Goal: Task Accomplishment & Management: Use online tool/utility

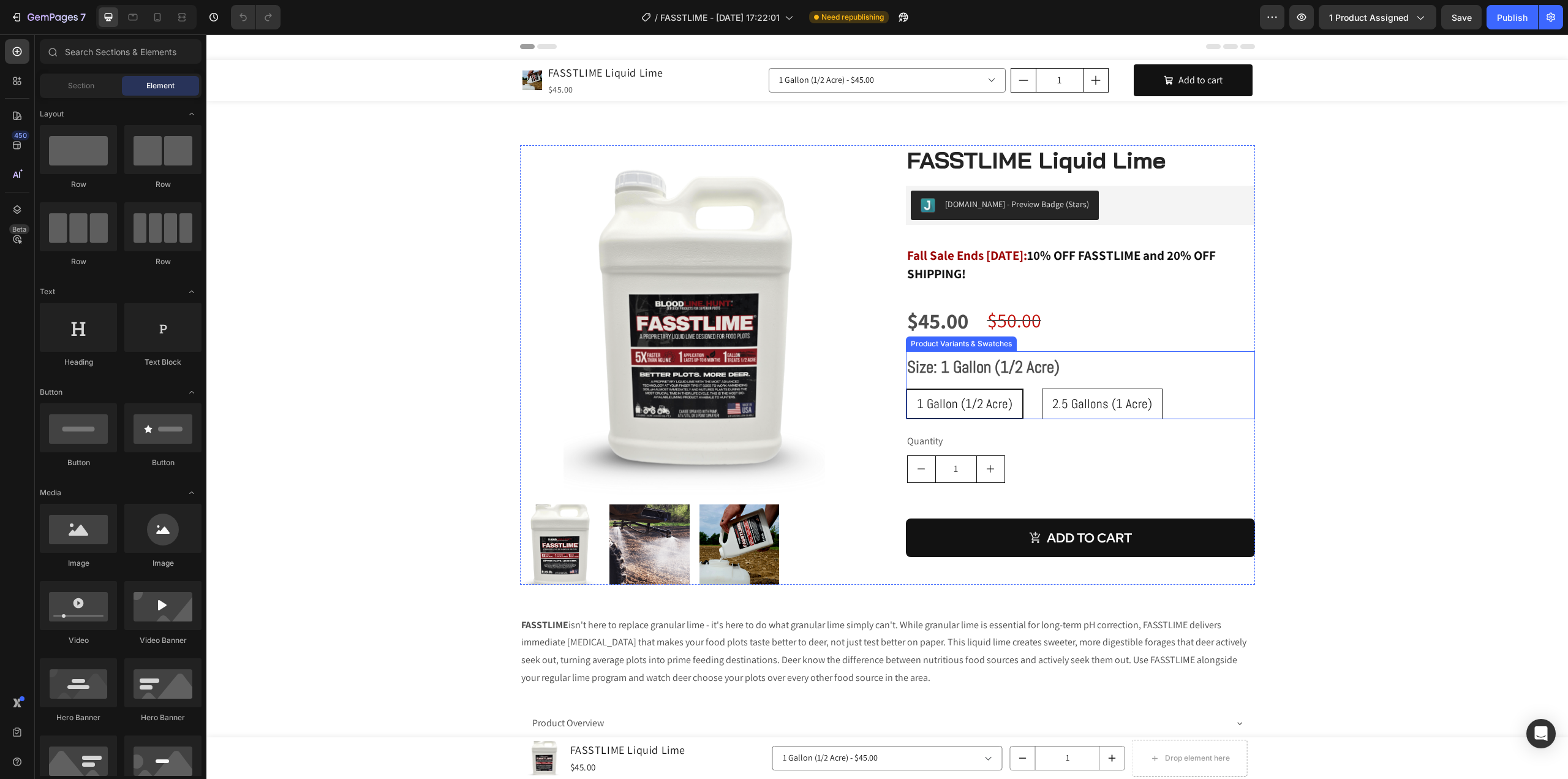
click at [1073, 398] on span "2.5 Gallons (1 Acre)" at bounding box center [1102, 403] width 100 height 17
click at [1042, 388] on input "2.5 Gallons (1 Acre) 2.5 Gallons (1 Acre) 2.5 Gallons (1 Acre)" at bounding box center [1041, 388] width 1 height 1
radio input "true"
select select "521964875157668724"
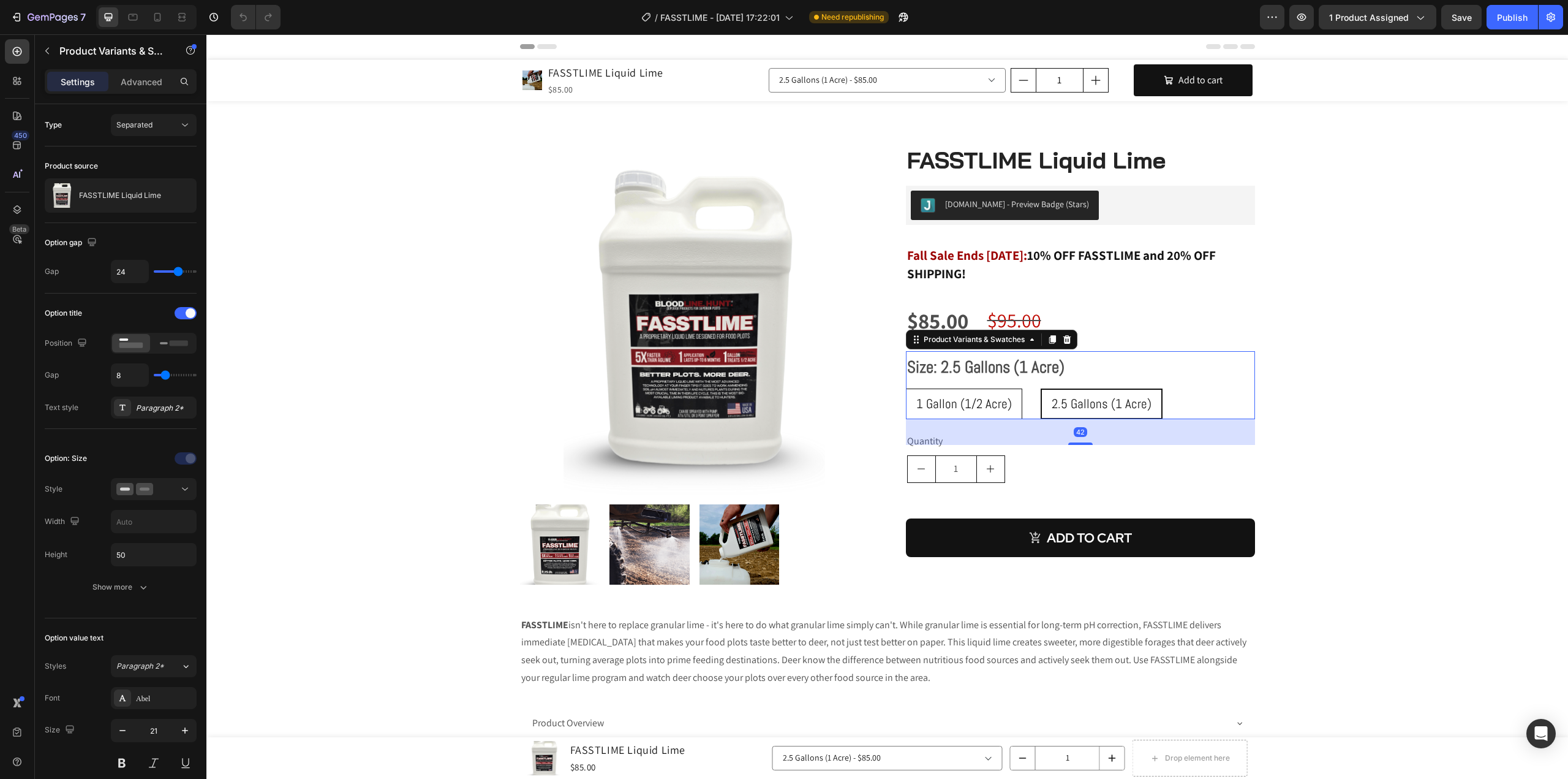
click at [954, 400] on span "1 Gallon (1/2 Acre)" at bounding box center [964, 403] width 96 height 17
click at [905, 388] on input "1 Gallon (1/2 Acre) 1 Gallon (1/2 Acre) 1 Gallon (1/2 Acre)" at bounding box center [905, 388] width 1 height 1
radio input "true"
select select "552869002678895729"
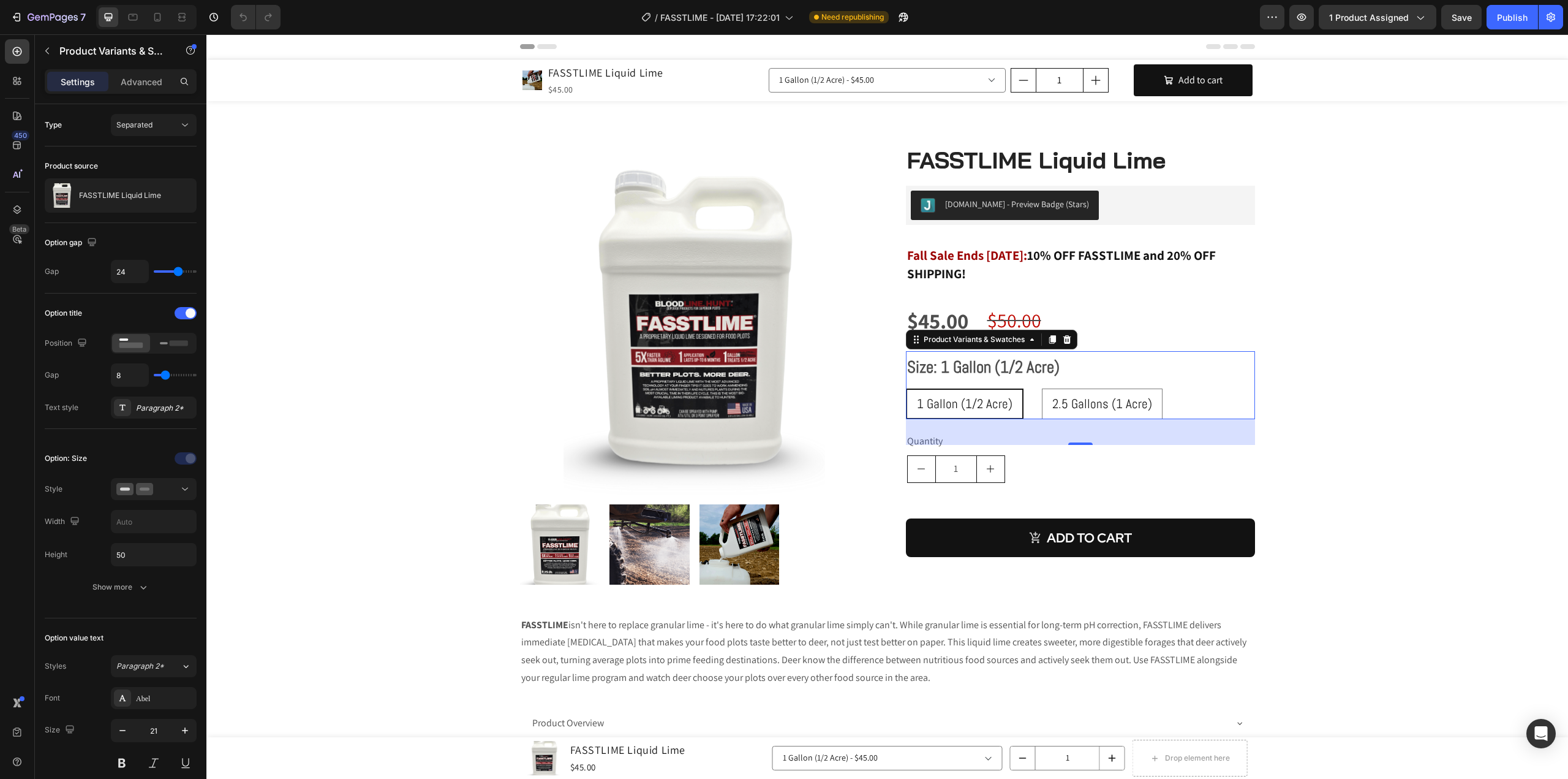
click at [959, 402] on span "1 Gallon (1/2 Acre)" at bounding box center [965, 403] width 96 height 17
click at [905, 388] on input "1 Gallon (1/2 Acre) 1 Gallon (1/2 Acre) 1 Gallon (1/2 Acre)" at bounding box center [905, 388] width 1 height 1
click at [1102, 397] on span "2.5 Gallons (1 Acre)" at bounding box center [1102, 403] width 100 height 17
click at [1042, 388] on input "2.5 Gallons (1 Acre) 2.5 Gallons (1 Acre) 2.5 Gallons (1 Acre)" at bounding box center [1041, 388] width 1 height 1
radio input "true"
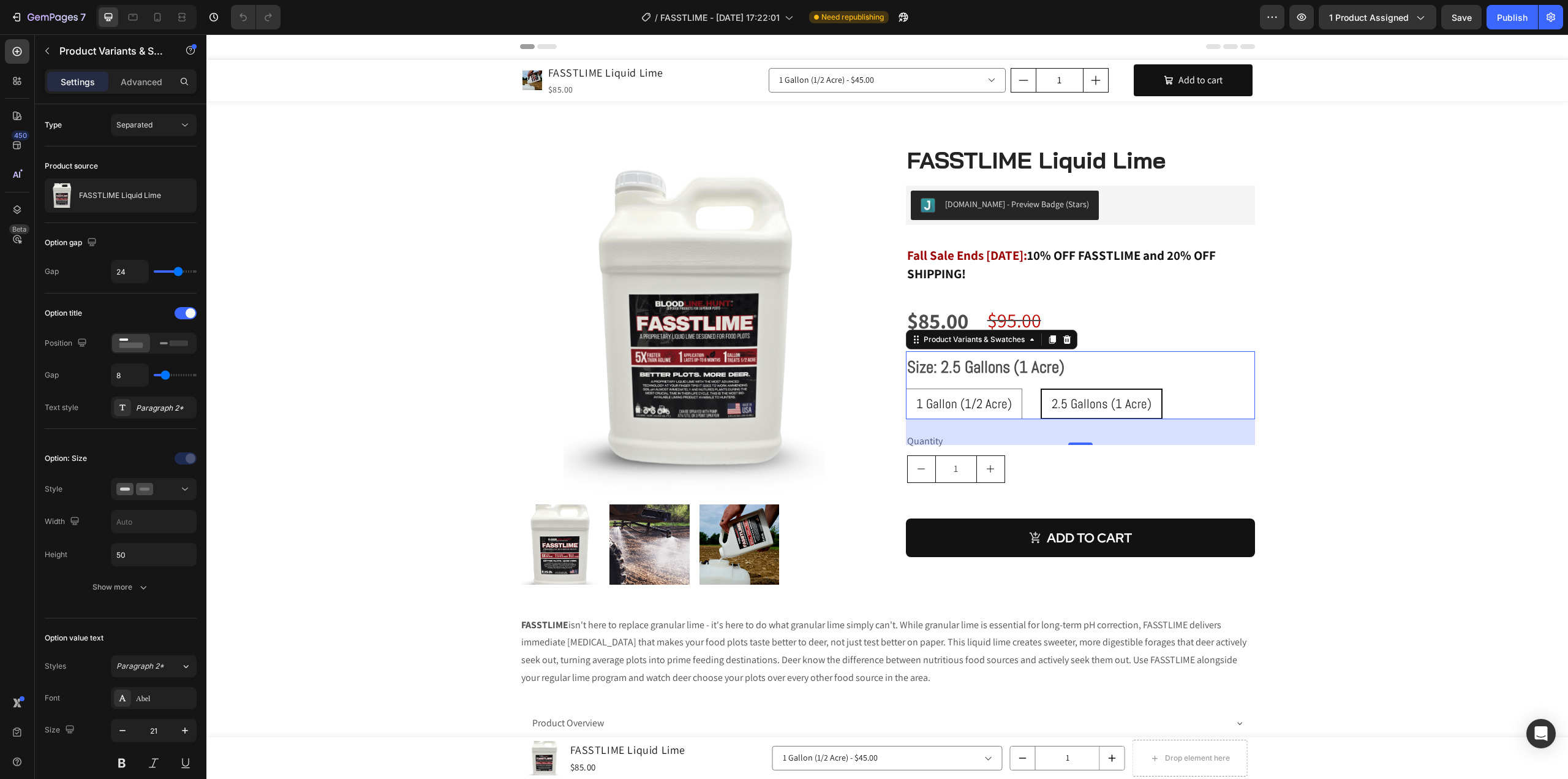
select select "521964875157668724"
click at [953, 402] on span "1 Gallon (1/2 Acre)" at bounding box center [964, 403] width 96 height 17
click at [905, 388] on input "1 Gallon (1/2 Acre) 1 Gallon (1/2 Acre) 1 Gallon (1/2 Acre)" at bounding box center [905, 388] width 1 height 1
radio input "true"
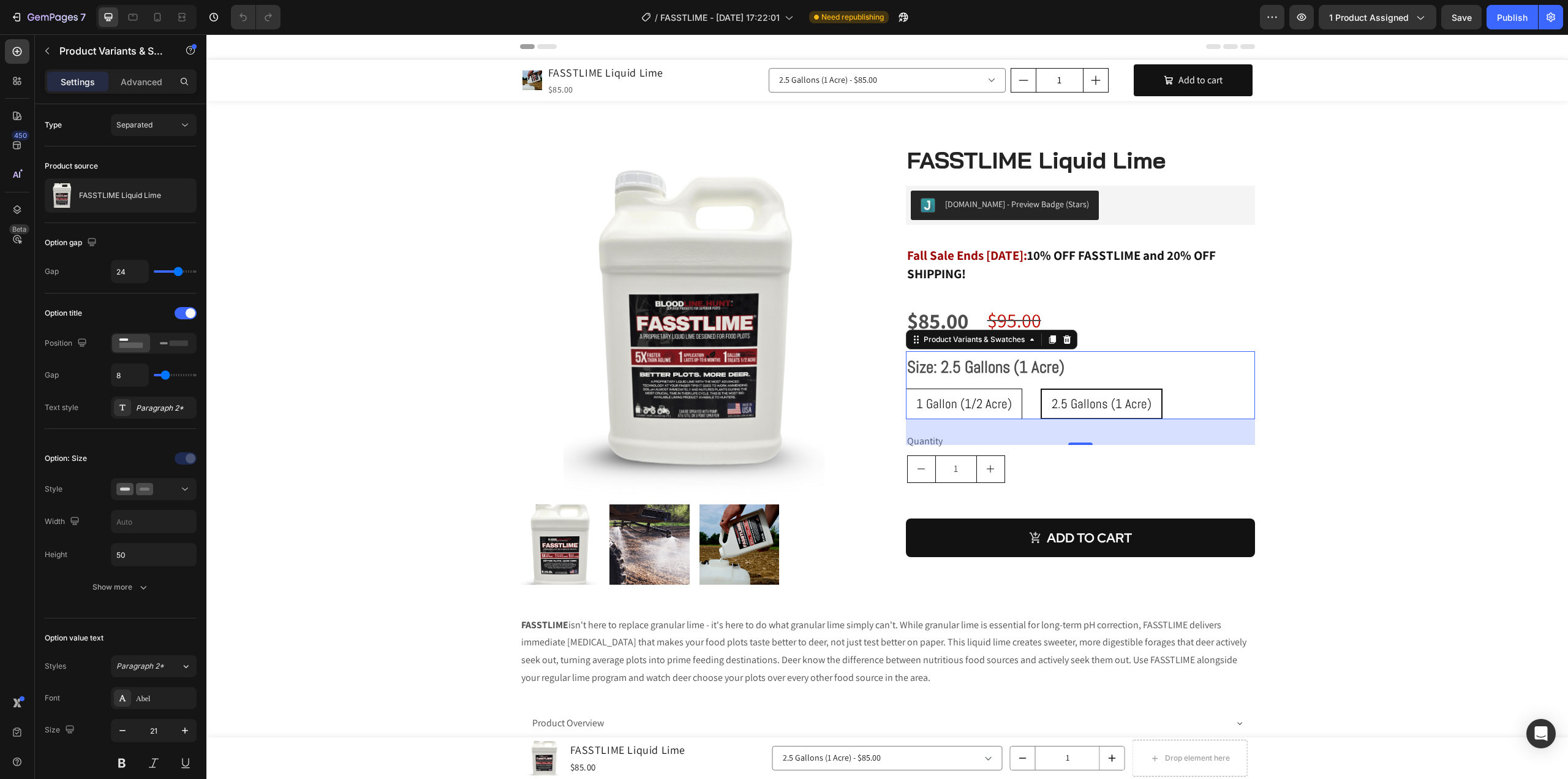
select select "552869002678895729"
click at [1078, 370] on div "Size: 1 Gallon (1/2 Acre) 1 Gallon (1/2 Acre) 1 Gallon (1/2 Acre) 1 Gallon (1/2…" at bounding box center [1080, 385] width 349 height 68
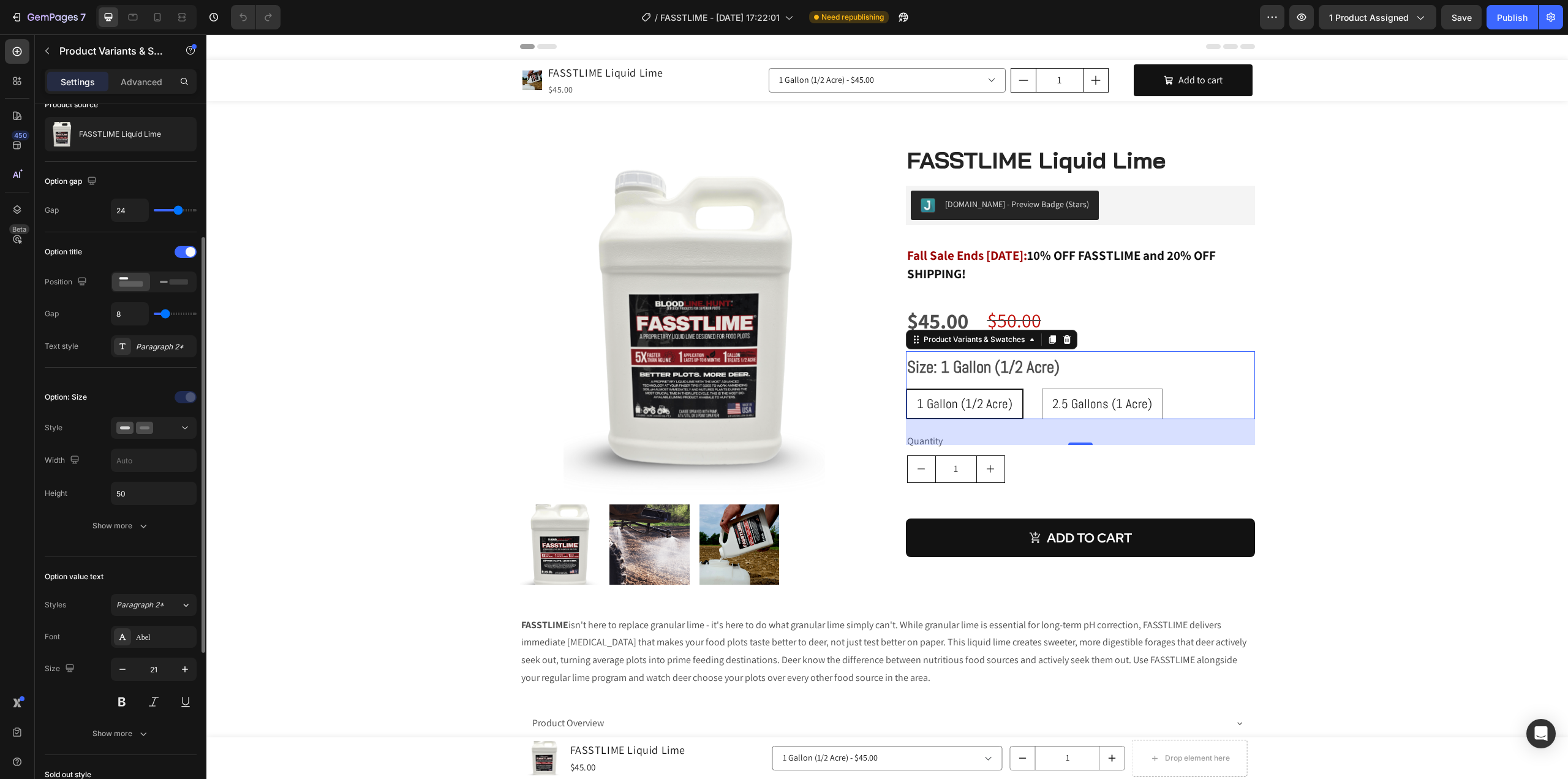
scroll to position [123, 0]
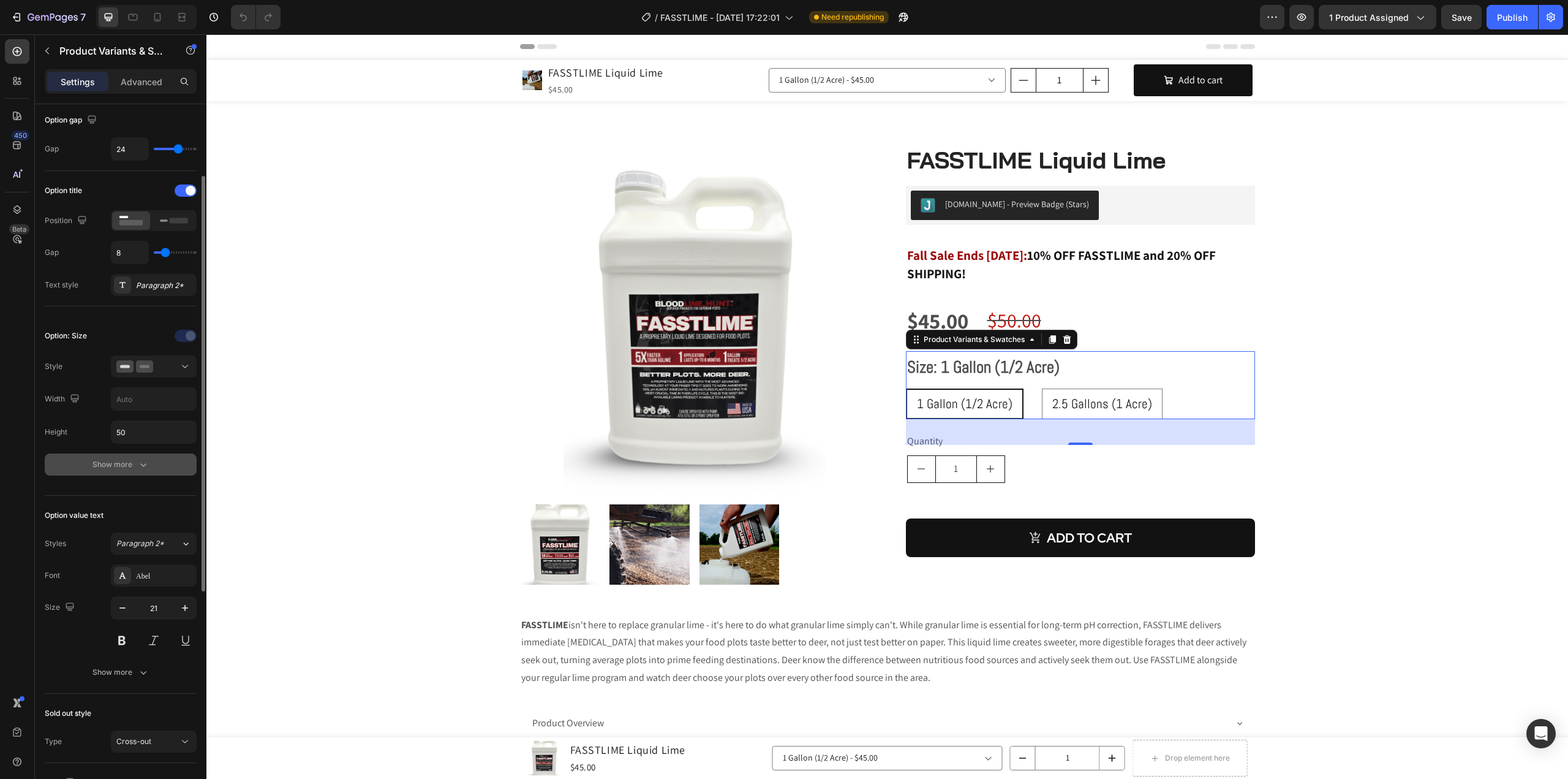
click at [127, 461] on div "Show more" at bounding box center [121, 464] width 57 height 12
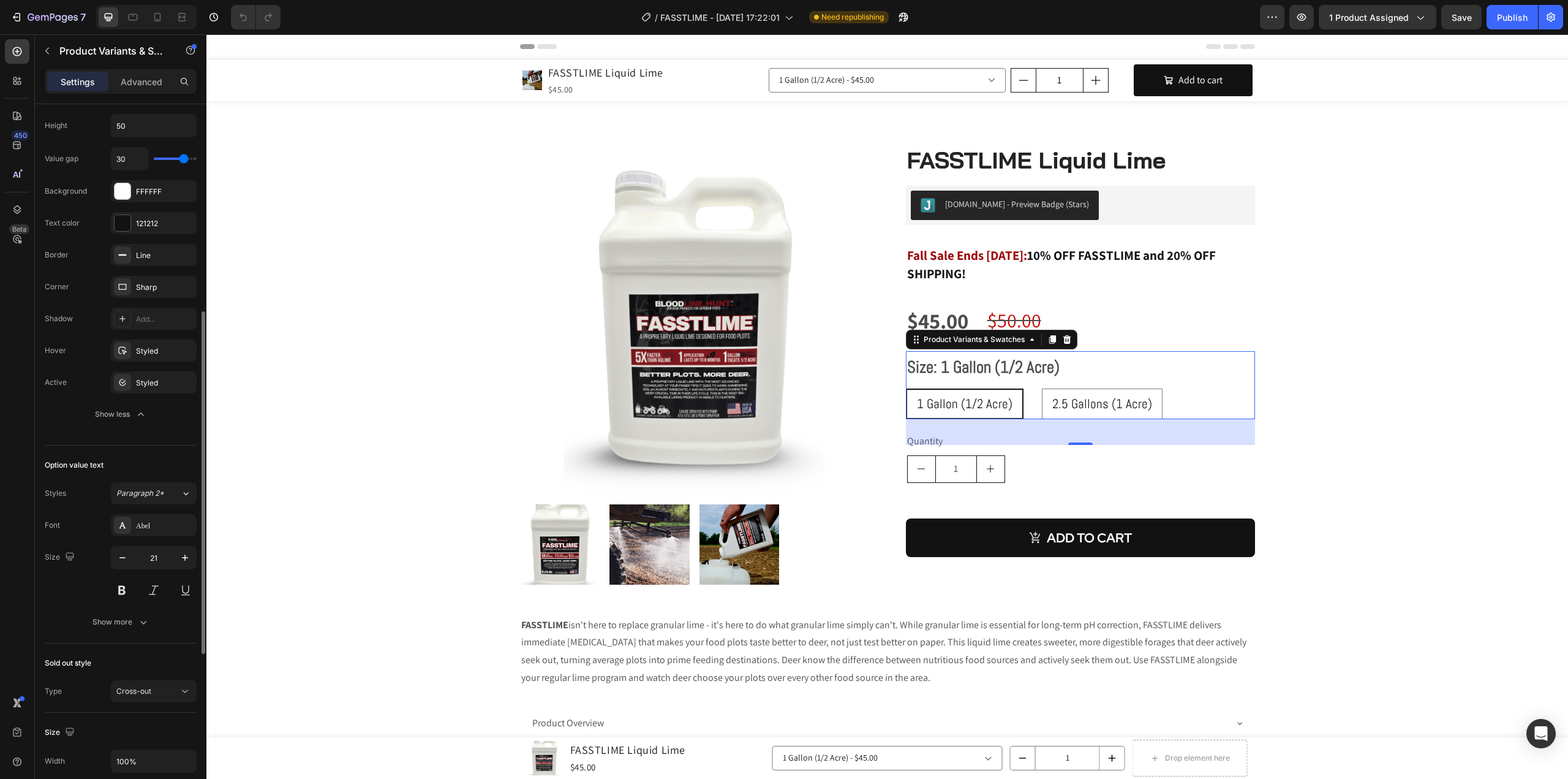
scroll to position [306, 0]
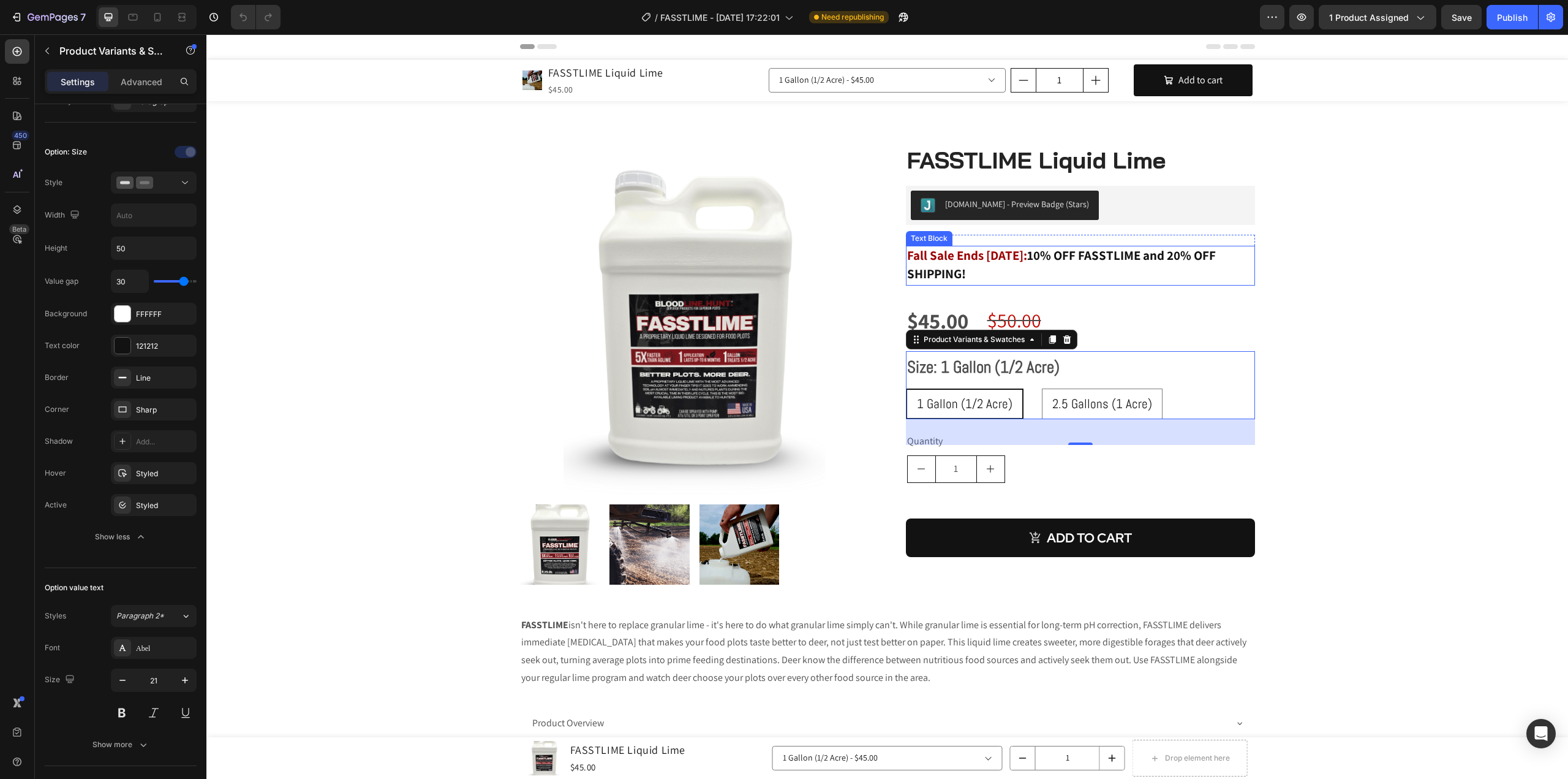
click at [1027, 261] on strong "Fall Sale Ends [DATE]:" at bounding box center [967, 255] width 120 height 17
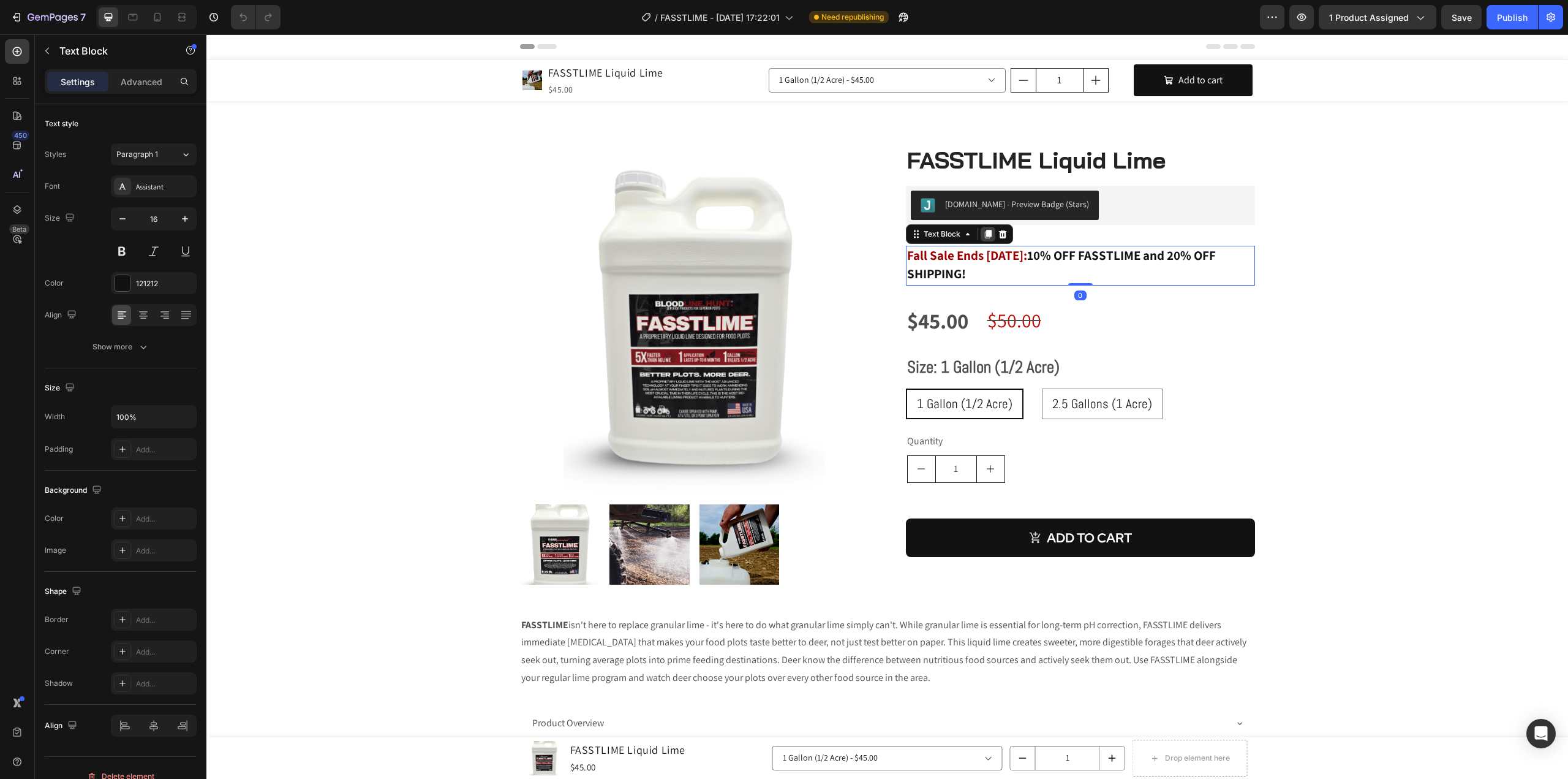
click at [983, 238] on icon at bounding box center [988, 234] width 10 height 10
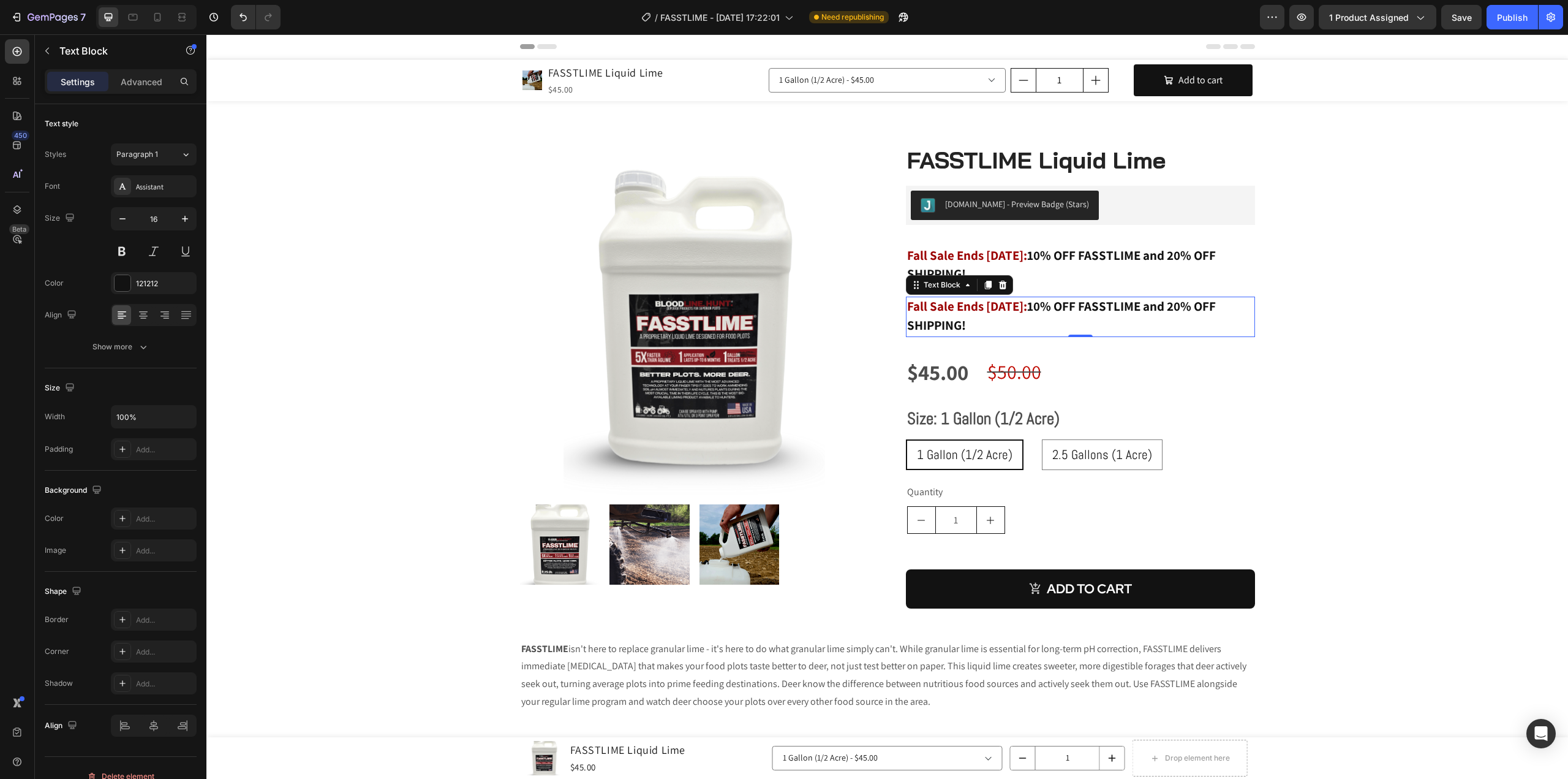
click at [963, 325] on p "Fall Sale Ends [DATE]: 10% OFF FASSTLIME and 20% OFF SHIPPING!" at bounding box center [1080, 317] width 347 height 38
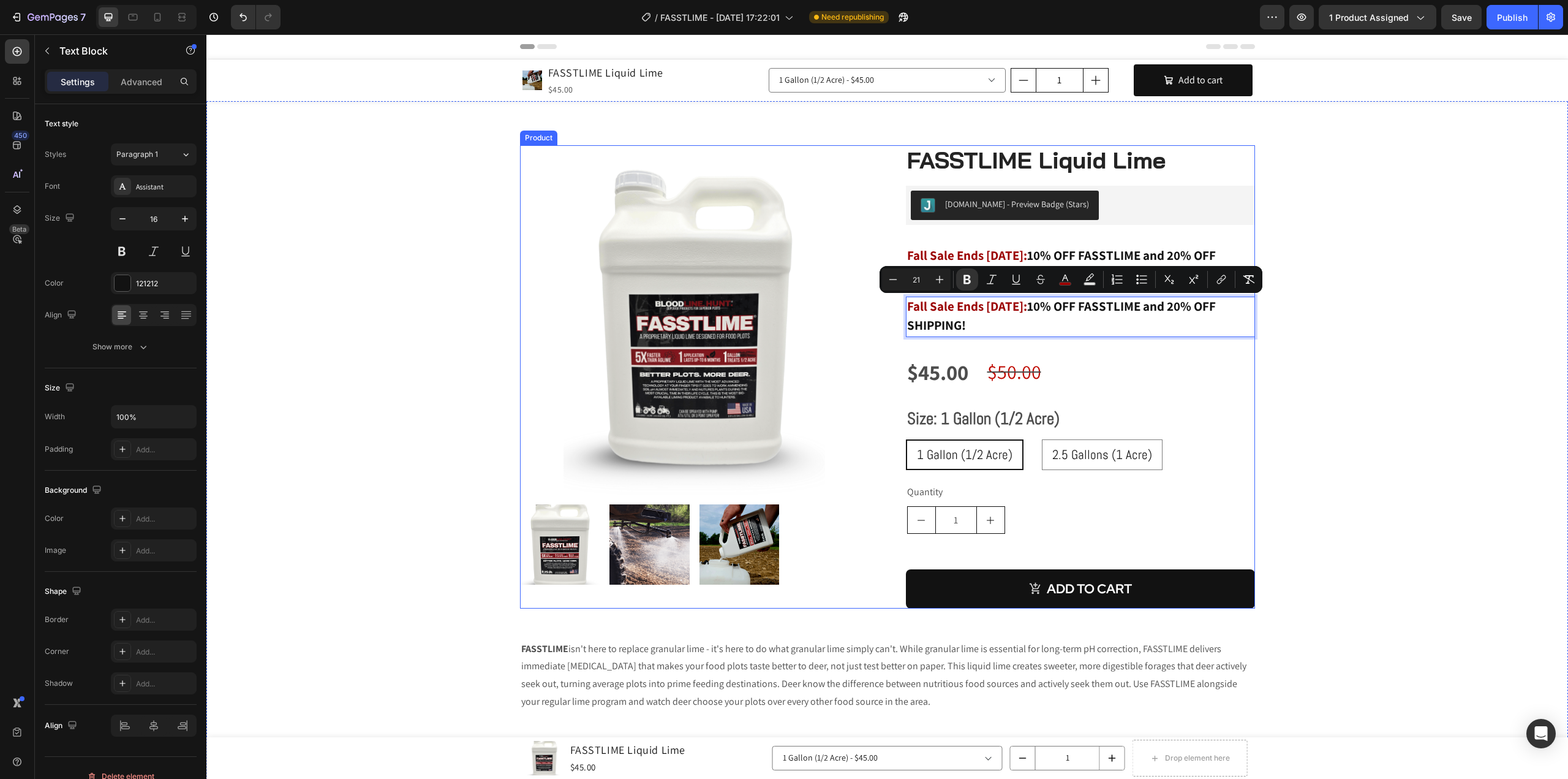
drag, startPoint x: 965, startPoint y: 329, endPoint x: 899, endPoint y: 307, distance: 69.6
click at [899, 307] on div "Product Images FASSTLIME Liquid Lime (P) Title [DOMAIN_NAME] - Preview Badge (S…" at bounding box center [887, 377] width 735 height 463
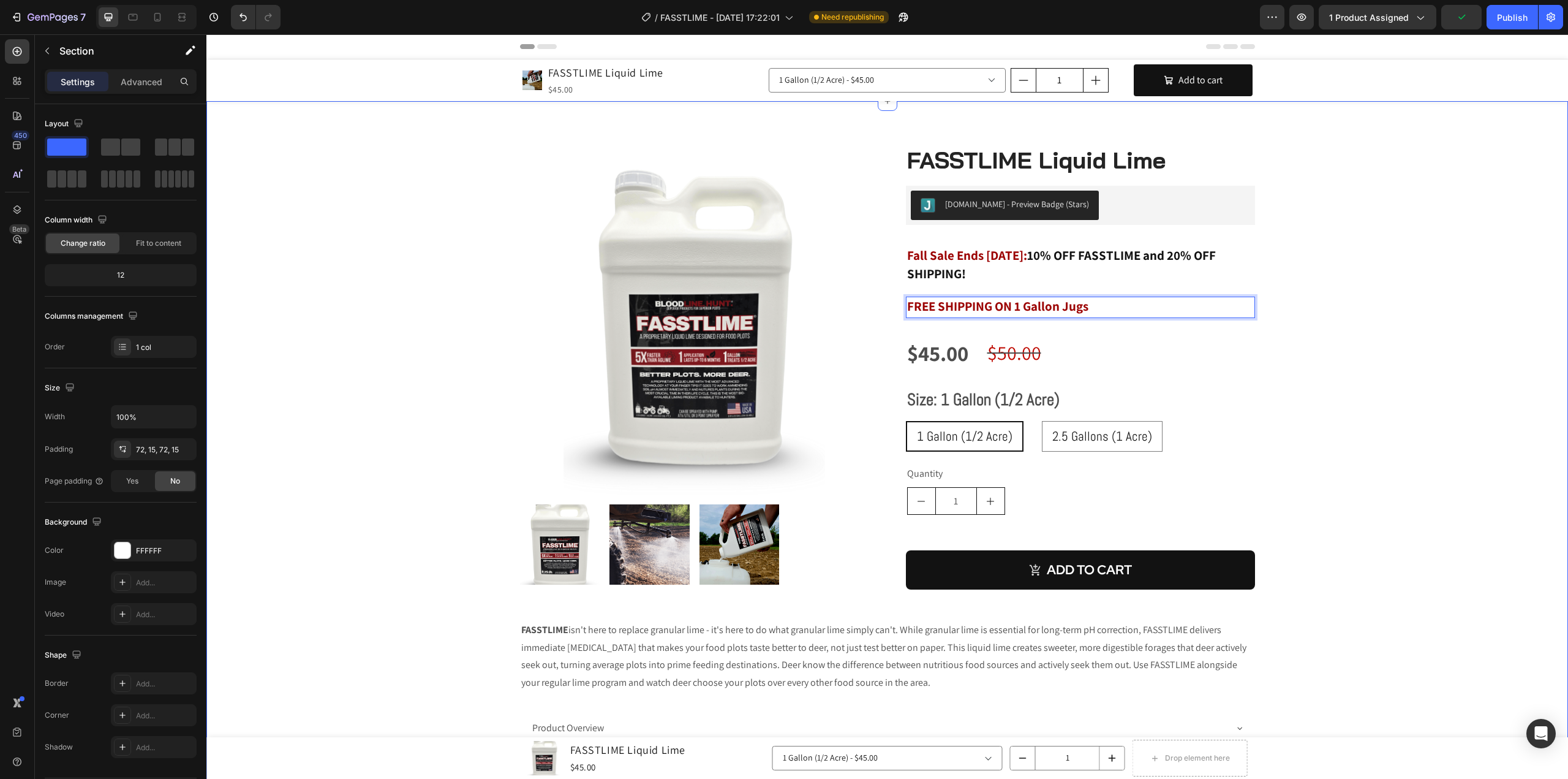
click at [1456, 388] on div "Product Images FASSTLIME Liquid Lime (P) Title [DOMAIN_NAME] - Preview Badge (S…" at bounding box center [887, 486] width 1343 height 682
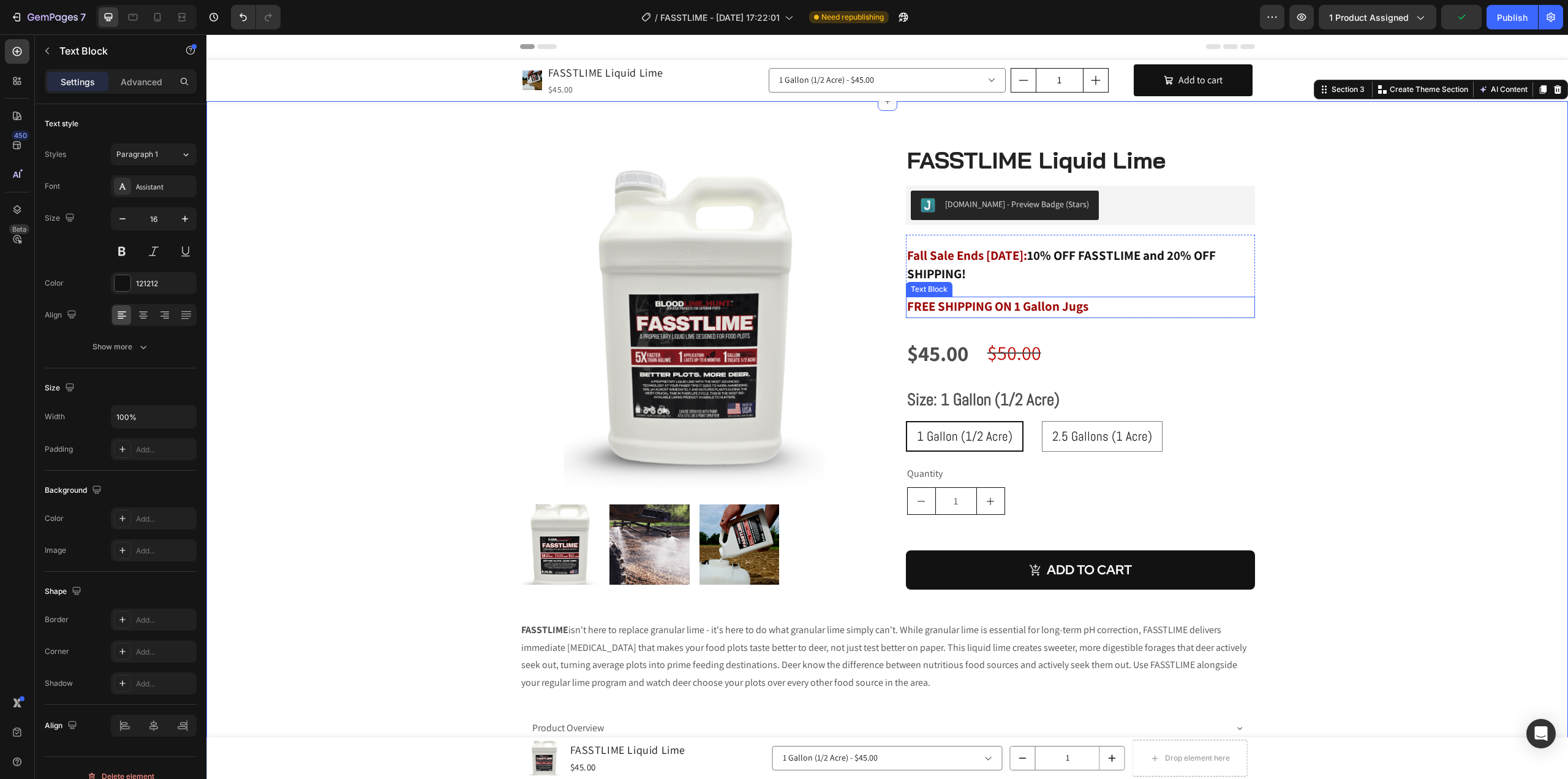
click at [974, 306] on strong "FREE SHIPPING ON 1 Gallon Jugs" at bounding box center [997, 306] width 181 height 17
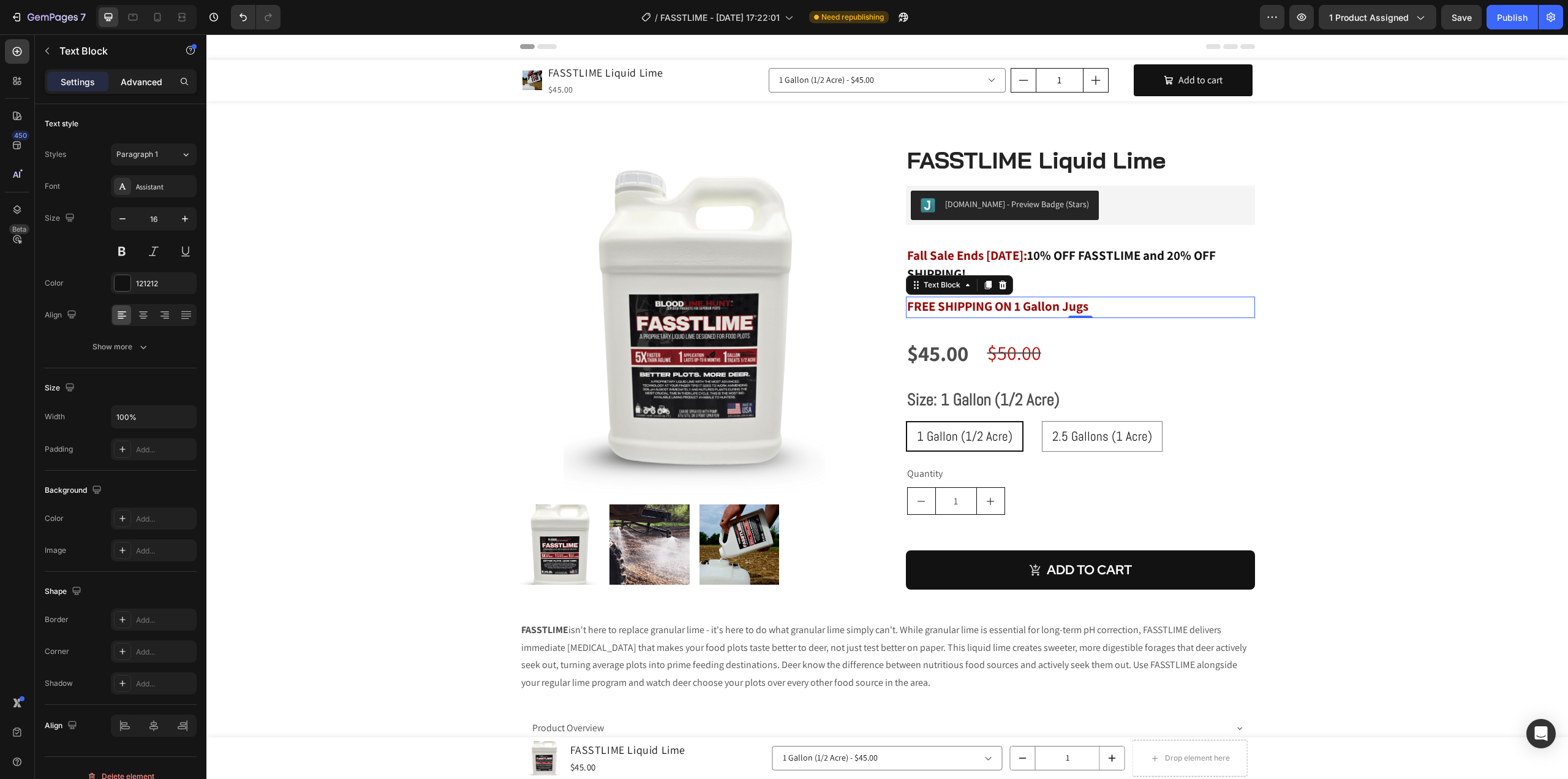
click at [132, 76] on p "Advanced" at bounding box center [142, 82] width 42 height 13
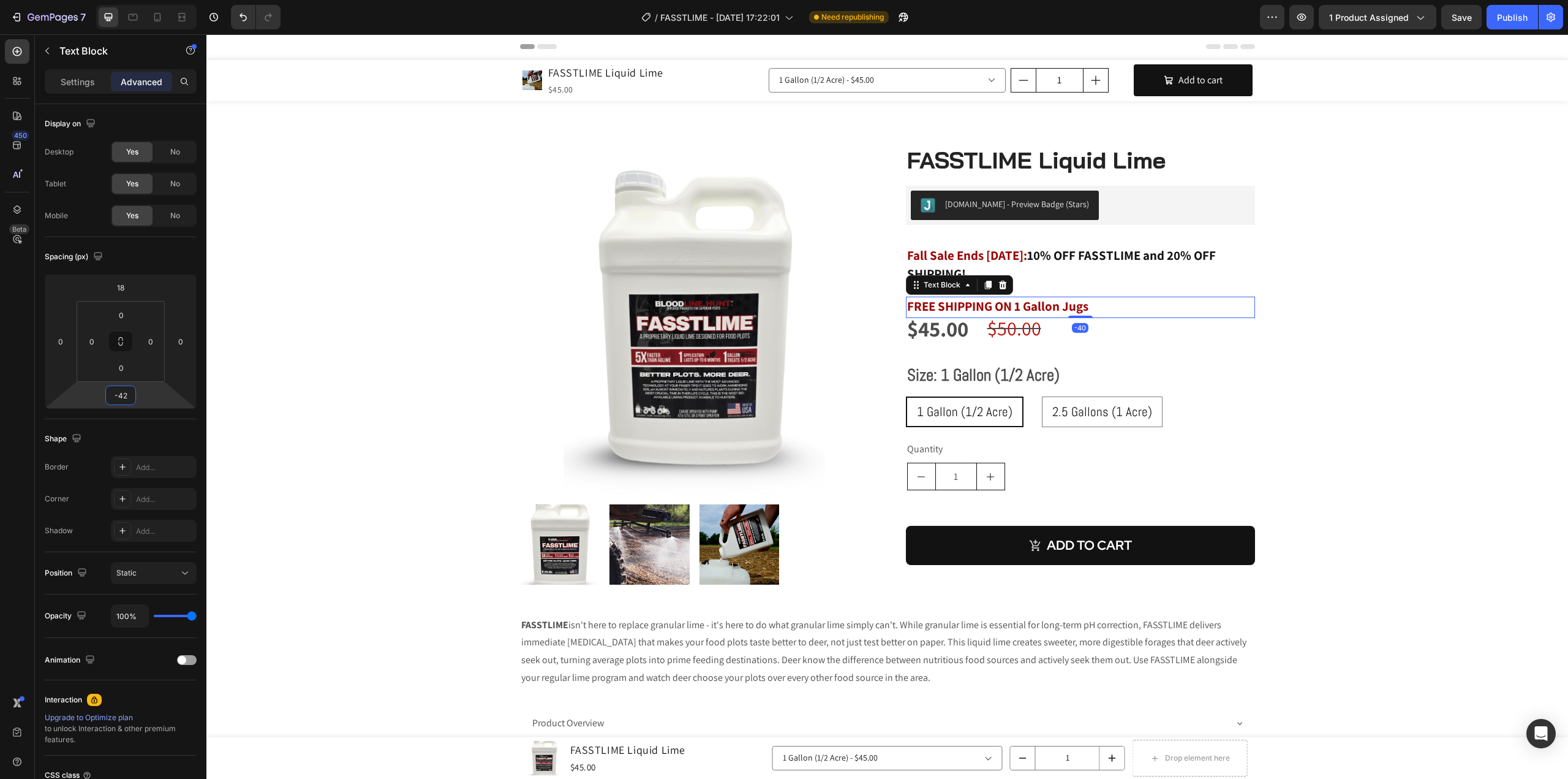
type input "-44"
drag, startPoint x: 121, startPoint y: 407, endPoint x: 123, endPoint y: 421, distance: 14.1
click at [123, 0] on html "7 Version history / FASSTLIME - [DATE] 17:22:01 Need republishing Preview 1 pro…" at bounding box center [784, 0] width 1568 height 0
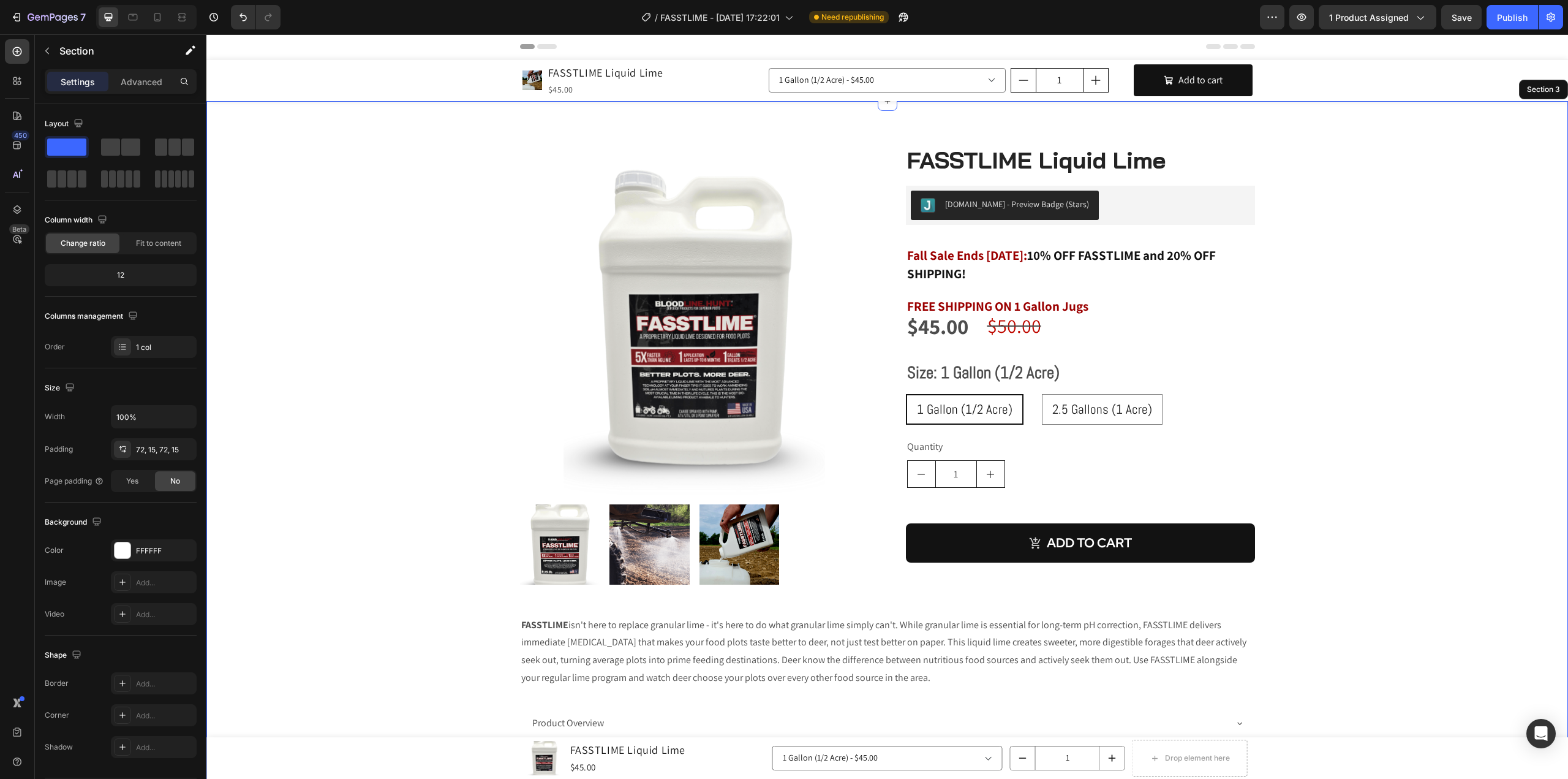
click at [1376, 342] on div "Product Images FASSTLIME Liquid Lime (P) Title [DOMAIN_NAME] - Preview Badge (S…" at bounding box center [887, 483] width 1343 height 677
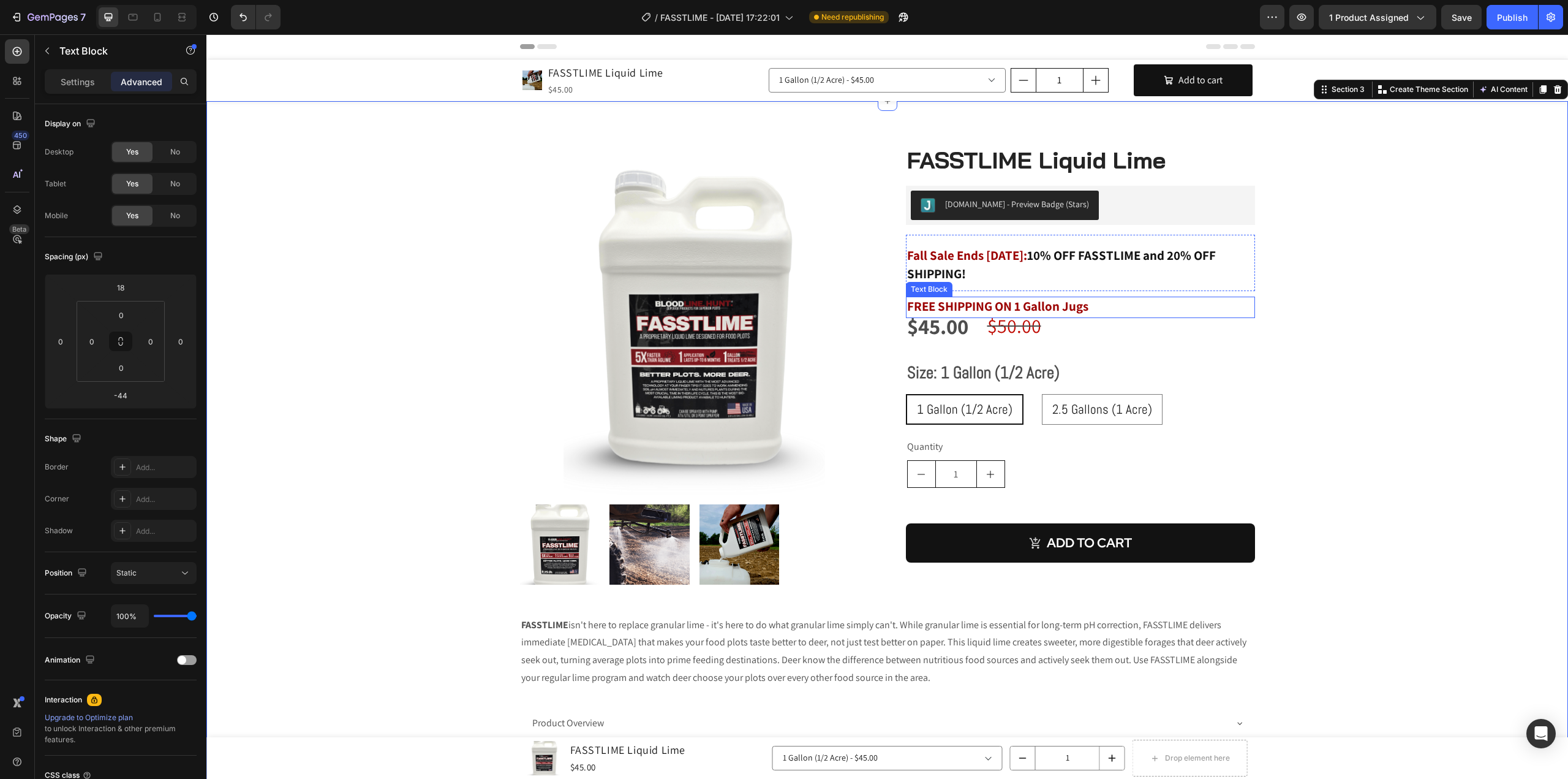
click at [1084, 303] on strong "FREE SHIPPING ON 1 Gallon Jugs" at bounding box center [997, 306] width 181 height 17
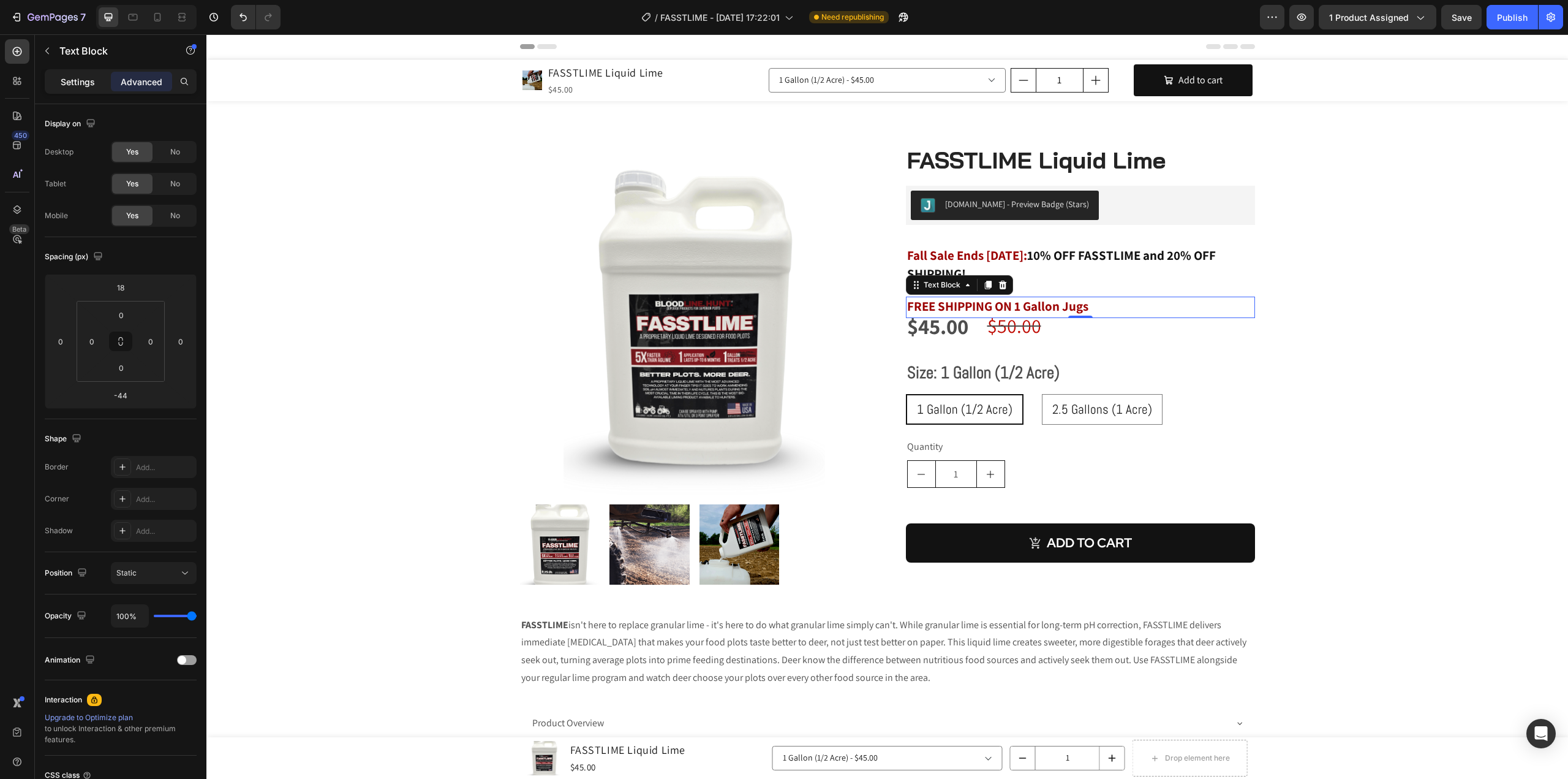
click at [65, 81] on p "Settings" at bounding box center [78, 82] width 34 height 13
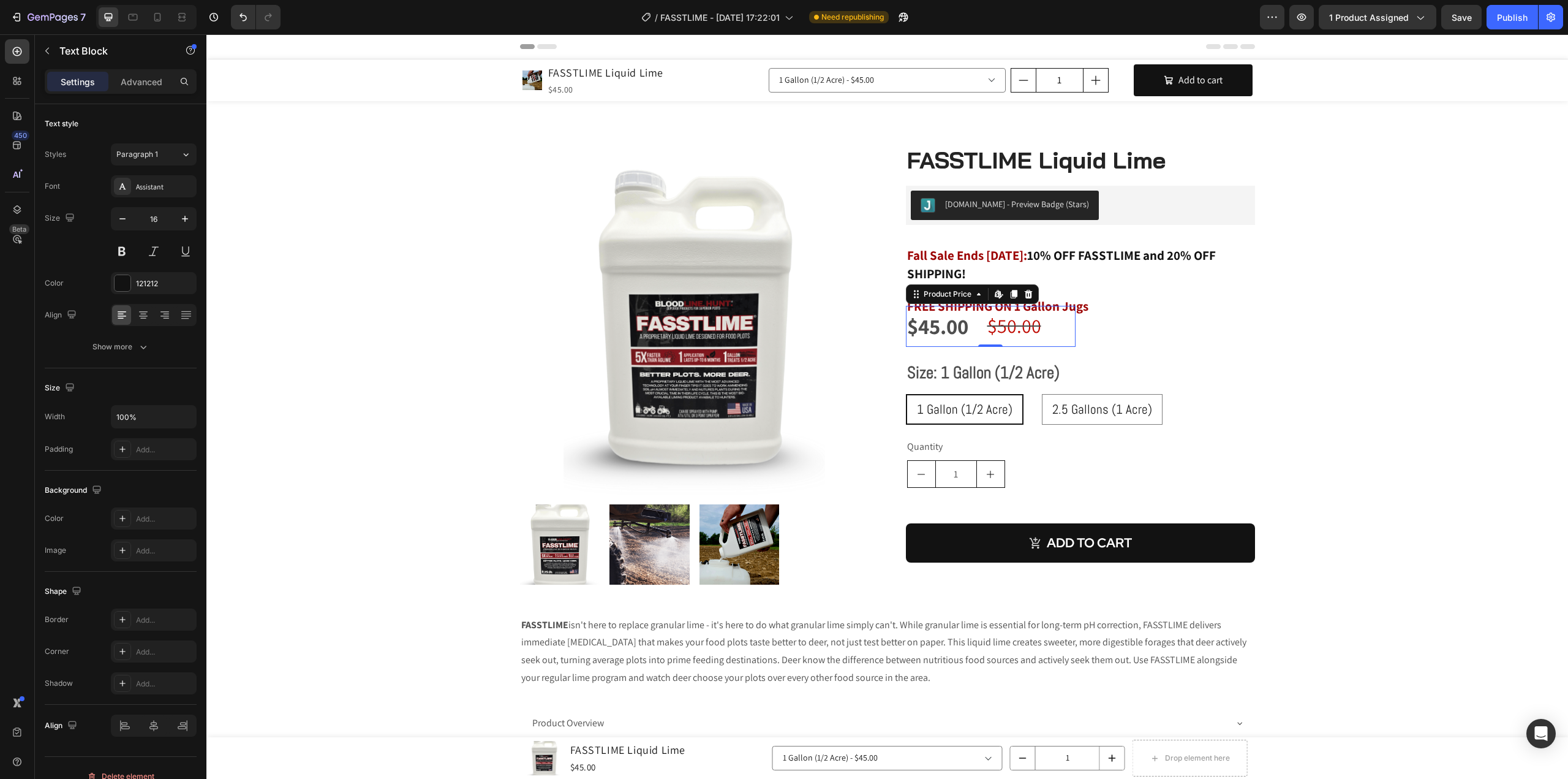
click at [1067, 306] on div "$45.00" at bounding box center [990, 326] width 169 height 41
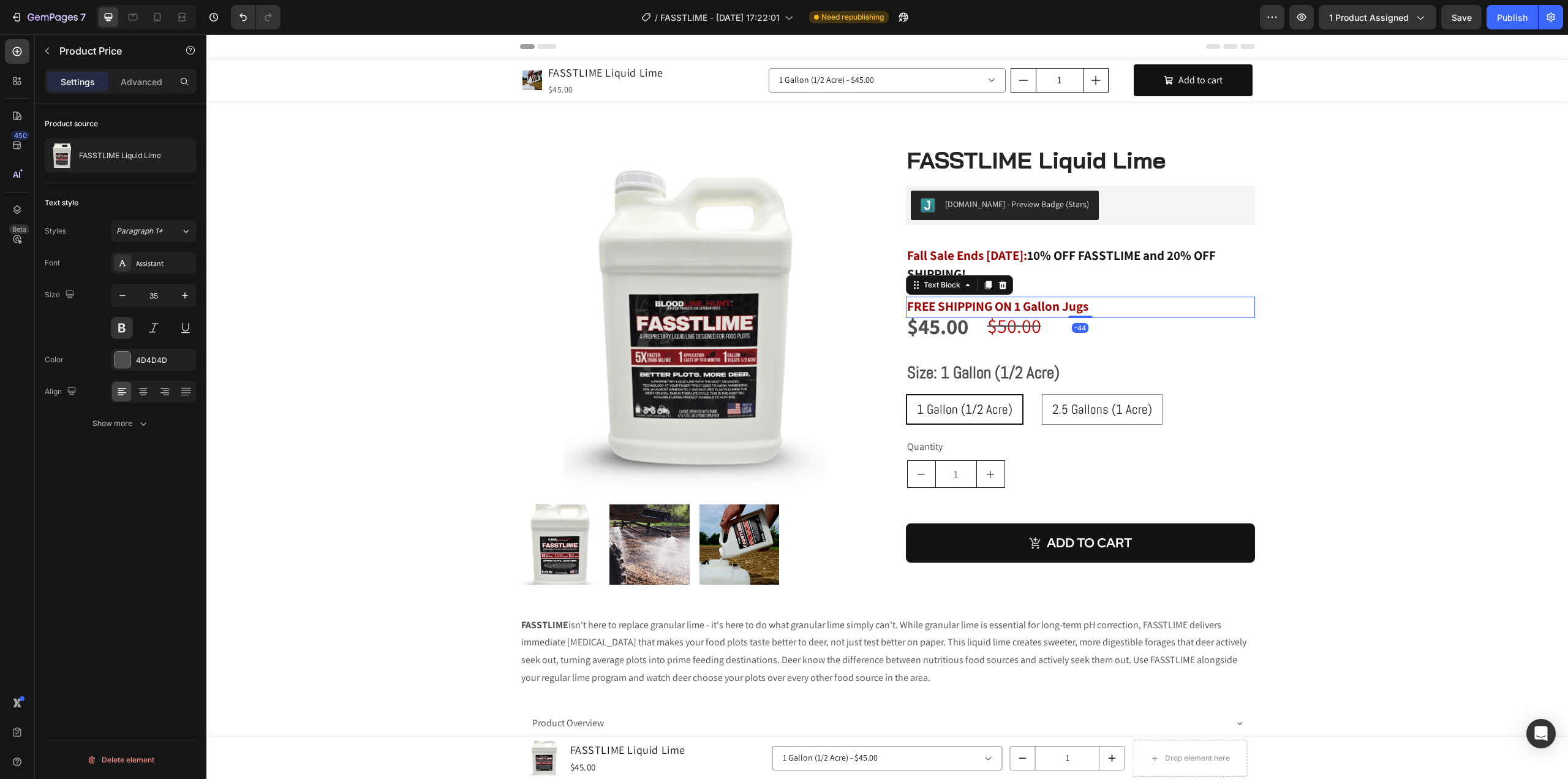
click at [1089, 303] on p "FREE SHIPPING ON 1 Gallon Jugs" at bounding box center [1080, 307] width 347 height 19
click at [1092, 311] on div "$50.00" at bounding box center [1070, 326] width 169 height 38
click at [1092, 311] on div "$50.00" at bounding box center [1070, 326] width 169 height 38
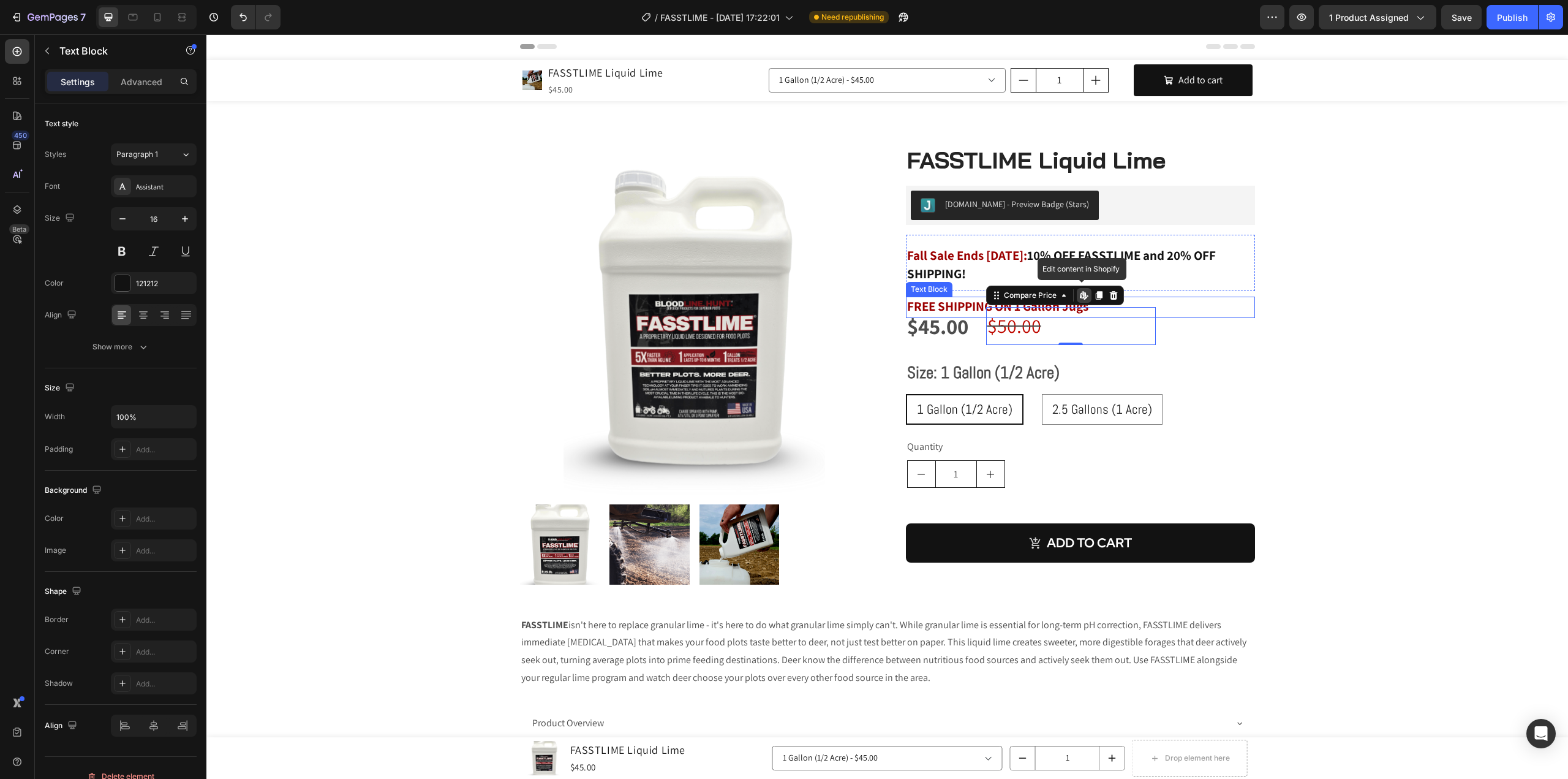
click at [1144, 302] on p "FREE SHIPPING ON 1 Gallon Jugs" at bounding box center [1080, 307] width 347 height 19
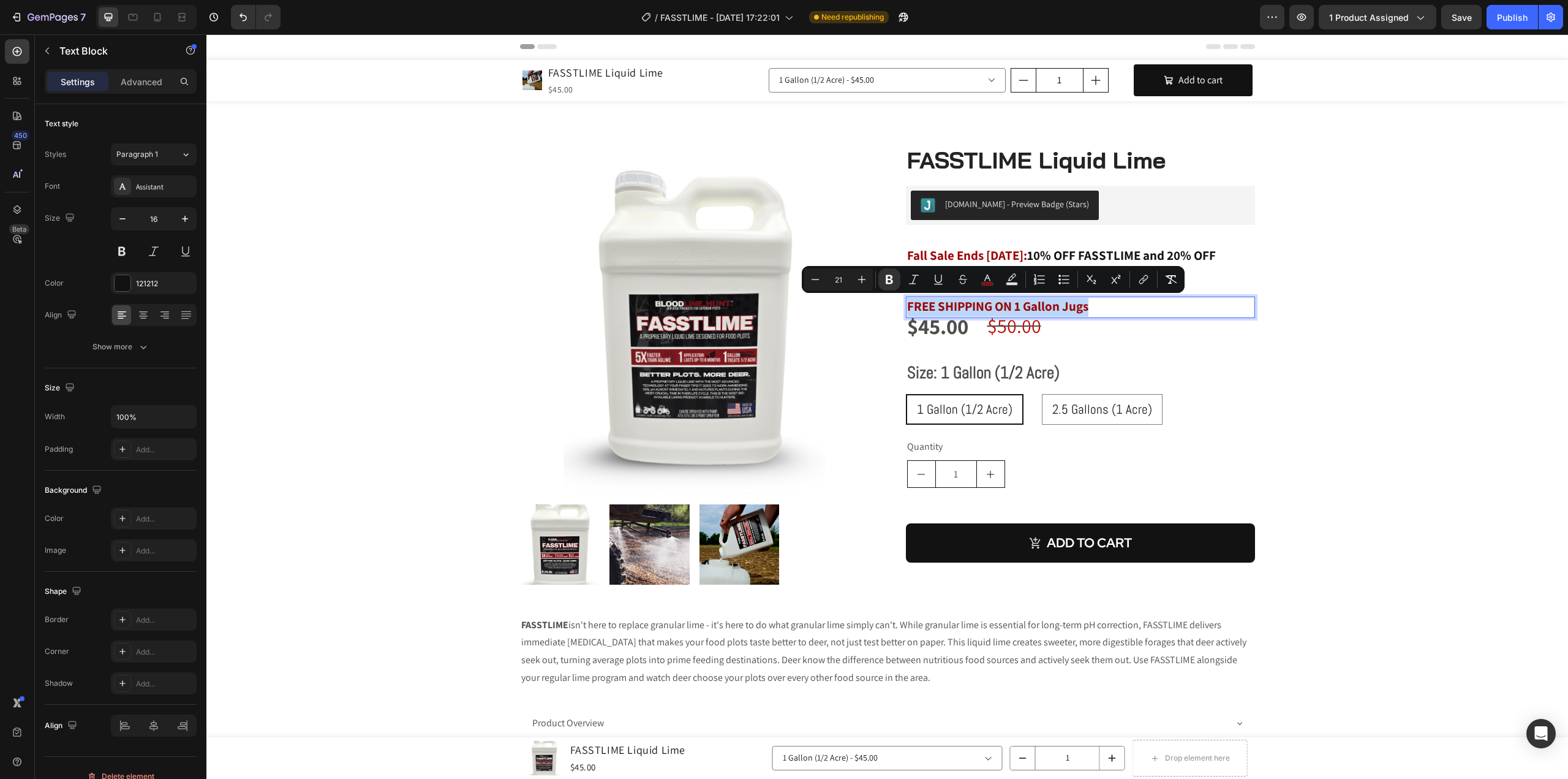
drag, startPoint x: 1091, startPoint y: 304, endPoint x: 901, endPoint y: 304, distance: 190.0
click at [905, 304] on div "FREE SHIPPING ON 1 Gallon Jugs" at bounding box center [1080, 307] width 349 height 22
click at [994, 281] on button "color" at bounding box center [987, 279] width 22 height 22
type input "9B0000"
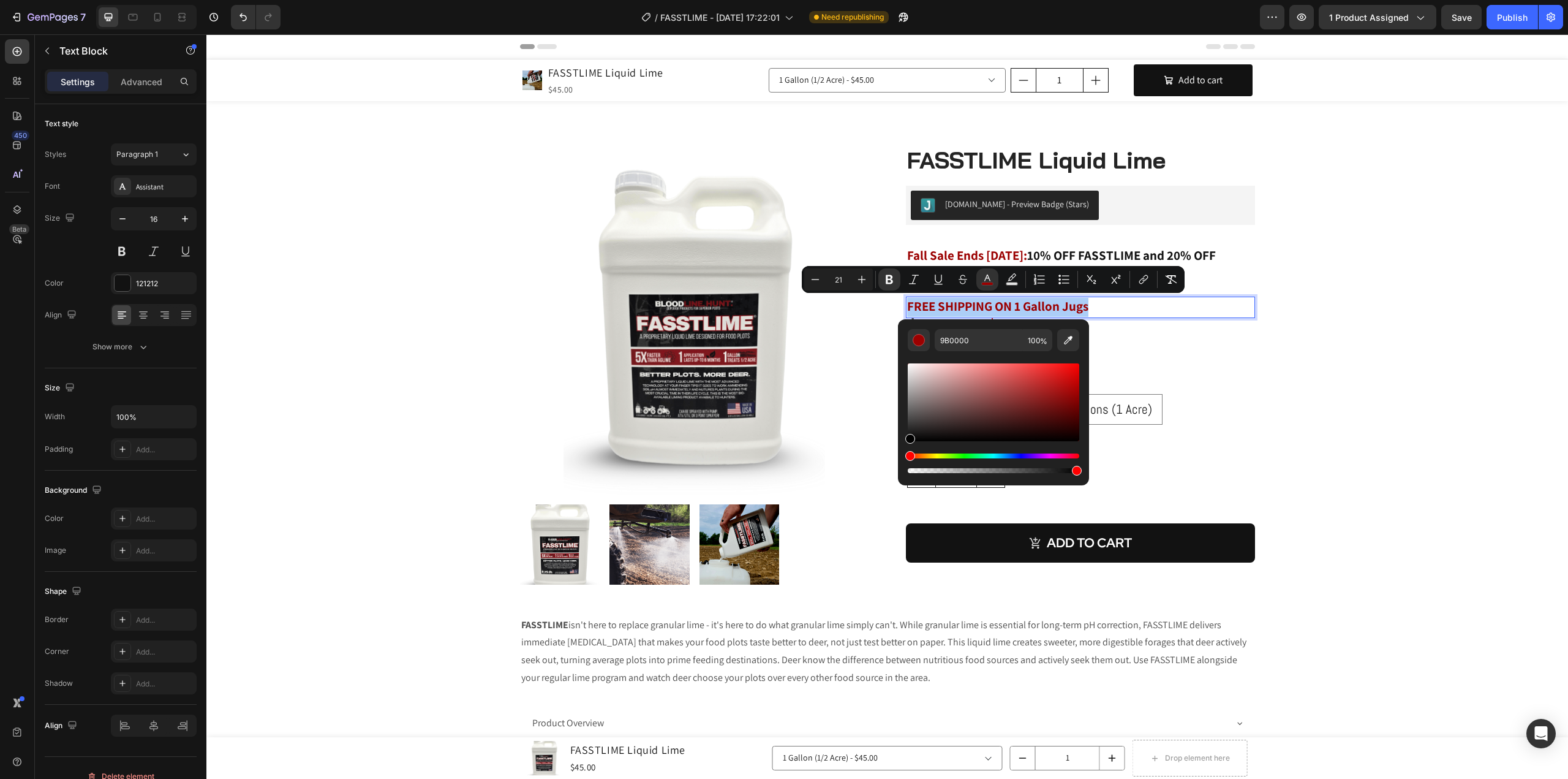
drag, startPoint x: 1077, startPoint y: 398, endPoint x: 897, endPoint y: 441, distance: 185.1
click at [898, 441] on div "9B0000 100 %" at bounding box center [993, 397] width 191 height 156
type input "000000"
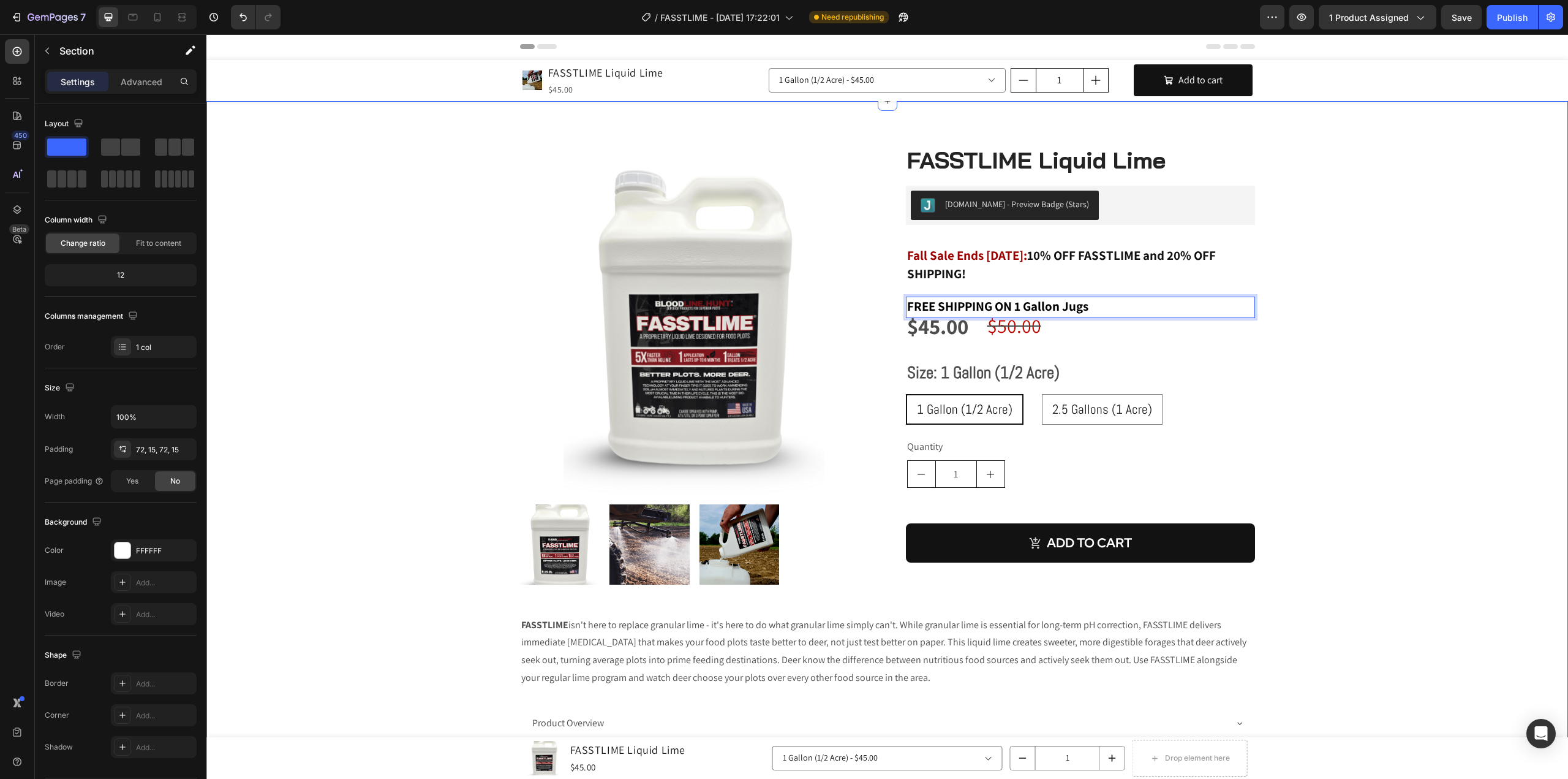
click at [1423, 374] on div "Product Images FASSTLIME Liquid Lime (P) Title [DOMAIN_NAME] - Preview Badge (S…" at bounding box center [887, 483] width 1343 height 677
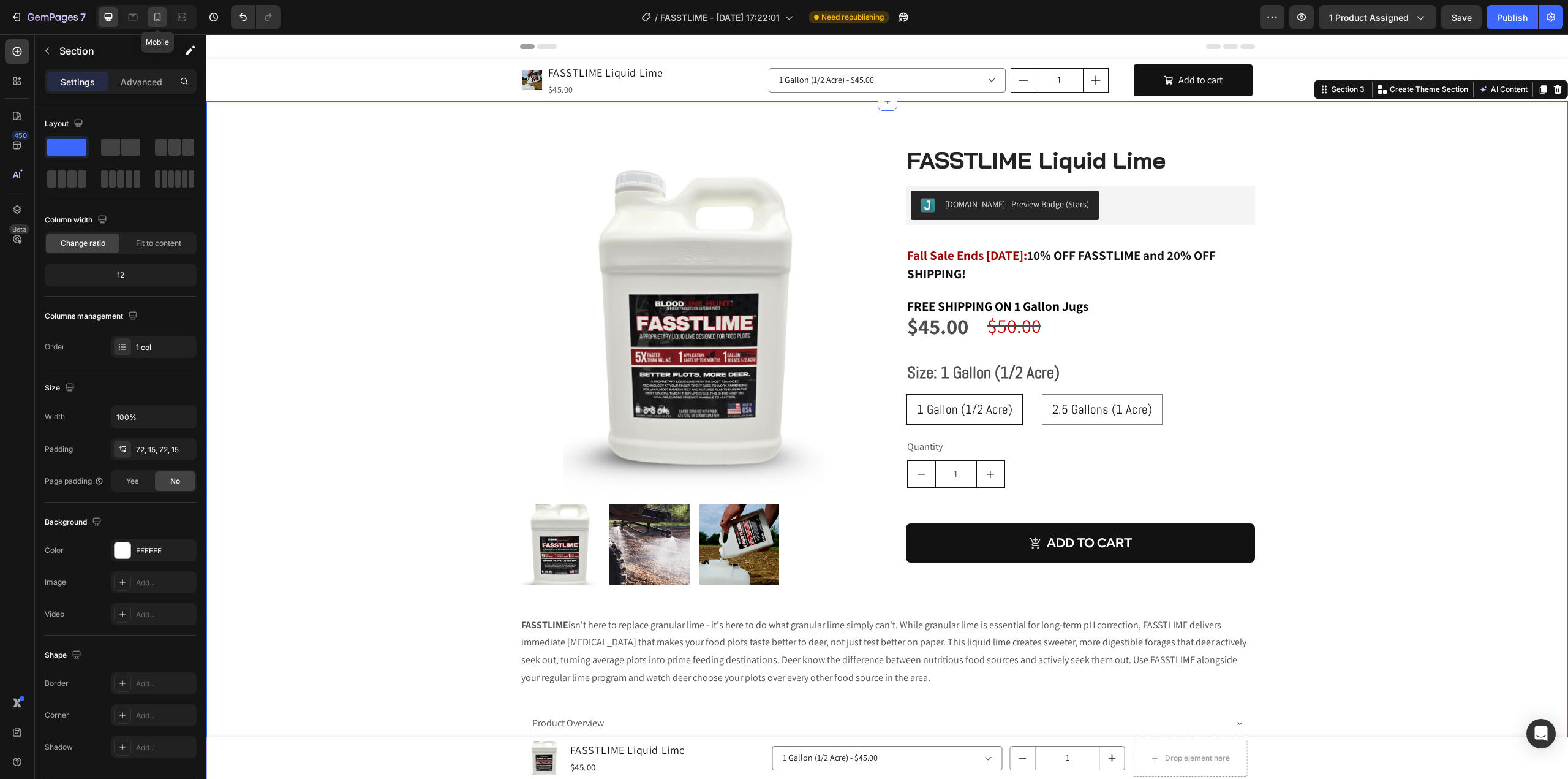
click at [162, 14] on icon at bounding box center [157, 17] width 12 height 12
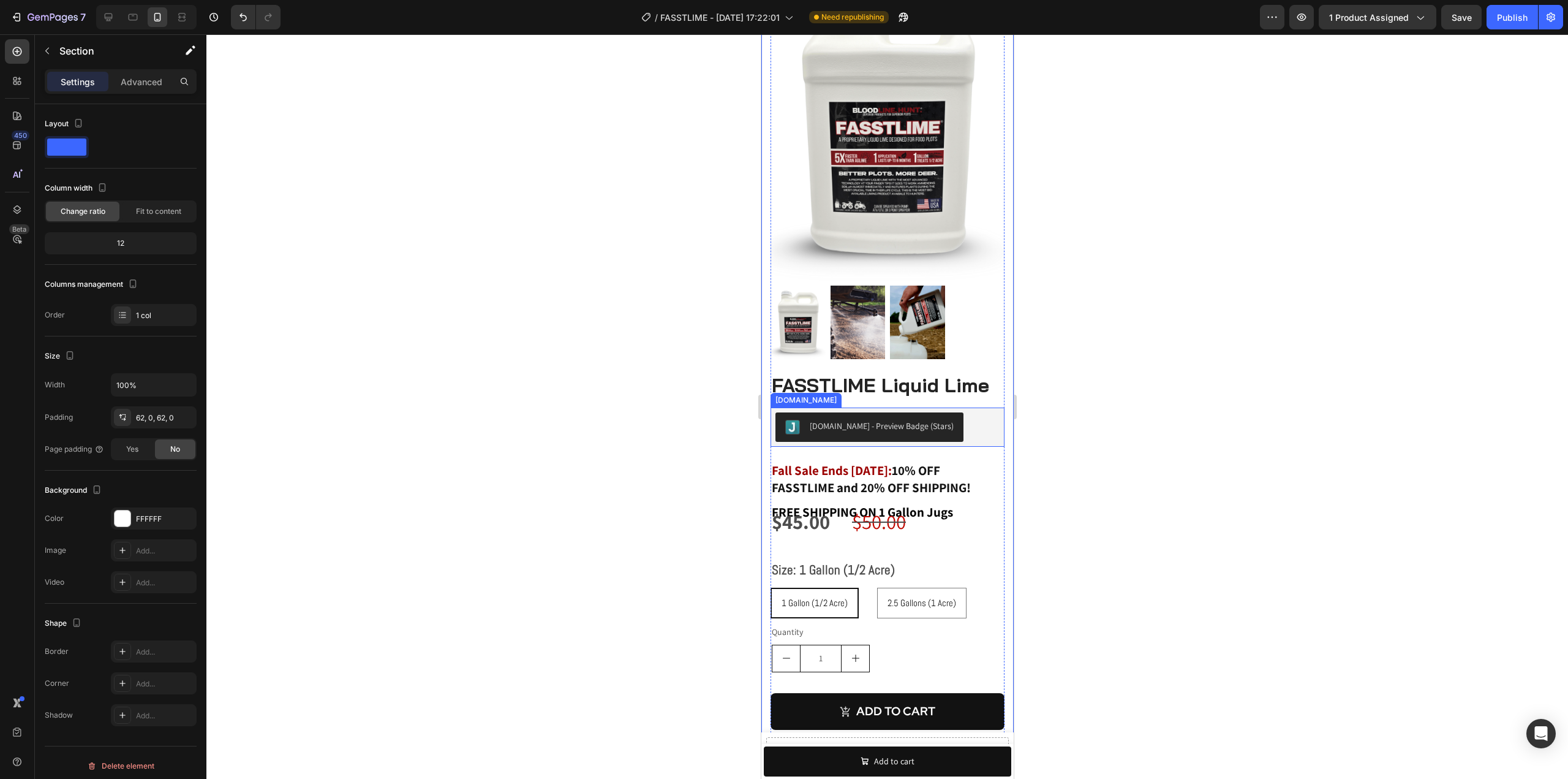
scroll to position [184, 0]
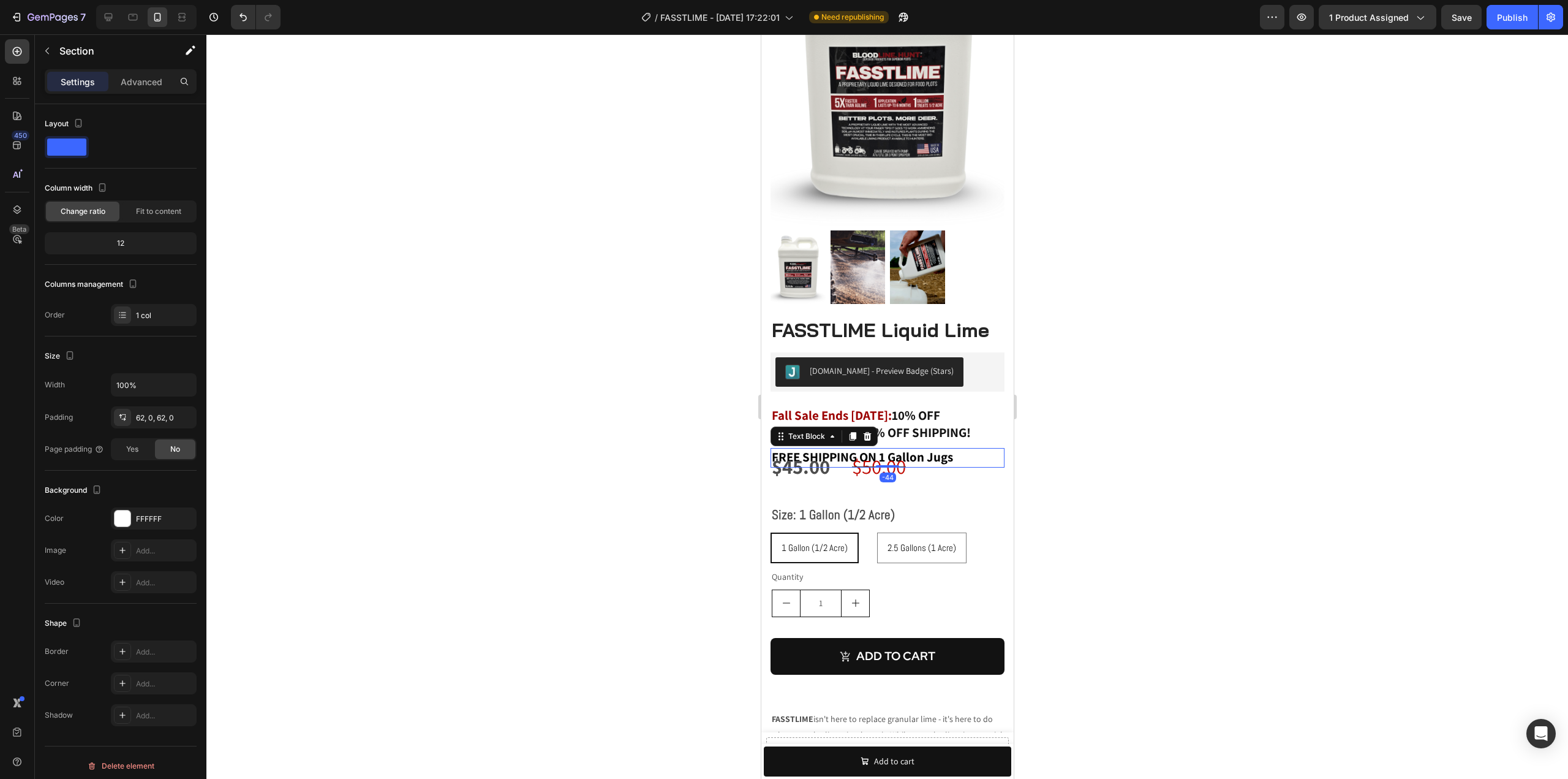
click at [958, 449] on p "FREE SHIPPING ON 1 Gallon Jugs" at bounding box center [887, 457] width 231 height 17
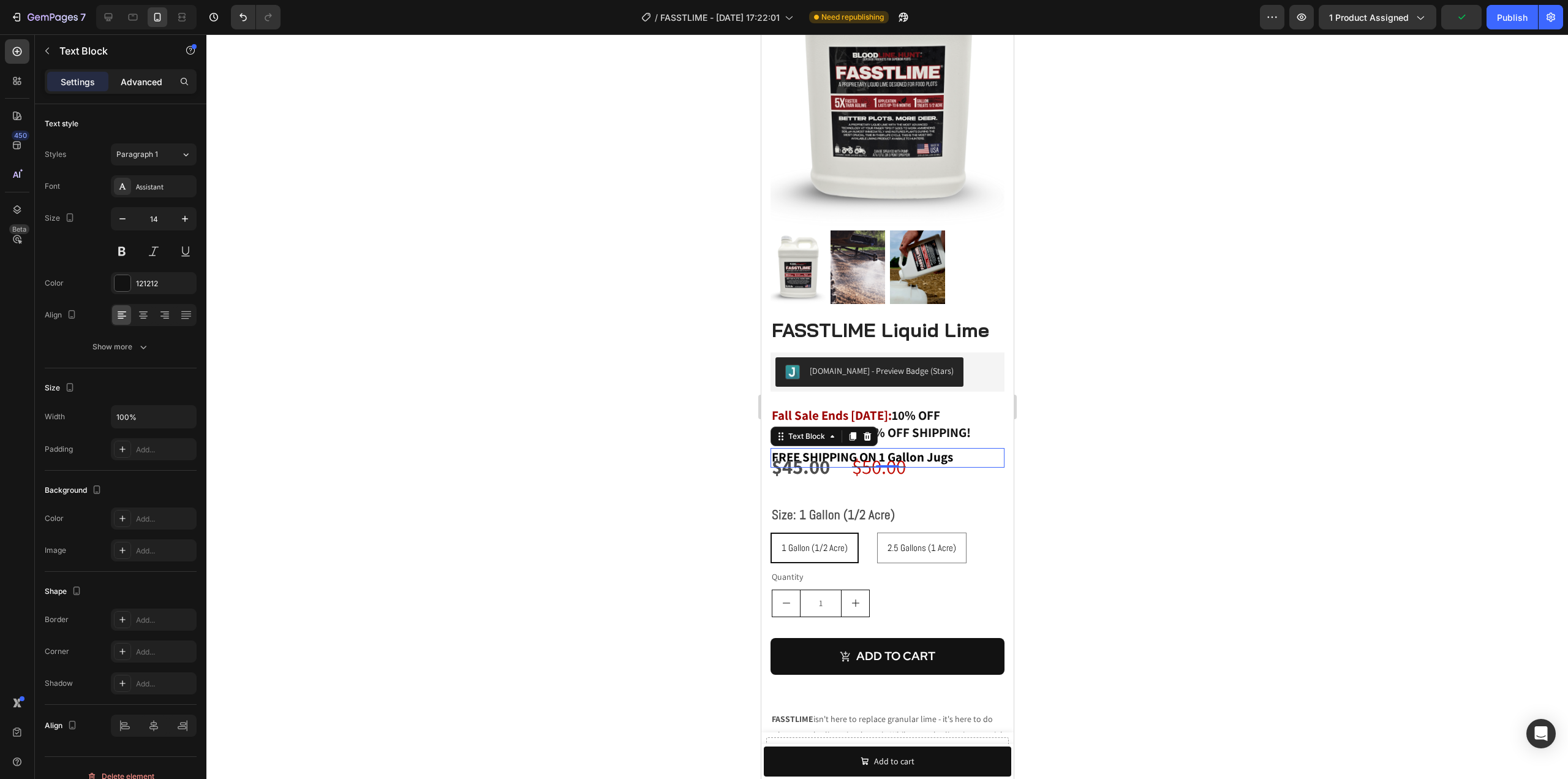
click at [144, 78] on p "Advanced" at bounding box center [142, 82] width 42 height 13
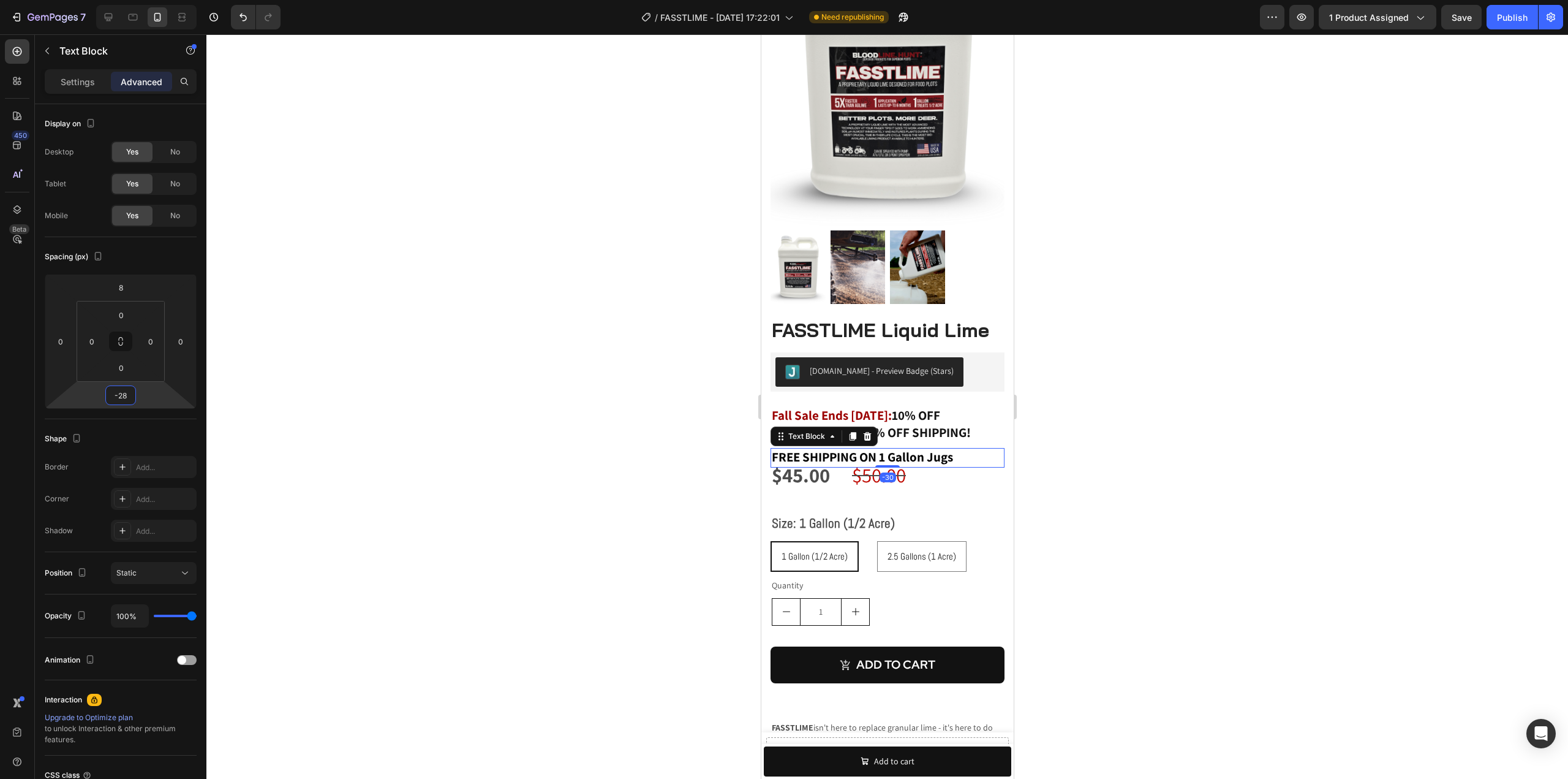
type input "-26"
drag, startPoint x: 132, startPoint y: 408, endPoint x: 134, endPoint y: 415, distance: 7.3
click at [134, 0] on html "7 Version history / FASSTLIME - [DATE] 17:22:01 Need republishing Preview 1 pro…" at bounding box center [784, 0] width 1568 height 0
click at [1151, 414] on div at bounding box center [887, 406] width 1362 height 745
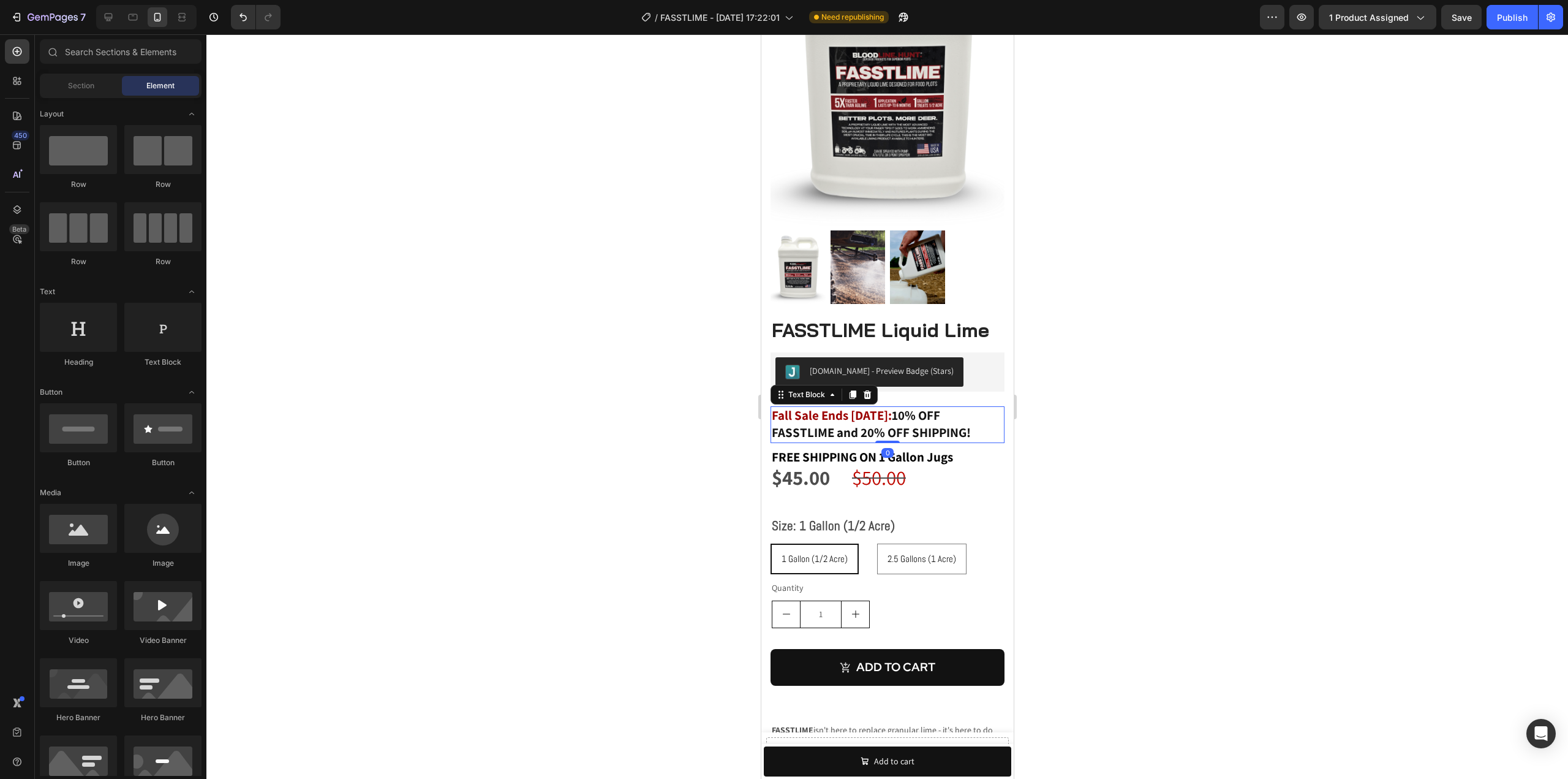
click at [959, 409] on strong "10% OFF FASSTLIME and 20% OFF SHIPPING!" at bounding box center [870, 424] width 199 height 34
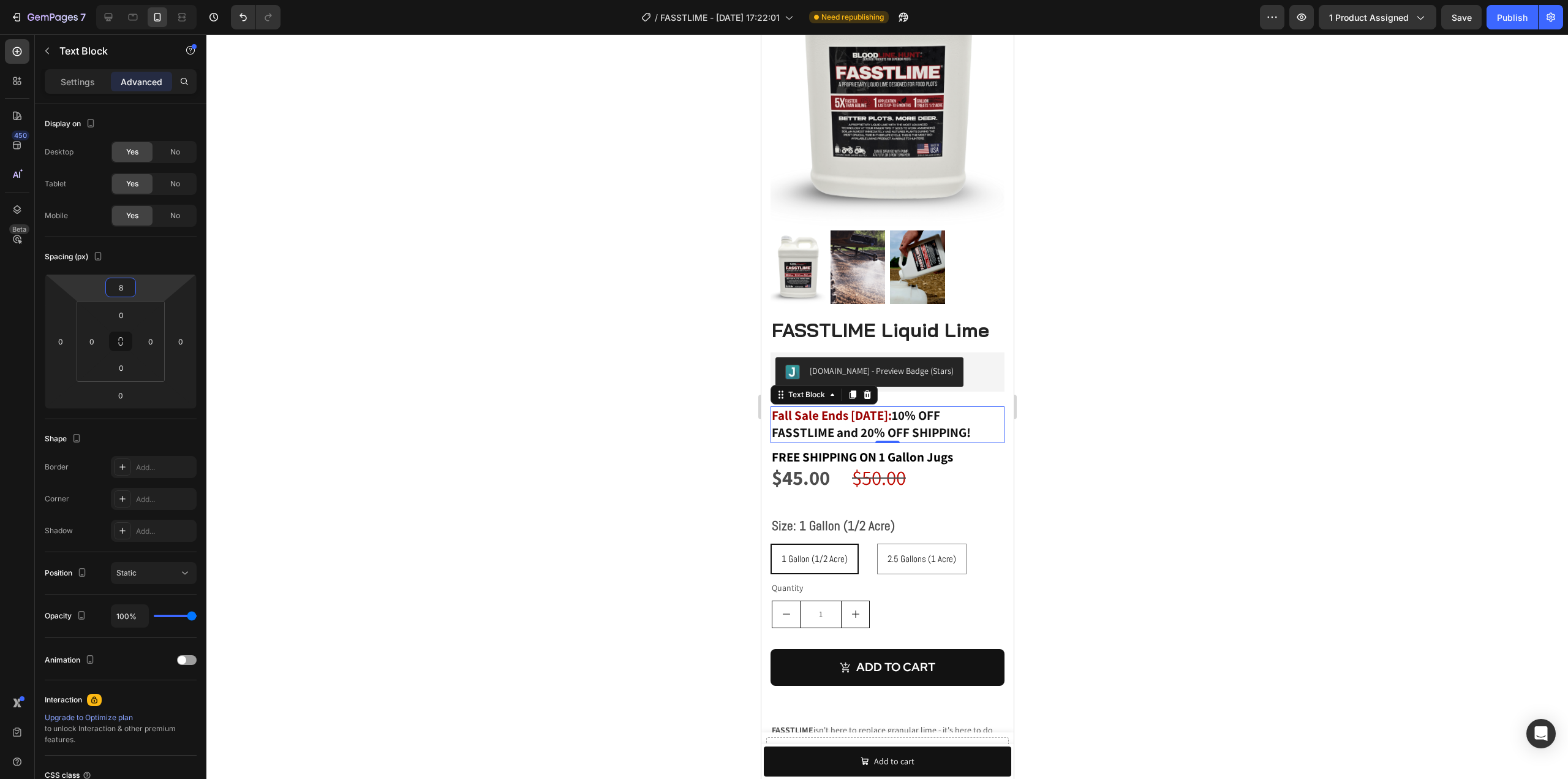
type input "6"
click at [141, 0] on html "7 Version history / FASSTLIME - [DATE] 17:22:01 Need republishing Preview 1 pro…" at bounding box center [784, 0] width 1568 height 0
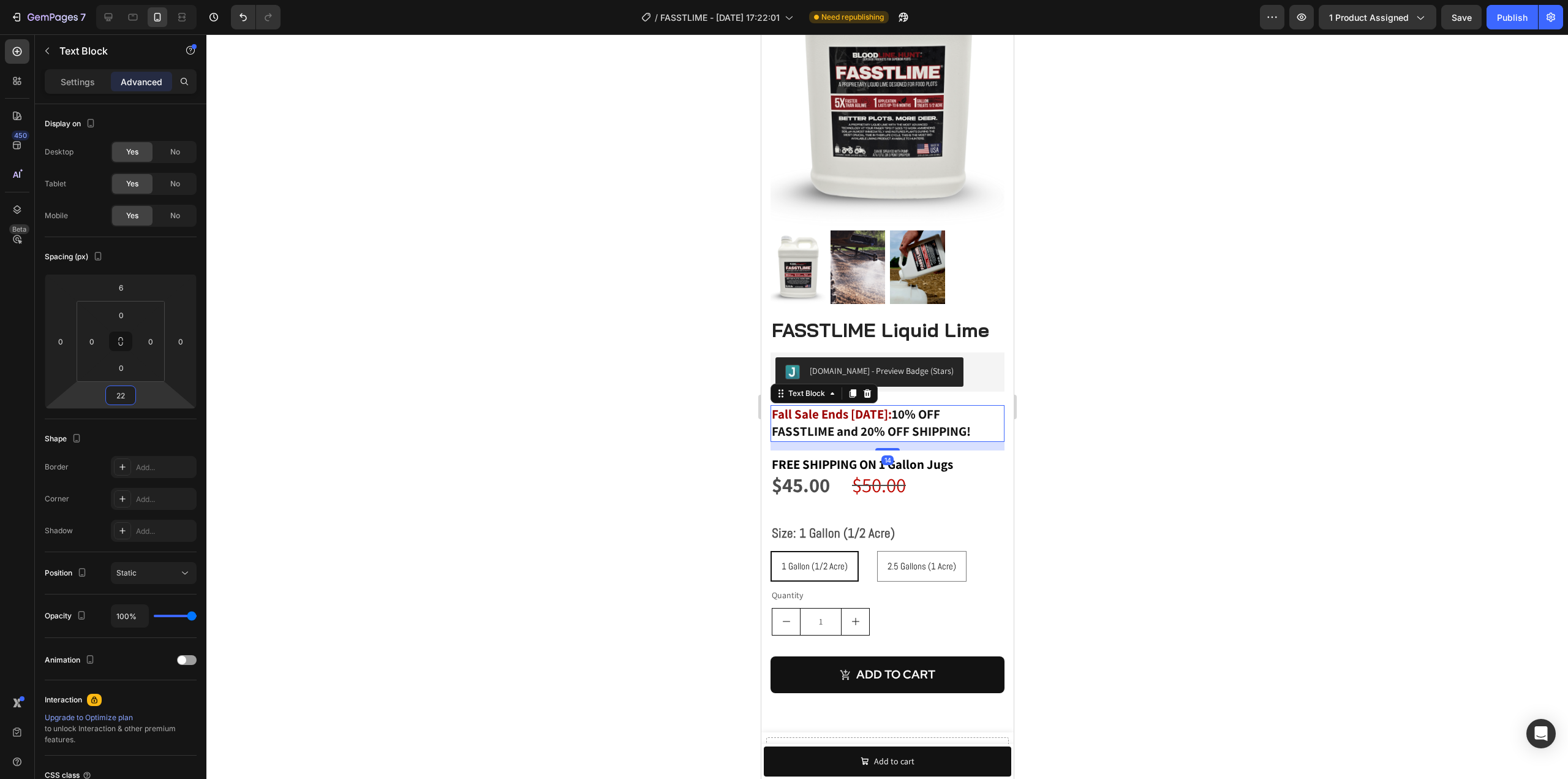
type input "26"
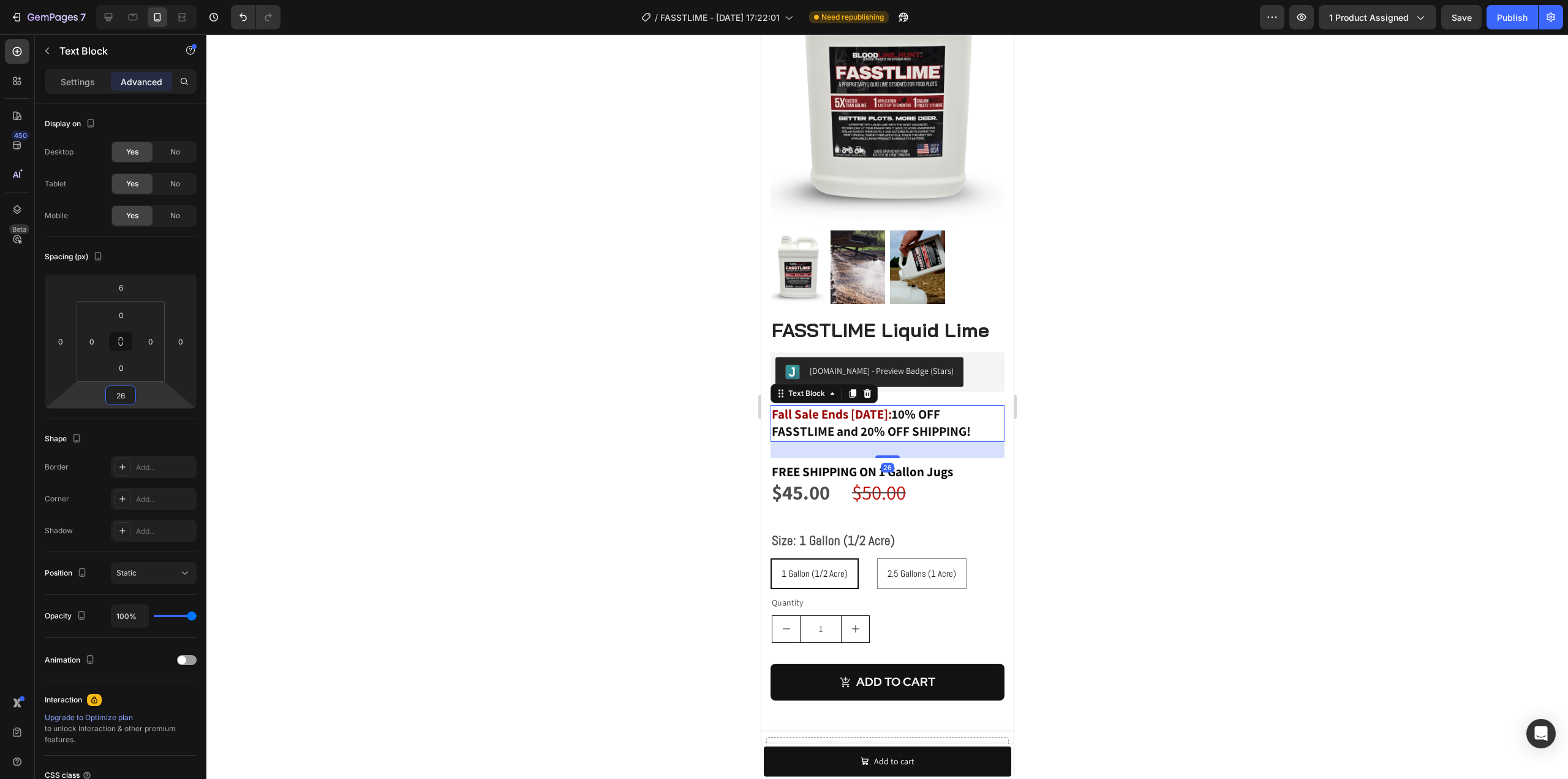
drag, startPoint x: 136, startPoint y: 406, endPoint x: 140, endPoint y: 398, distance: 8.9
click at [140, 0] on html "7 Version history / FASSTLIME - [DATE] 17:22:01 Need republishing Preview 1 pro…" at bounding box center [784, 0] width 1568 height 0
click at [1082, 359] on div at bounding box center [887, 406] width 1362 height 745
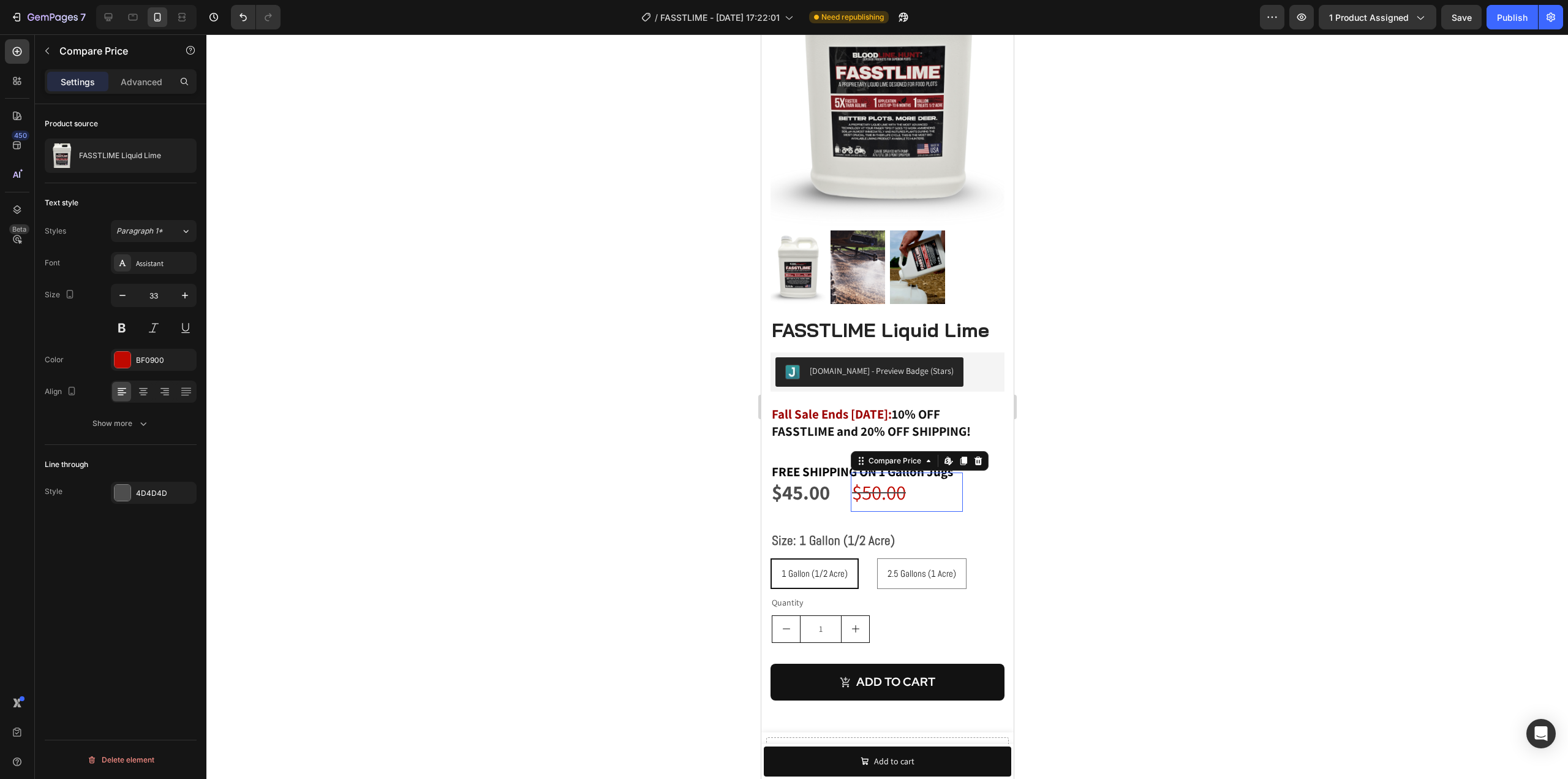
click at [895, 479] on div "$50.00" at bounding box center [906, 491] width 112 height 38
click at [974, 456] on icon at bounding box center [978, 460] width 8 height 9
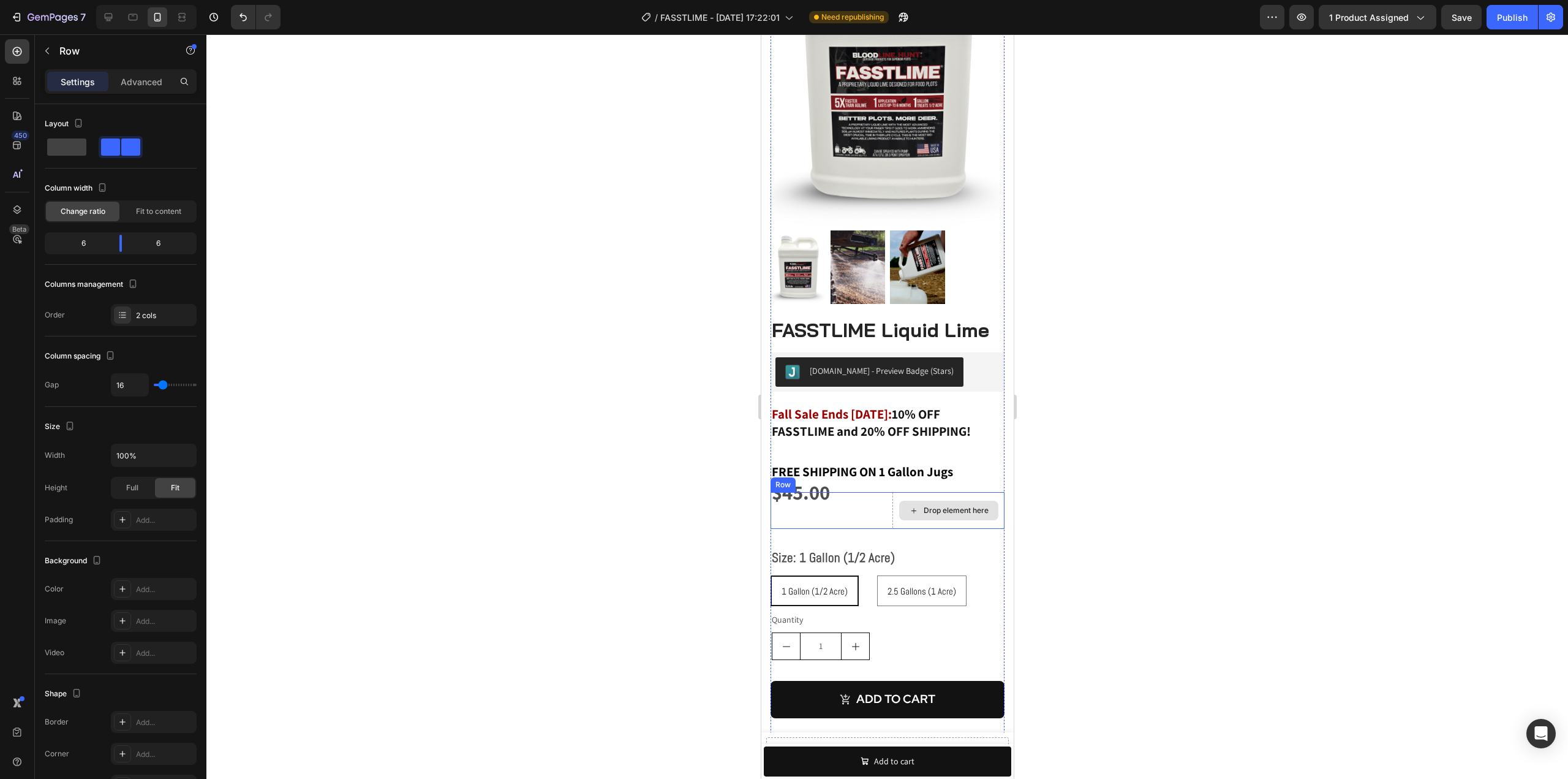
click at [967, 492] on div "Drop element here" at bounding box center [948, 510] width 112 height 36
click at [846, 475] on icon at bounding box center [845, 480] width 10 height 10
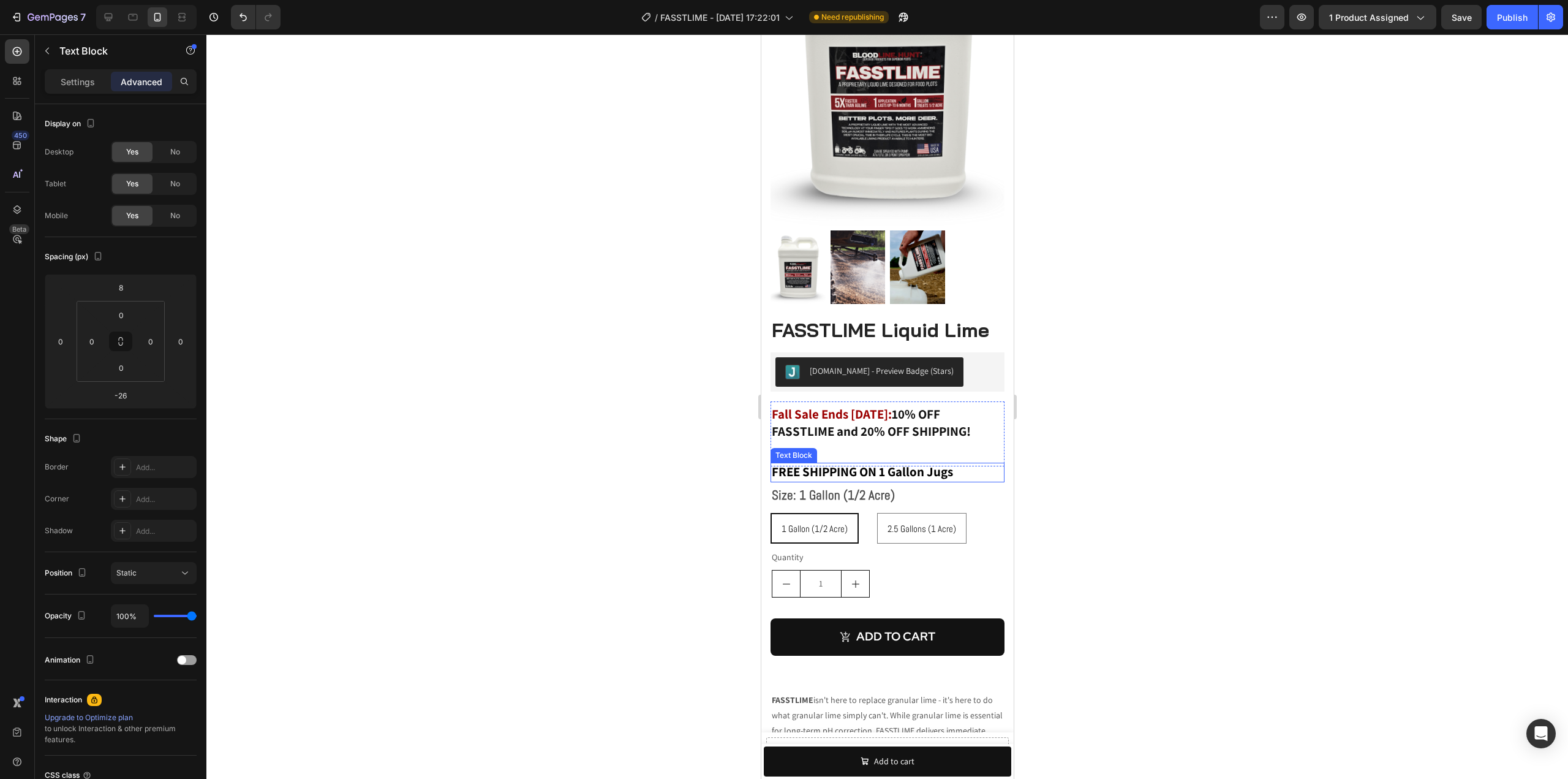
click at [880, 463] on strong "FREE SHIPPING ON 1 Gallon Jugs" at bounding box center [862, 471] width 181 height 17
click at [853, 447] on icon at bounding box center [852, 451] width 7 height 9
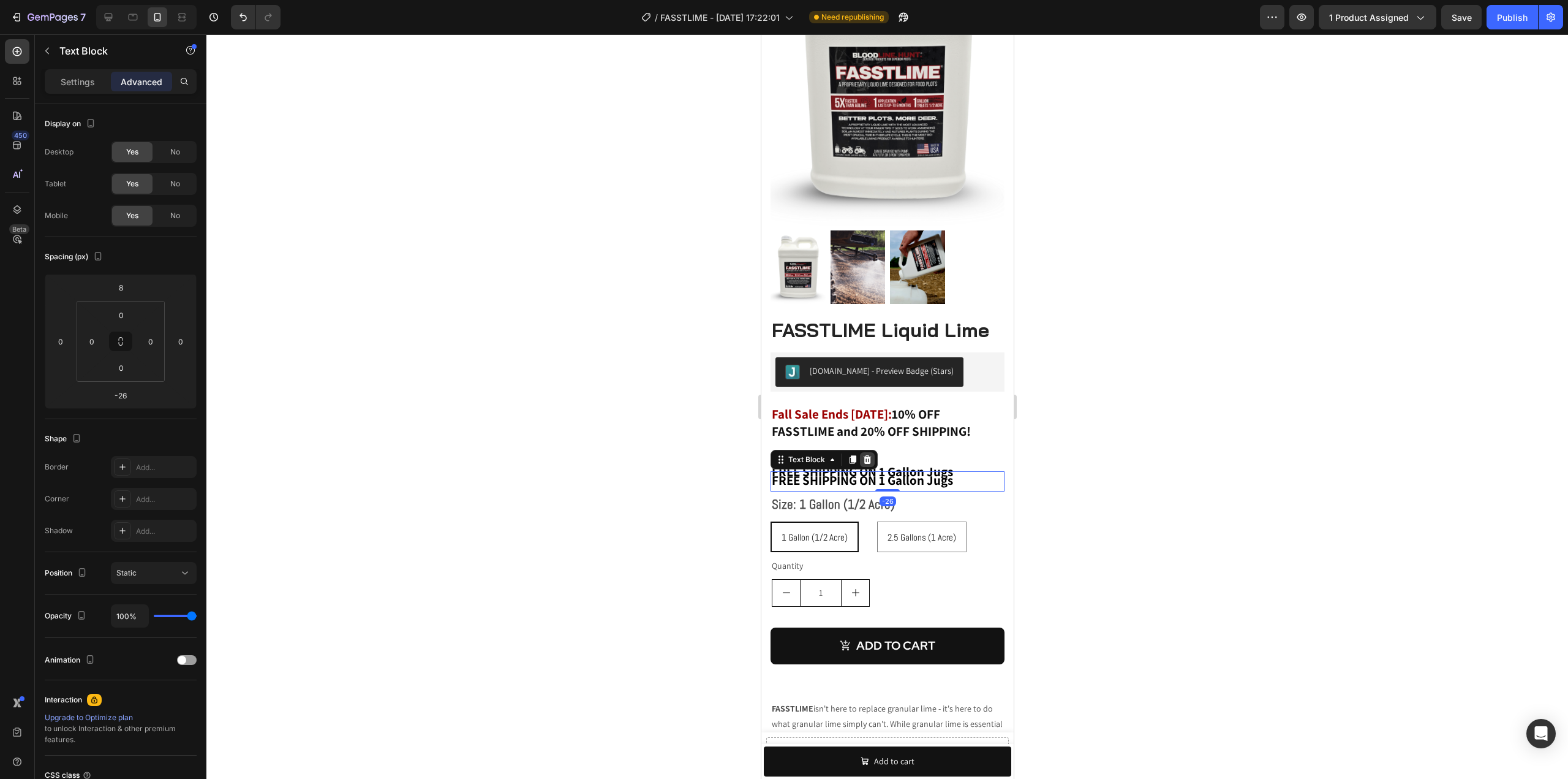
click at [866, 455] on icon at bounding box center [867, 459] width 8 height 9
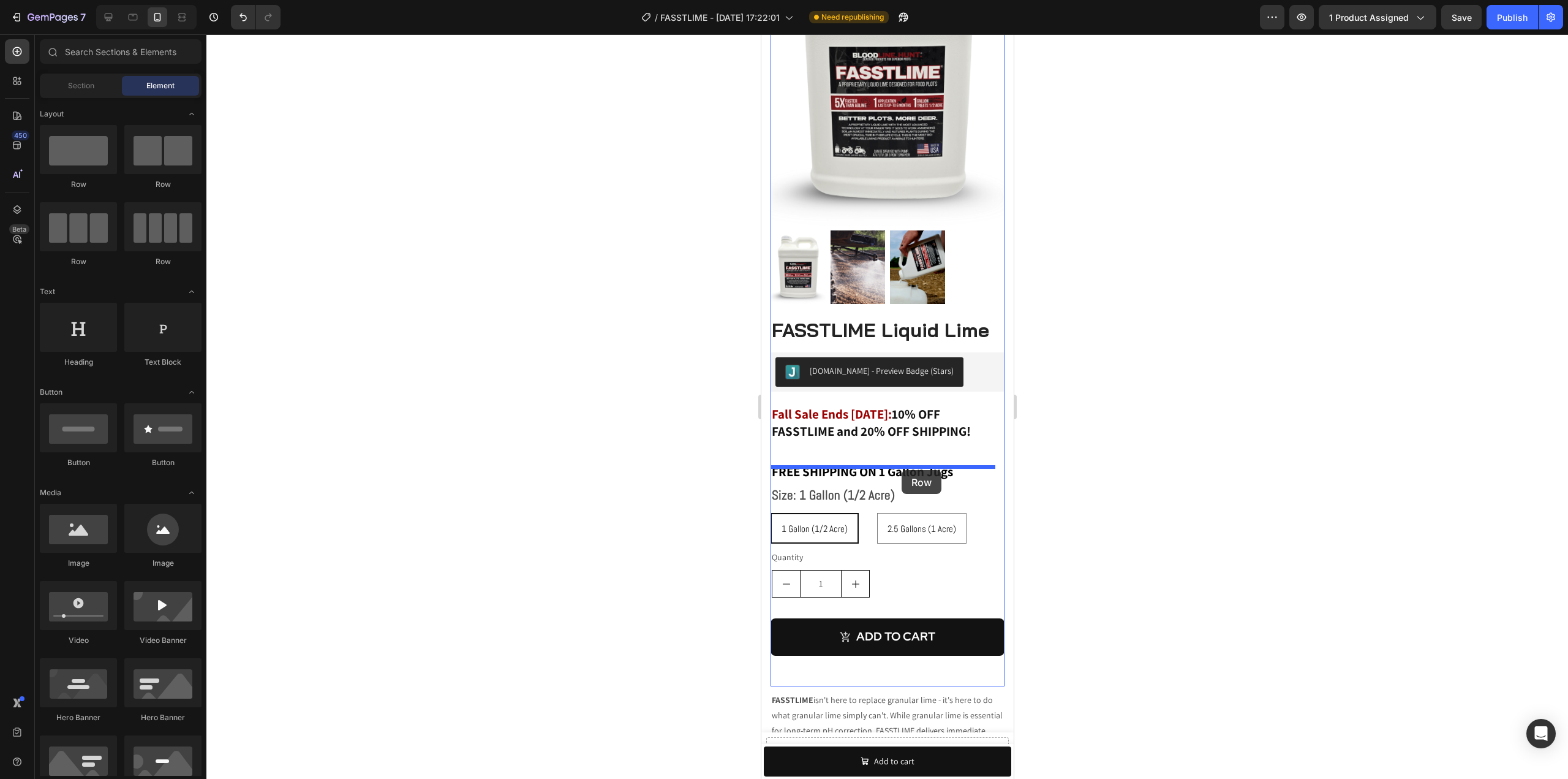
drag, startPoint x: 862, startPoint y: 192, endPoint x: 901, endPoint y: 470, distance: 280.7
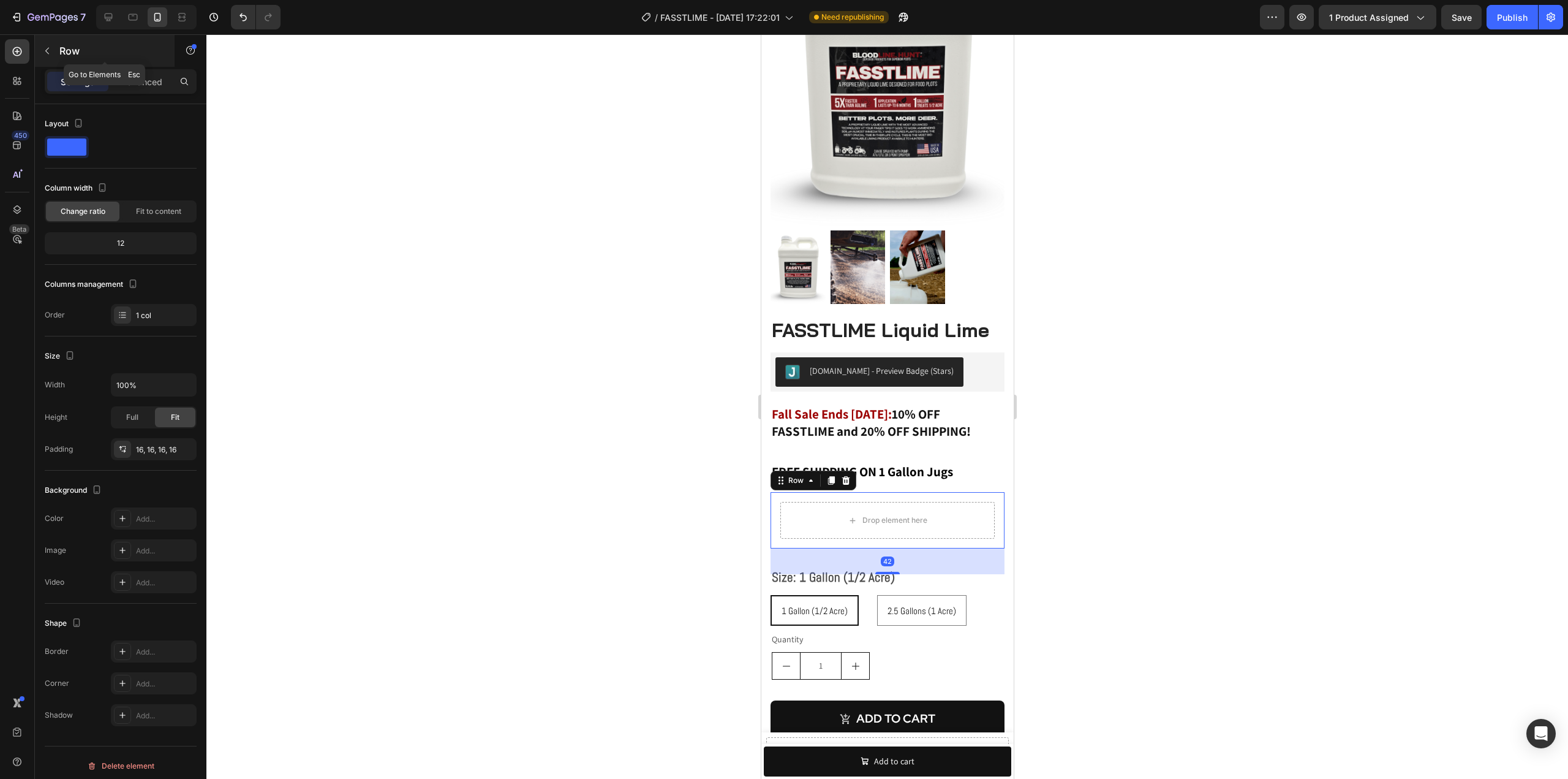
click at [51, 53] on icon "button" at bounding box center [47, 51] width 10 height 10
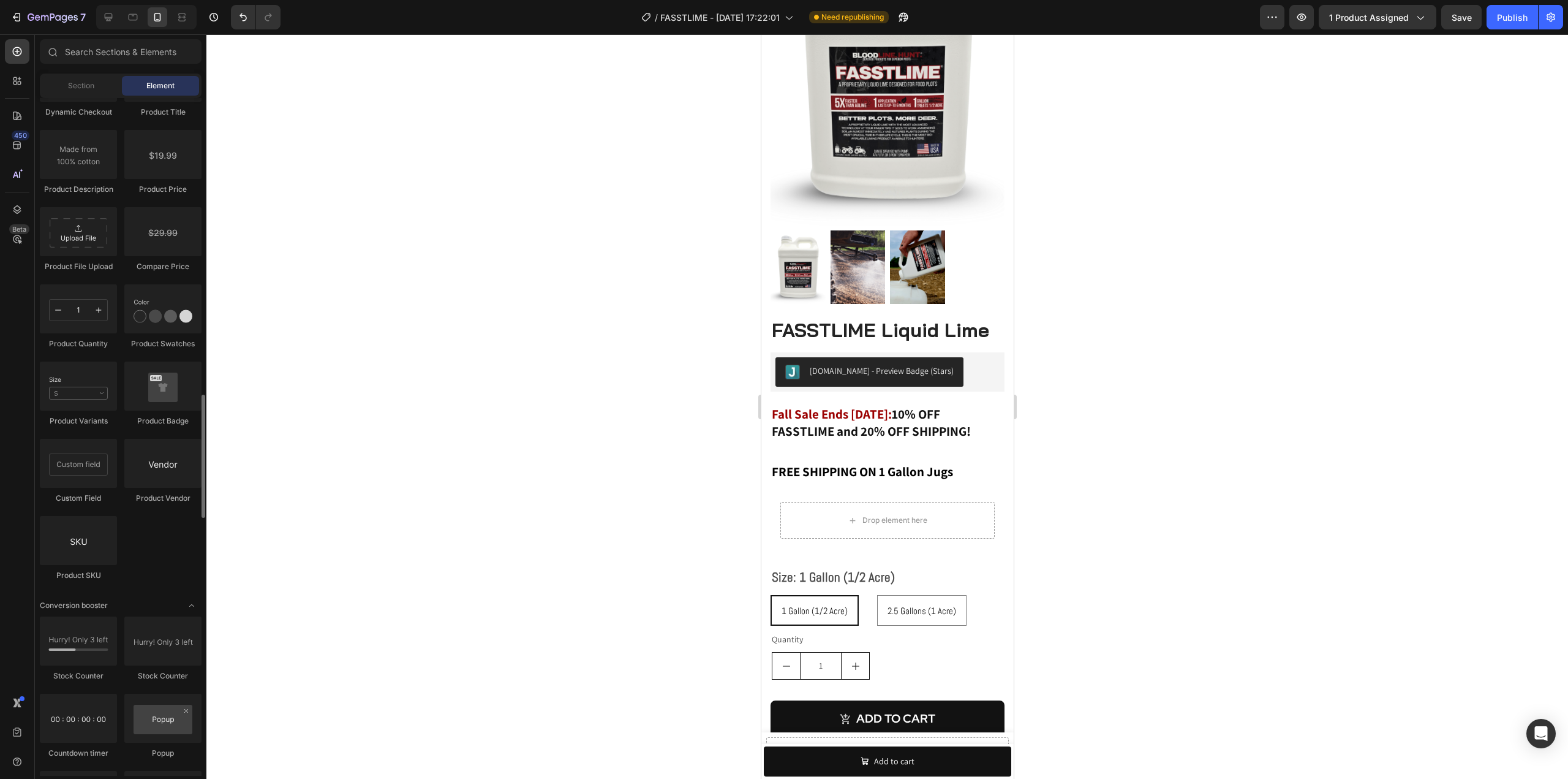
scroll to position [1900, 0]
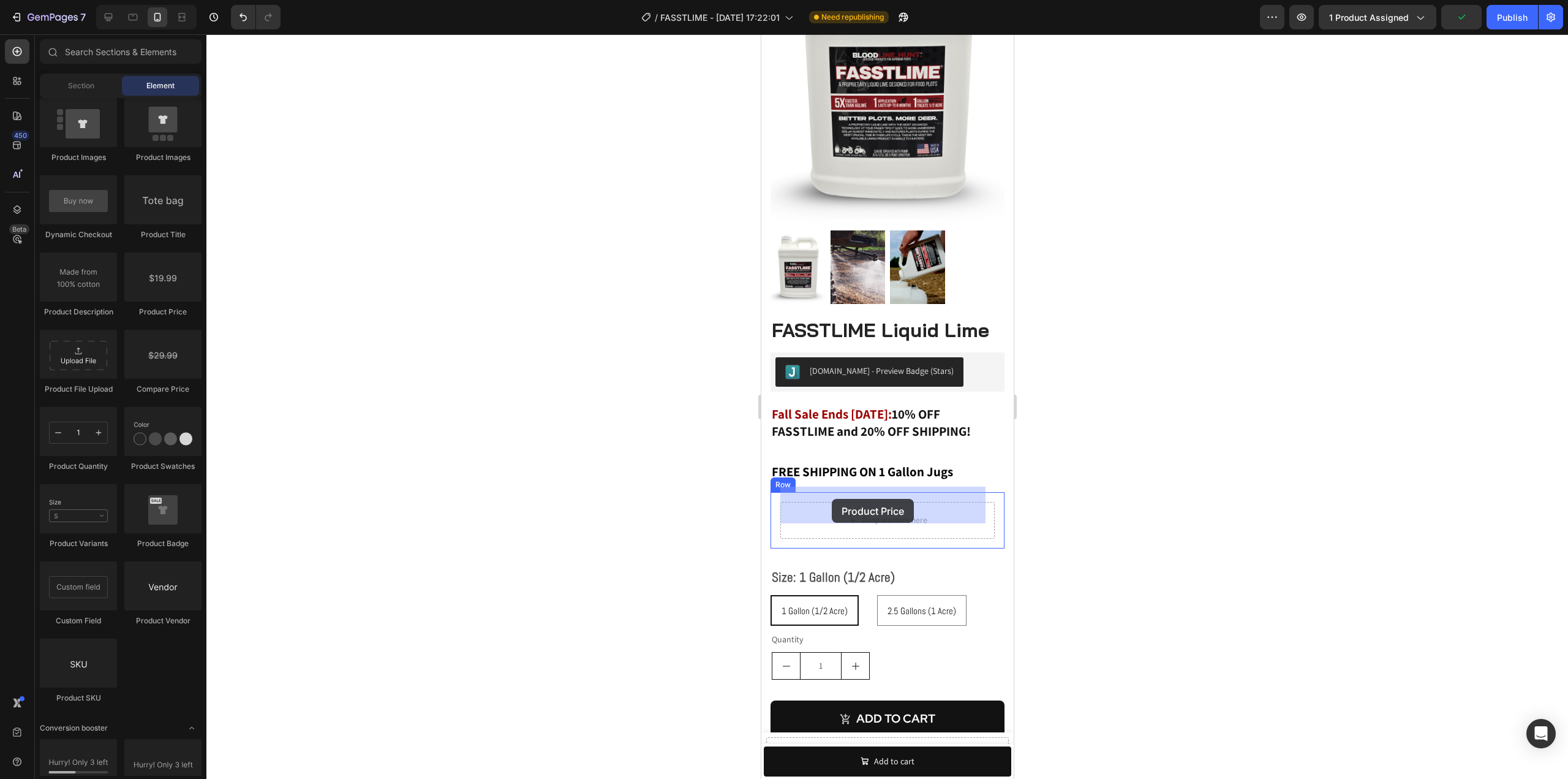
drag, startPoint x: 919, startPoint y: 317, endPoint x: 831, endPoint y: 499, distance: 202.2
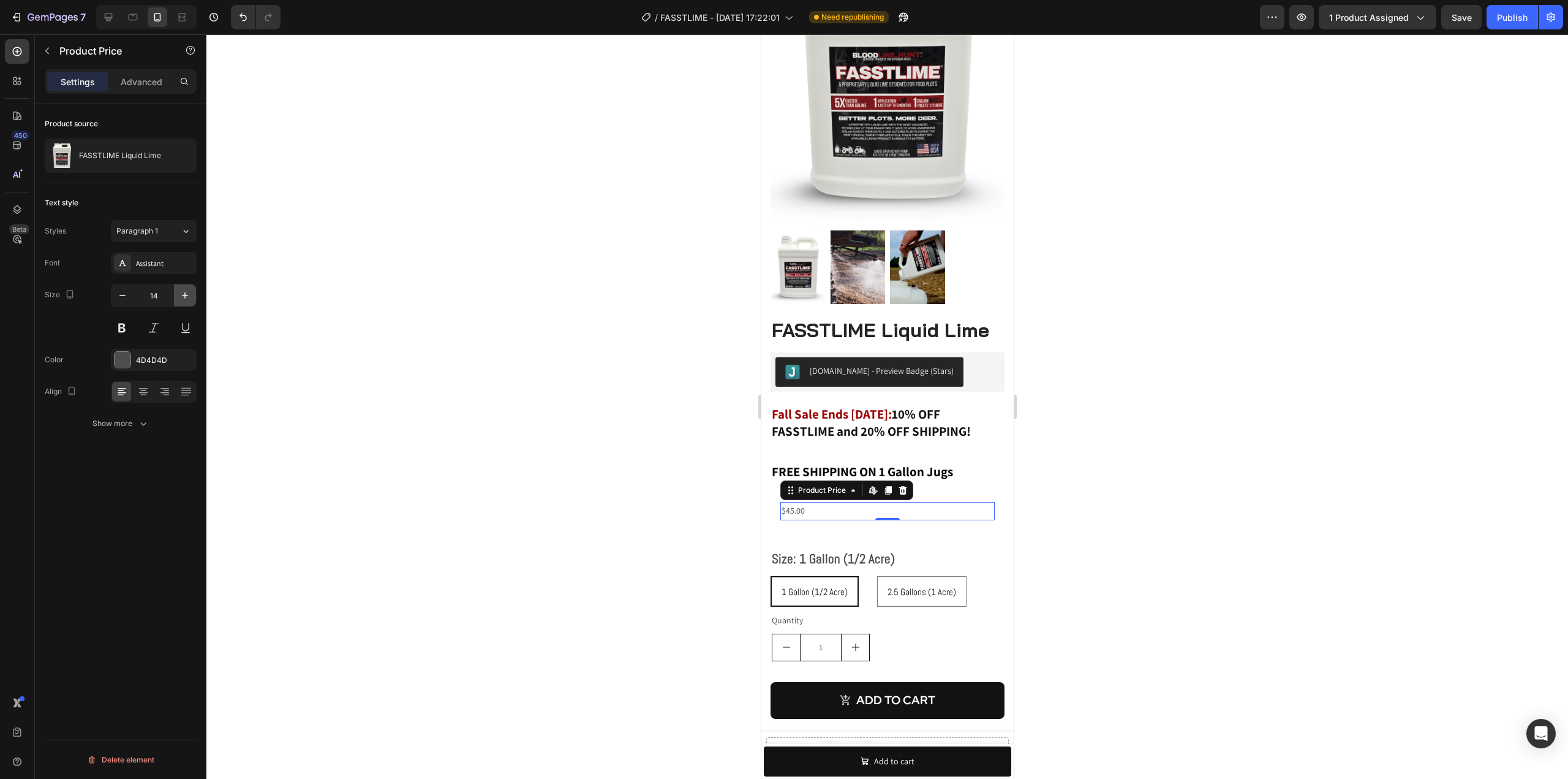
click at [188, 293] on icon "button" at bounding box center [185, 295] width 12 height 12
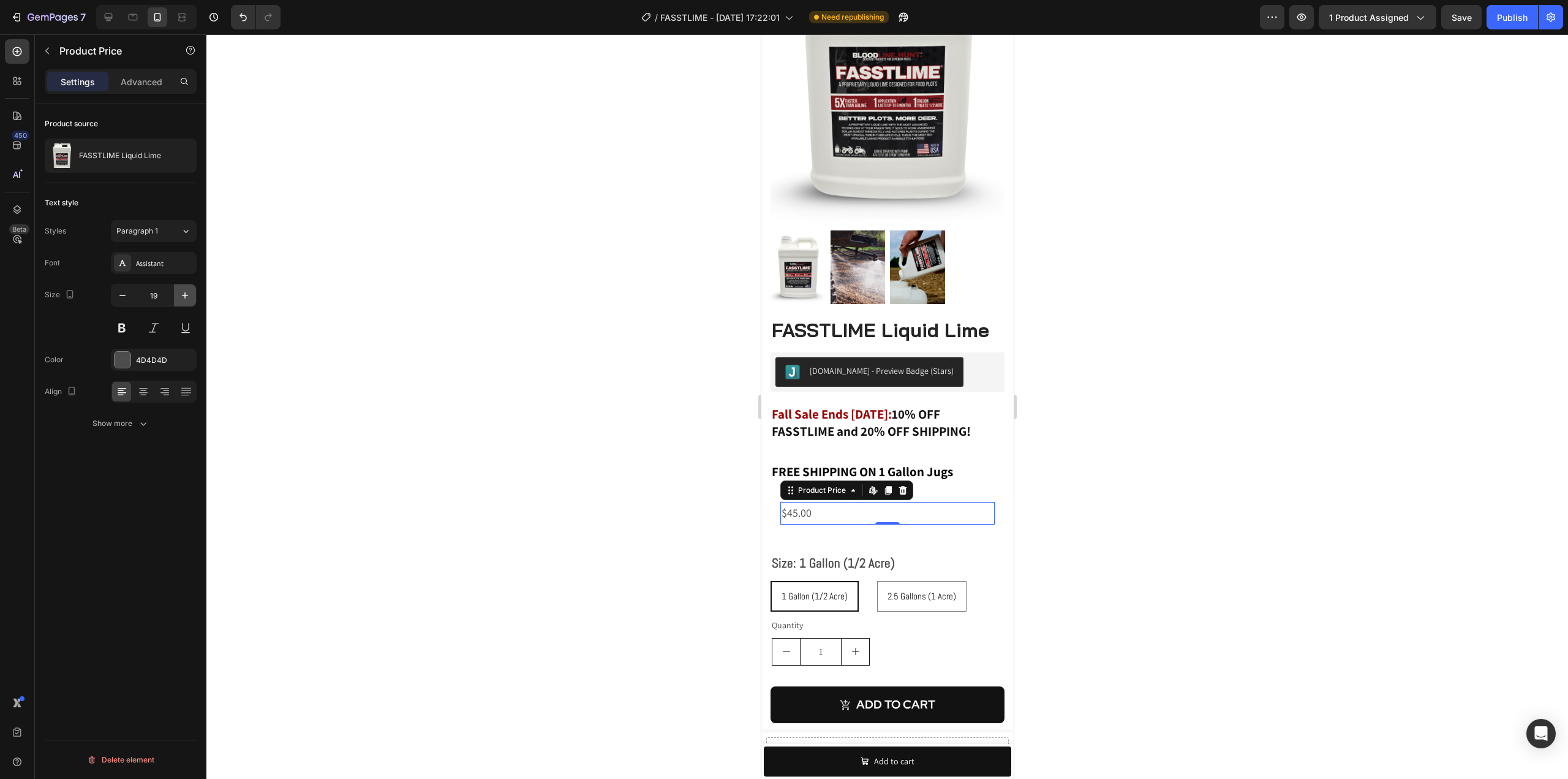
click at [188, 293] on icon "button" at bounding box center [185, 295] width 12 height 12
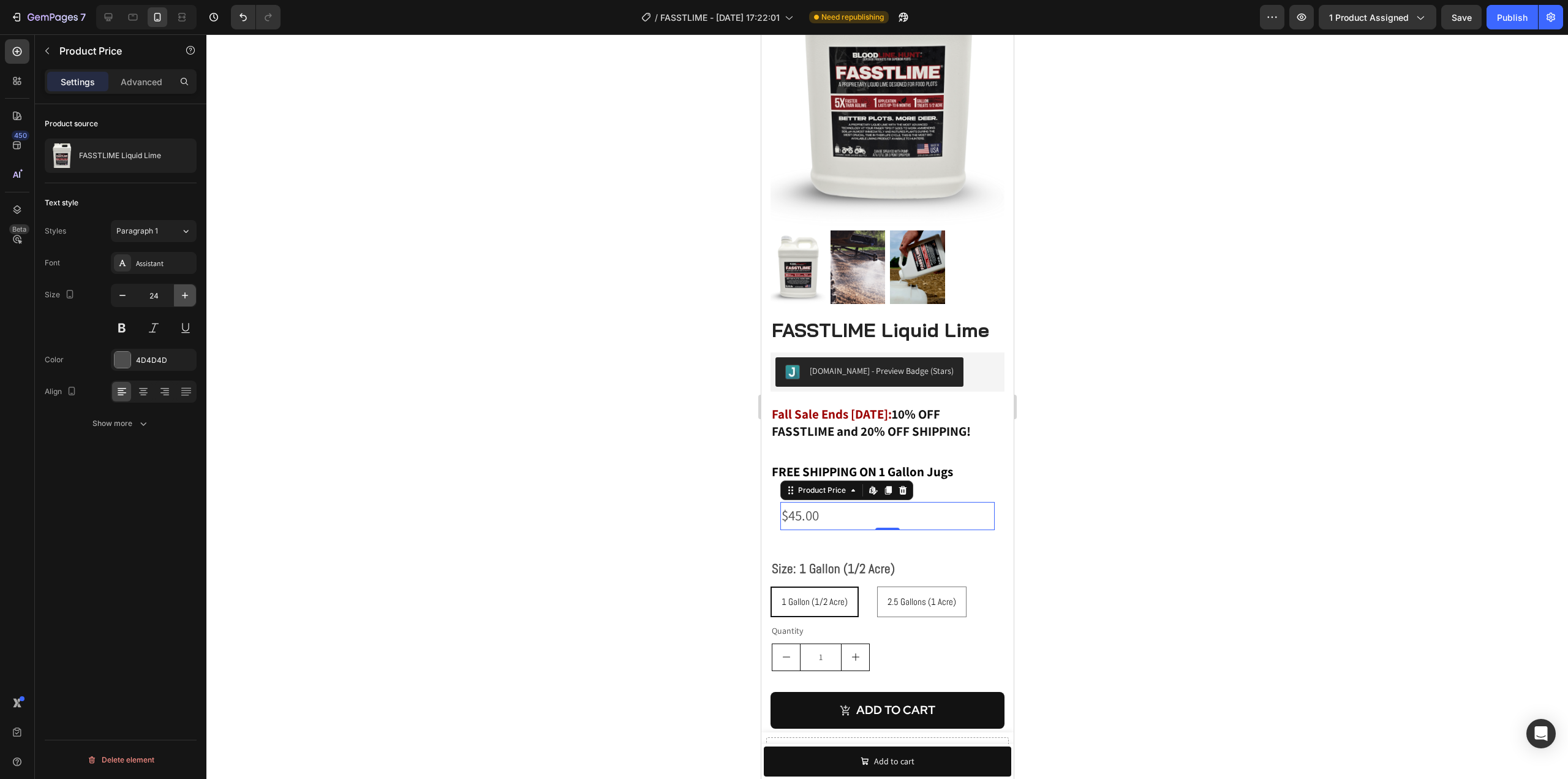
click at [188, 293] on icon "button" at bounding box center [185, 295] width 12 height 12
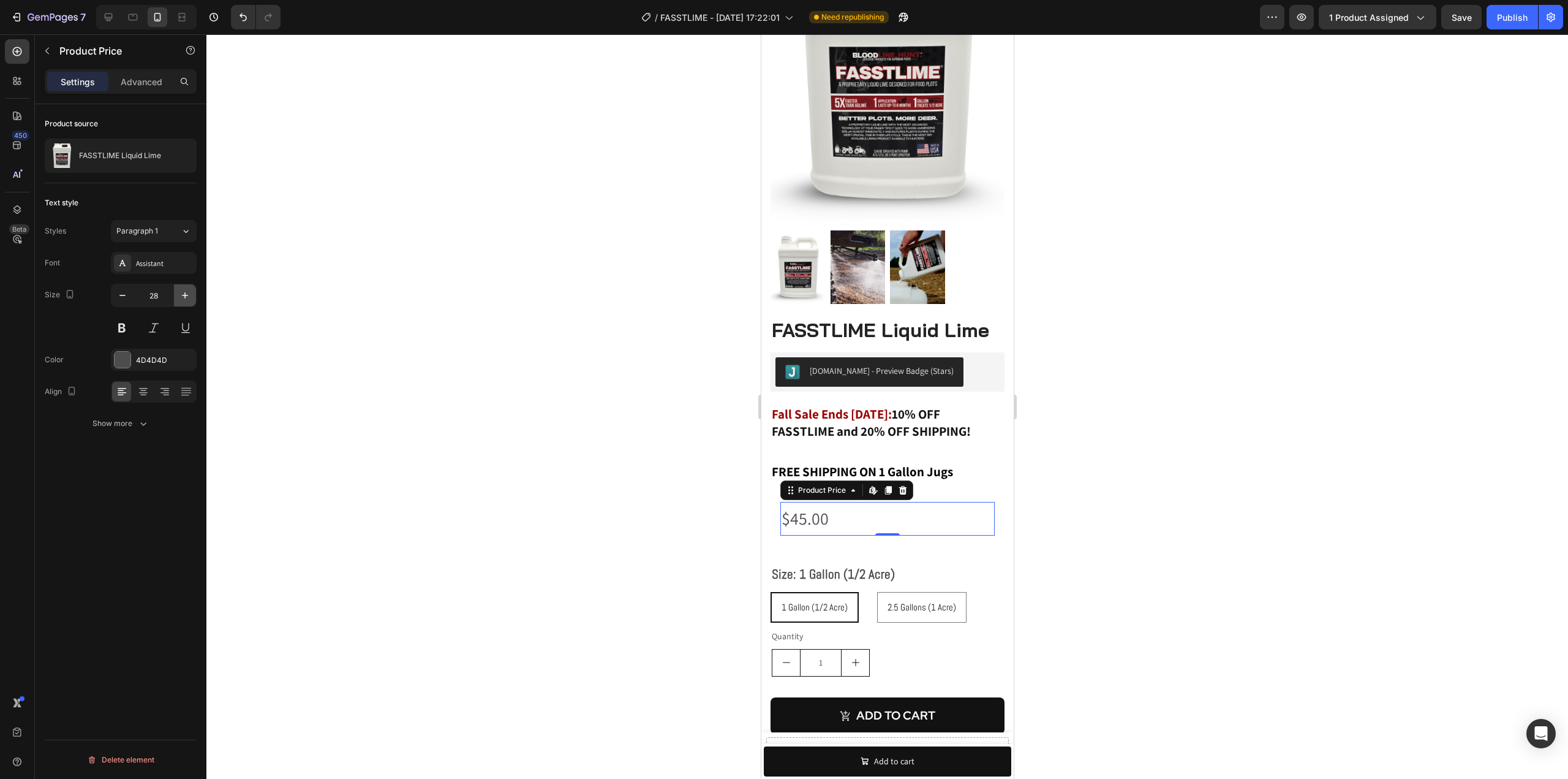
click at [188, 293] on icon "button" at bounding box center [185, 295] width 12 height 12
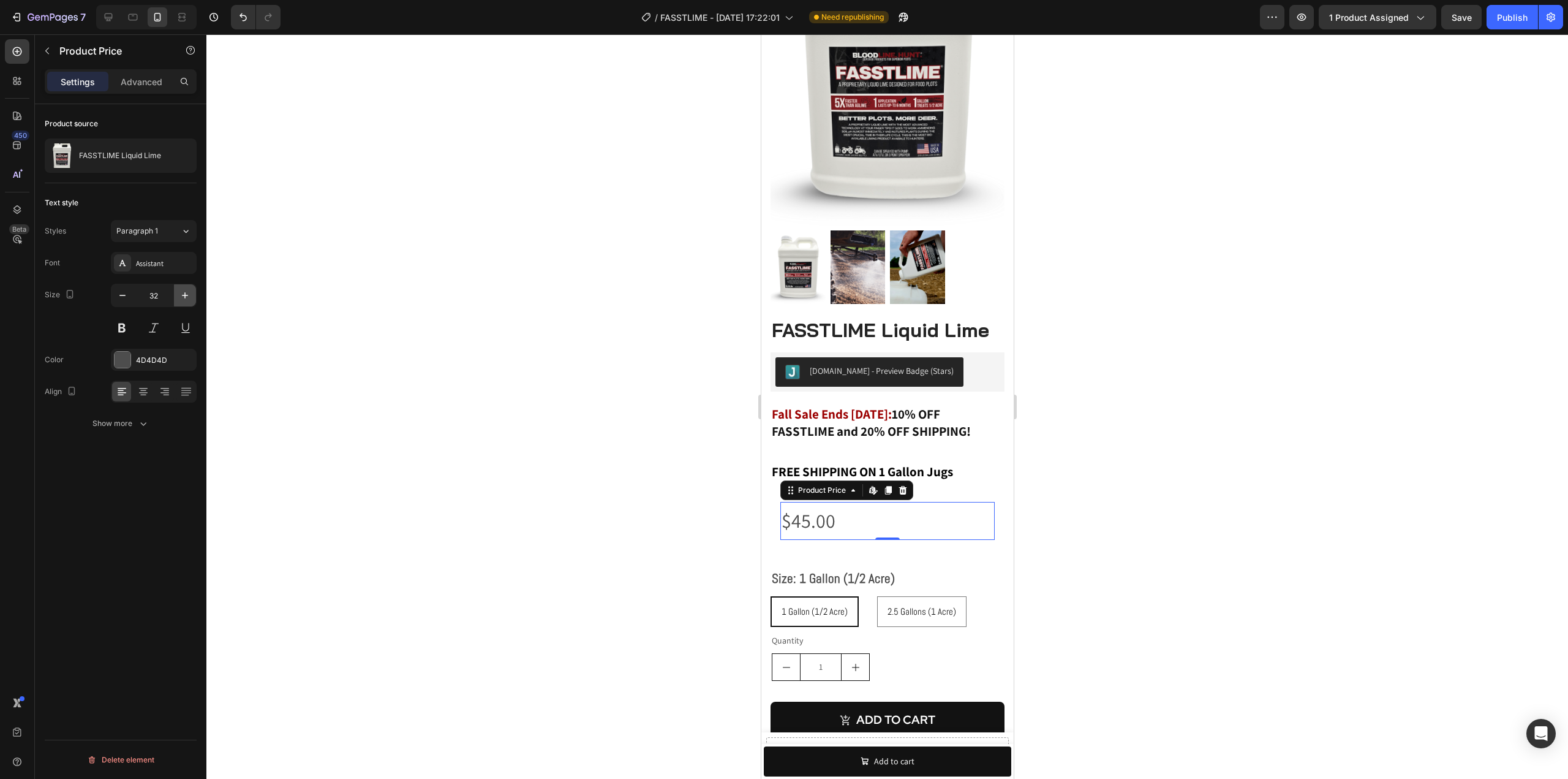
type input "33"
click at [149, 80] on p "Advanced" at bounding box center [142, 82] width 42 height 13
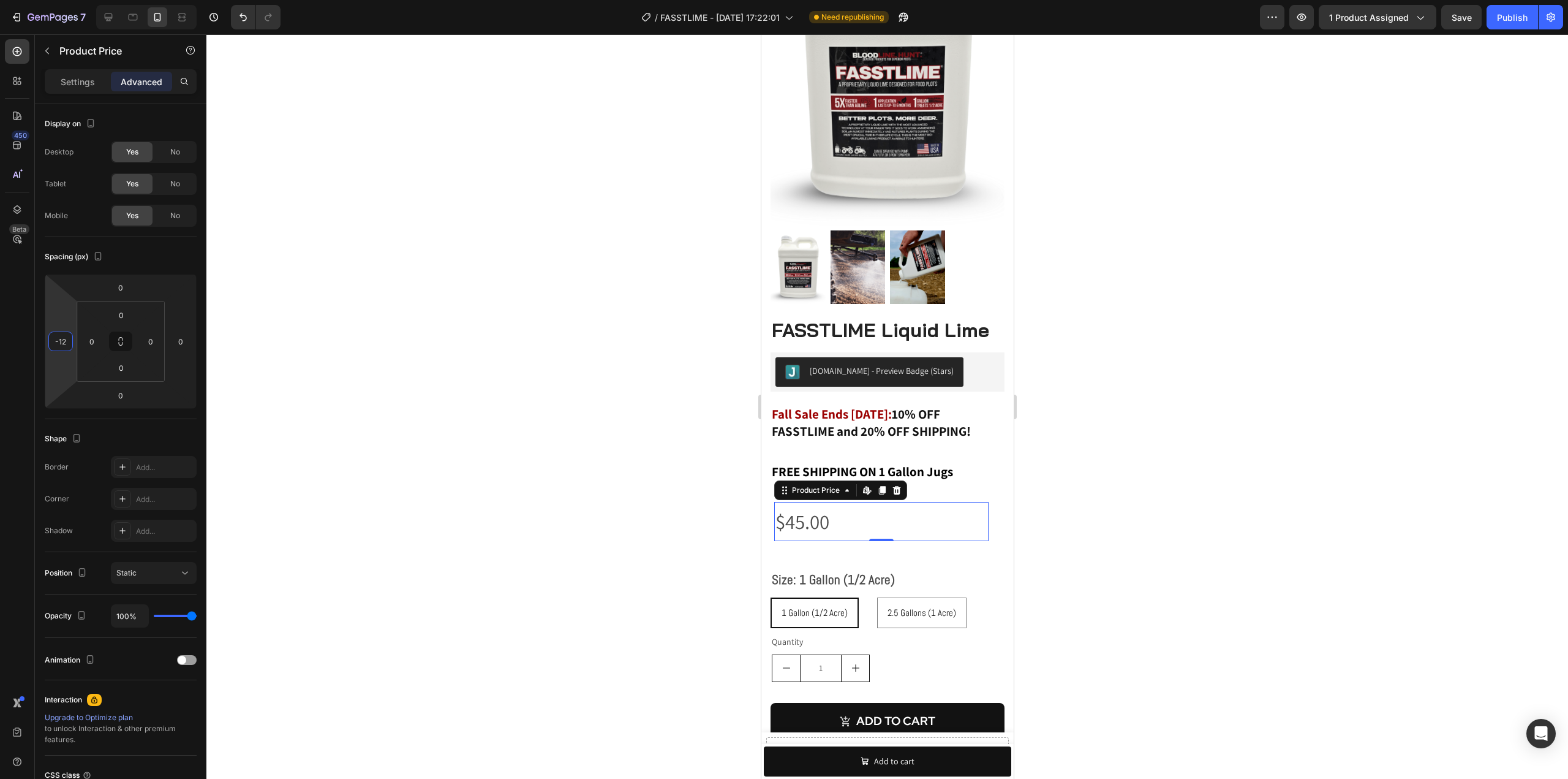
type input "-14"
click at [44, 0] on html "7 Version history / FASSTLIME - [DATE] 17:22:01 Need republishing Preview 1 pro…" at bounding box center [784, 0] width 1568 height 0
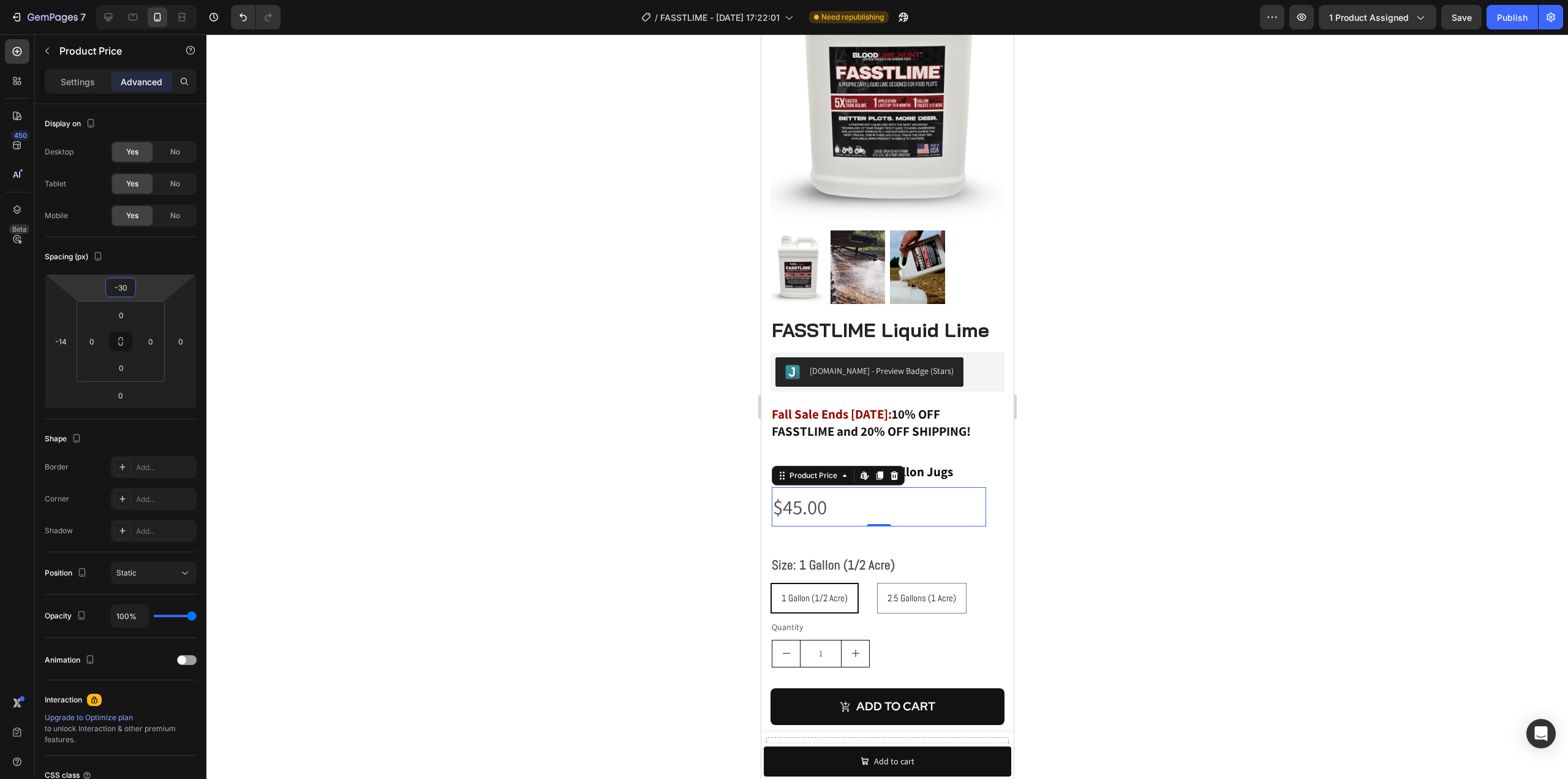
type input "-32"
drag, startPoint x: 142, startPoint y: 275, endPoint x: 143, endPoint y: 285, distance: 10.0
click at [143, 0] on html "7 Version history / FASSTLIME - [DATE] 17:22:01 Need republishing Preview 1 pro…" at bounding box center [784, 0] width 1568 height 0
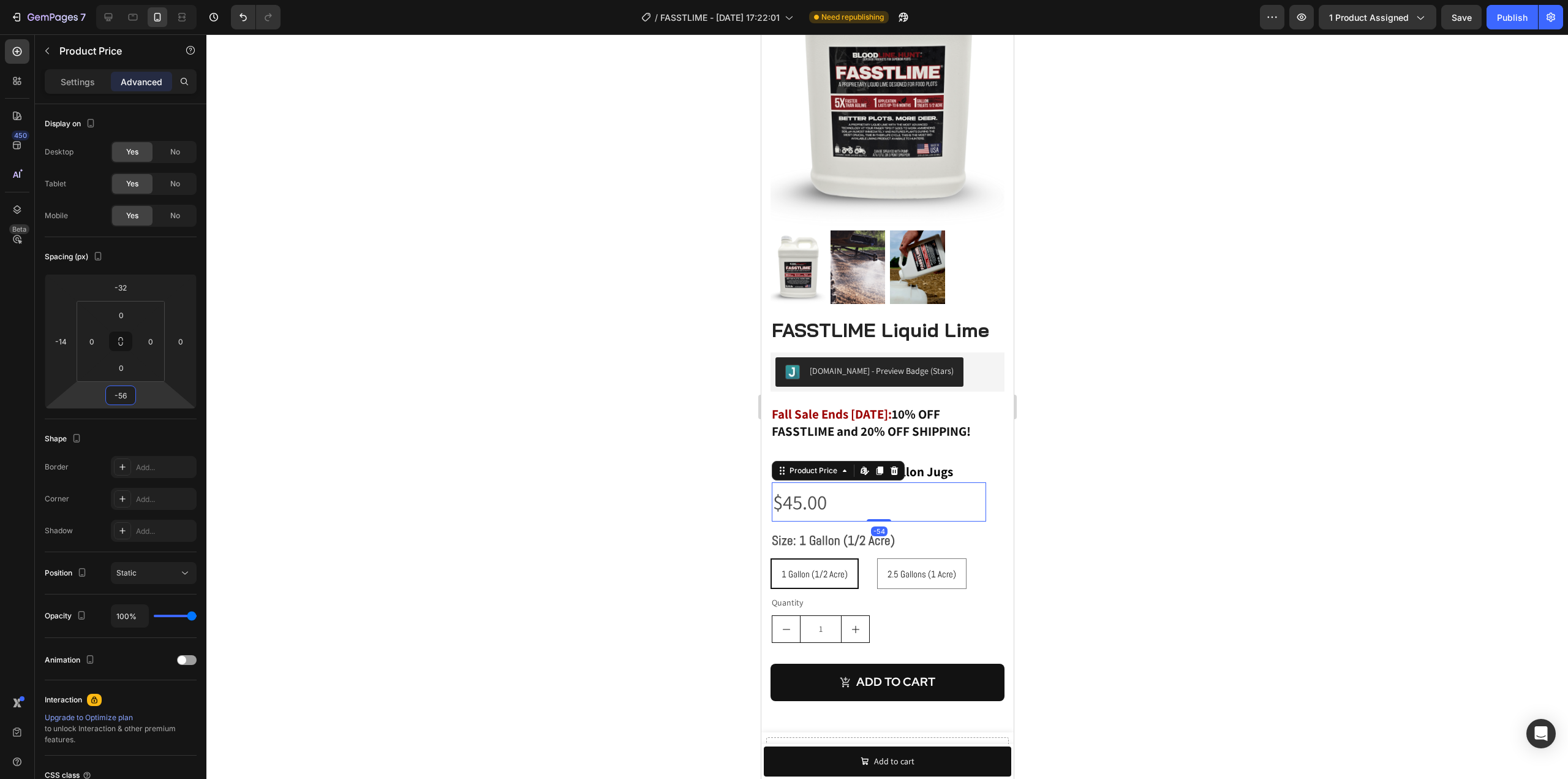
type input "-58"
drag, startPoint x: 138, startPoint y: 404, endPoint x: 139, endPoint y: 422, distance: 18.0
click at [139, 0] on html "7 Version history / FASSTLIME - [DATE] 17:22:01 Need republishing Preview 1 pro…" at bounding box center [784, 0] width 1568 height 0
click at [1131, 468] on div at bounding box center [887, 406] width 1362 height 745
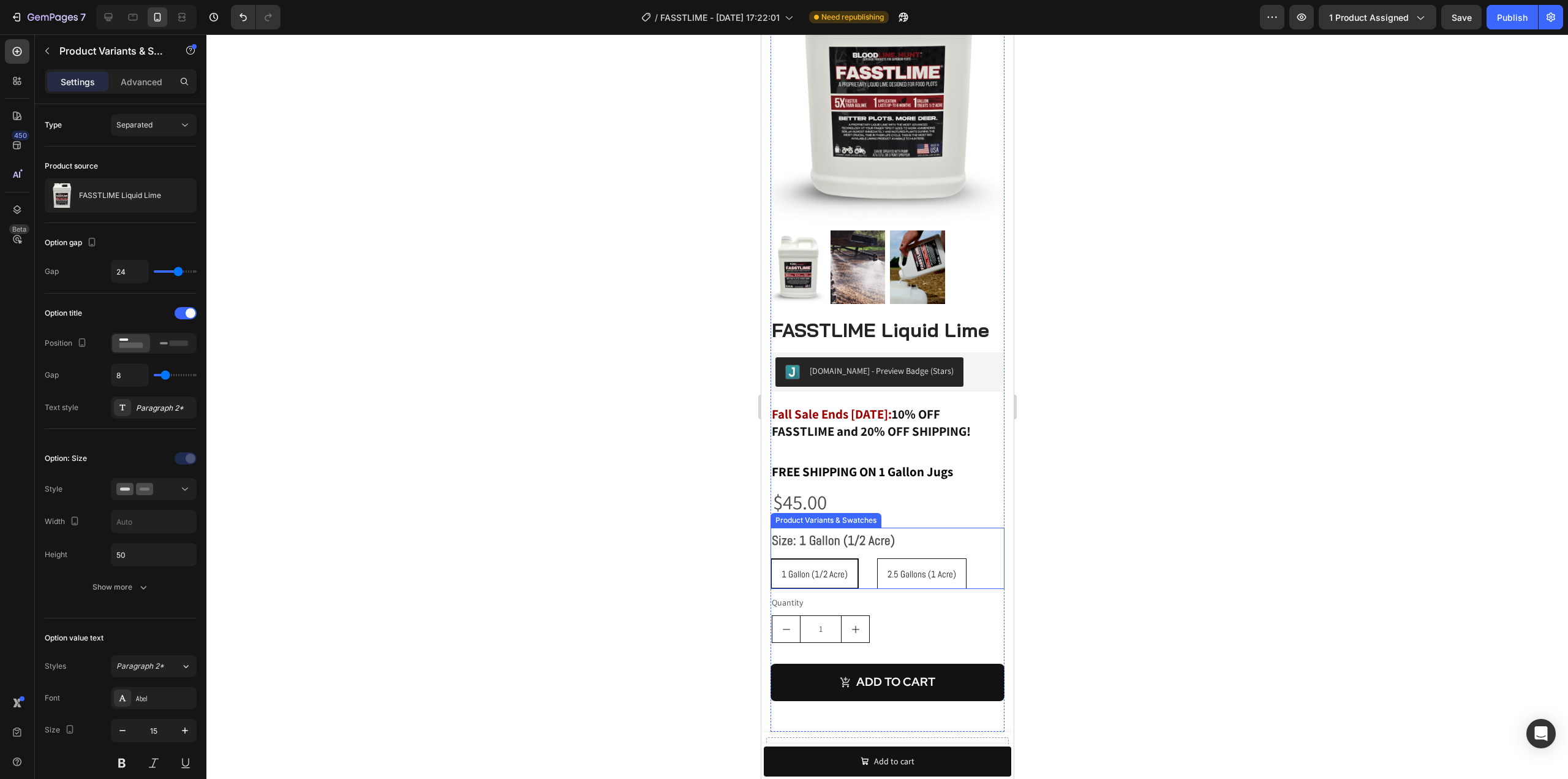
click at [909, 568] on span "2.5 Gallons (1 Acre)" at bounding box center [921, 573] width 69 height 11
click at [876, 558] on input "2.5 Gallons (1 Acre) 2.5 Gallons (1 Acre) 2.5 Gallons (1 Acre)" at bounding box center [876, 558] width 1 height 1
radio input "true"
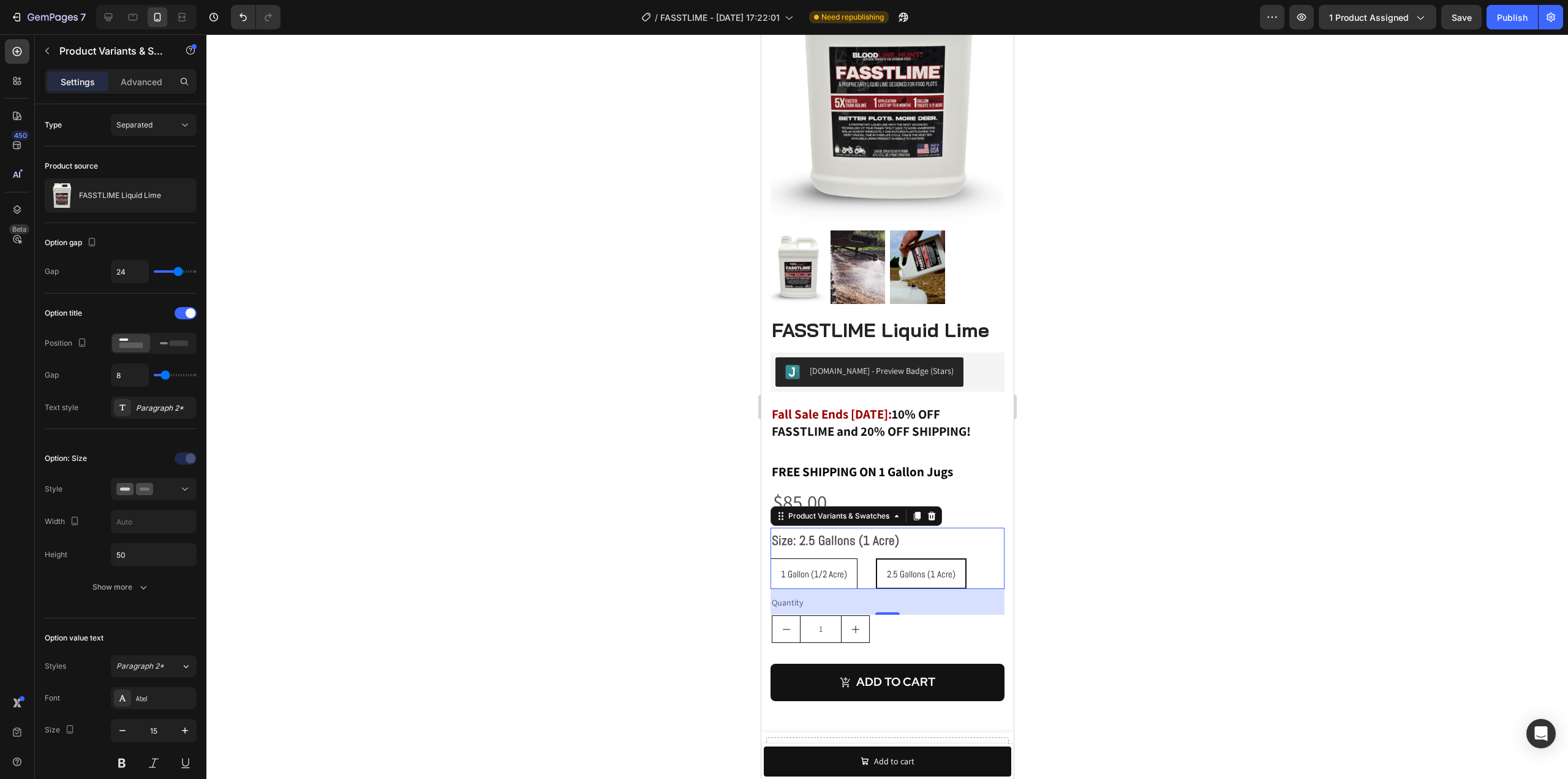
click at [839, 568] on span "1 Gallon (1/2 Acre)" at bounding box center [813, 573] width 66 height 11
click at [770, 558] on input "1 Gallon (1/2 Acre) 1 Gallon (1/2 Acre) 1 Gallon (1/2 Acre)" at bounding box center [769, 558] width 1 height 1
radio input "true"
click at [938, 568] on span "2.5 Gallons (1 Acre)" at bounding box center [921, 573] width 69 height 11
click at [876, 558] on input "2.5 Gallons (1 Acre) 2.5 Gallons (1 Acre) 2.5 Gallons (1 Acre)" at bounding box center [876, 558] width 1 height 1
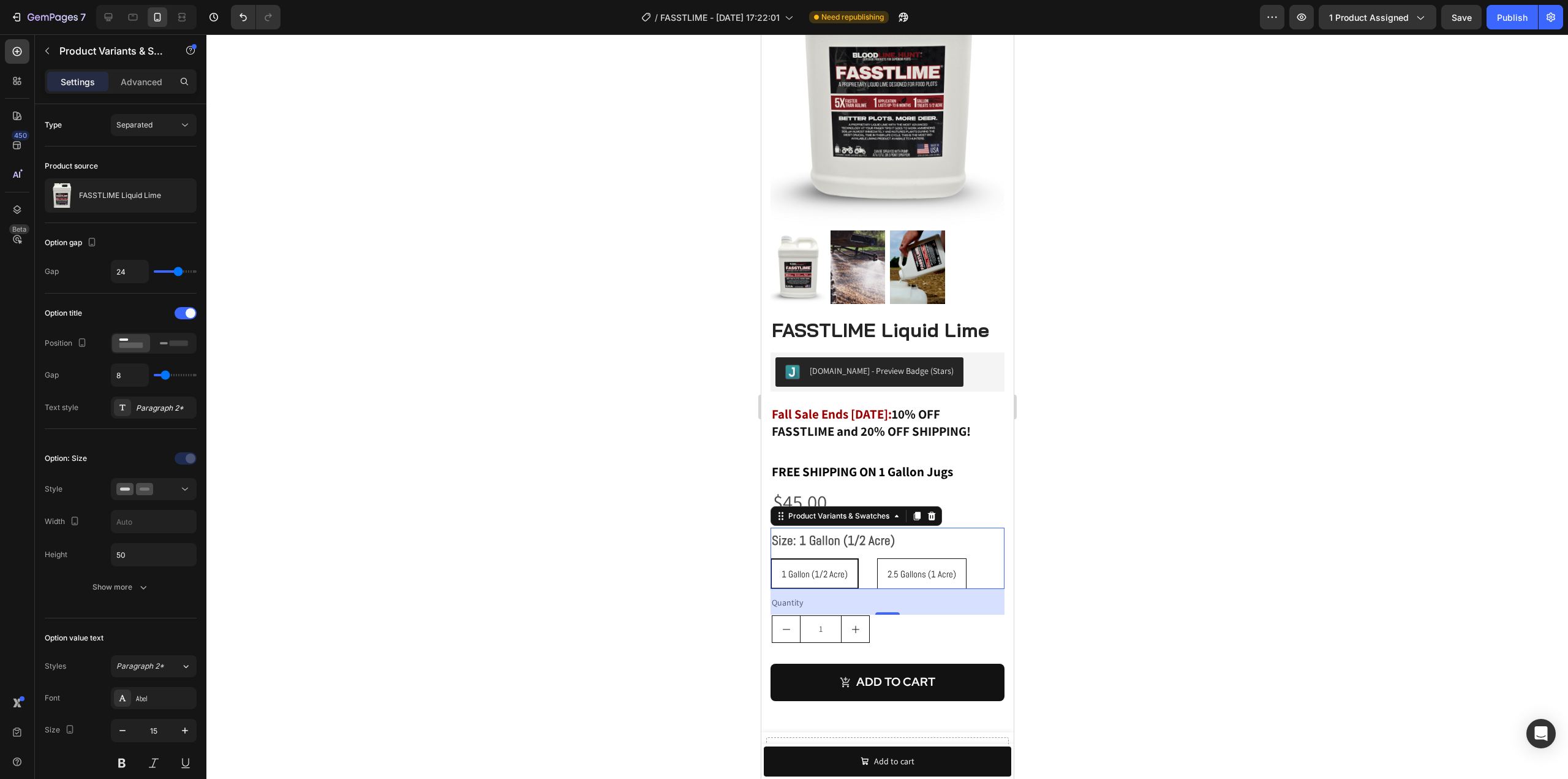
radio input "true"
click at [843, 568] on span "1 Gallon (1/2 Acre)" at bounding box center [813, 573] width 66 height 11
click at [770, 558] on input "1 Gallon (1/2 Acre) 1 Gallon (1/2 Acre) 1 Gallon (1/2 Acre)" at bounding box center [769, 558] width 1 height 1
radio input "true"
click at [931, 568] on span "2.5 Gallons (1 Acre)" at bounding box center [921, 573] width 69 height 11
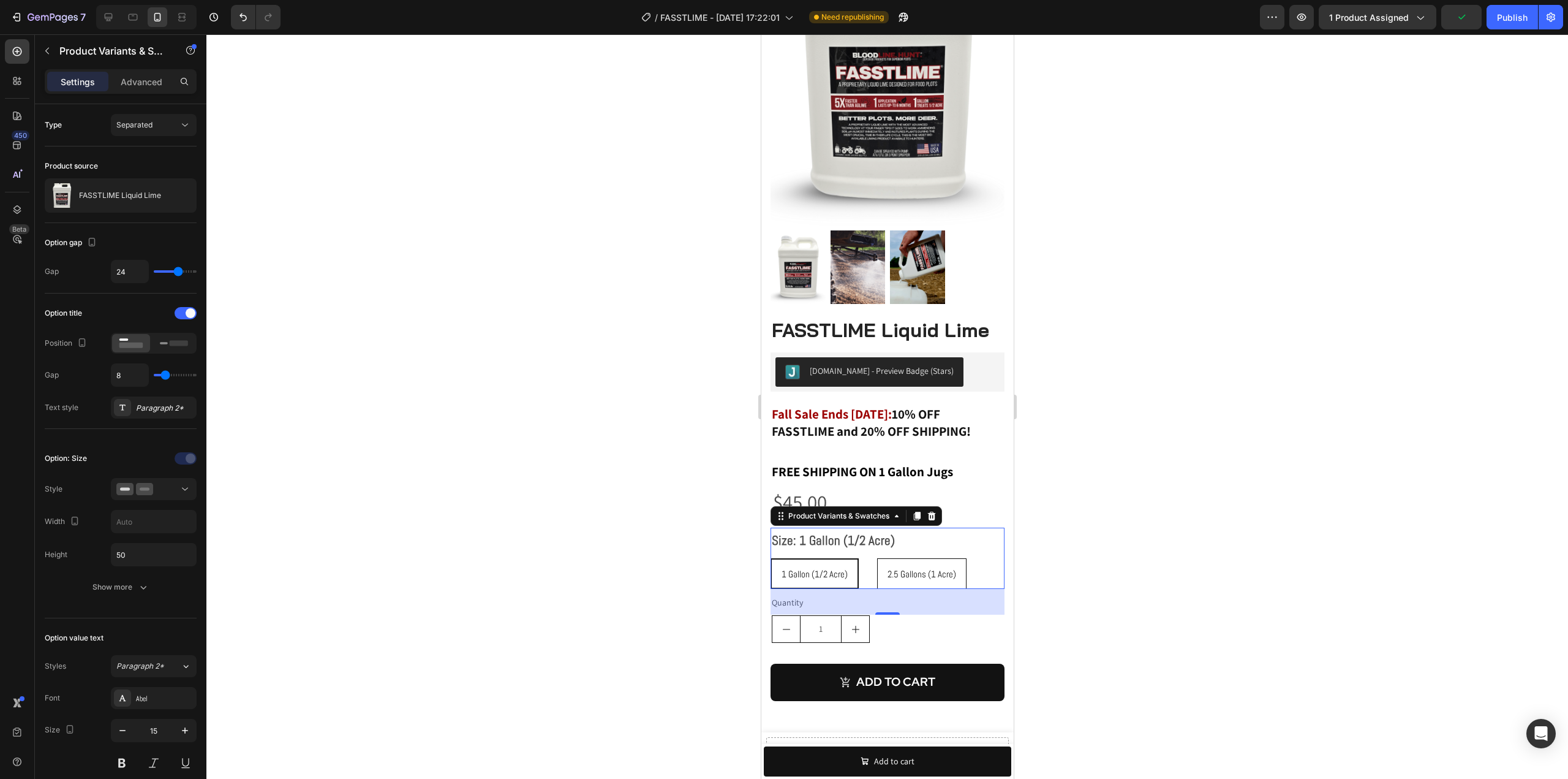
click at [876, 558] on input "2.5 Gallons (1 Acre) 2.5 Gallons (1 Acre) 2.5 Gallons (1 Acre)" at bounding box center [876, 558] width 1 height 1
radio input "true"
click at [1186, 481] on div at bounding box center [887, 406] width 1362 height 745
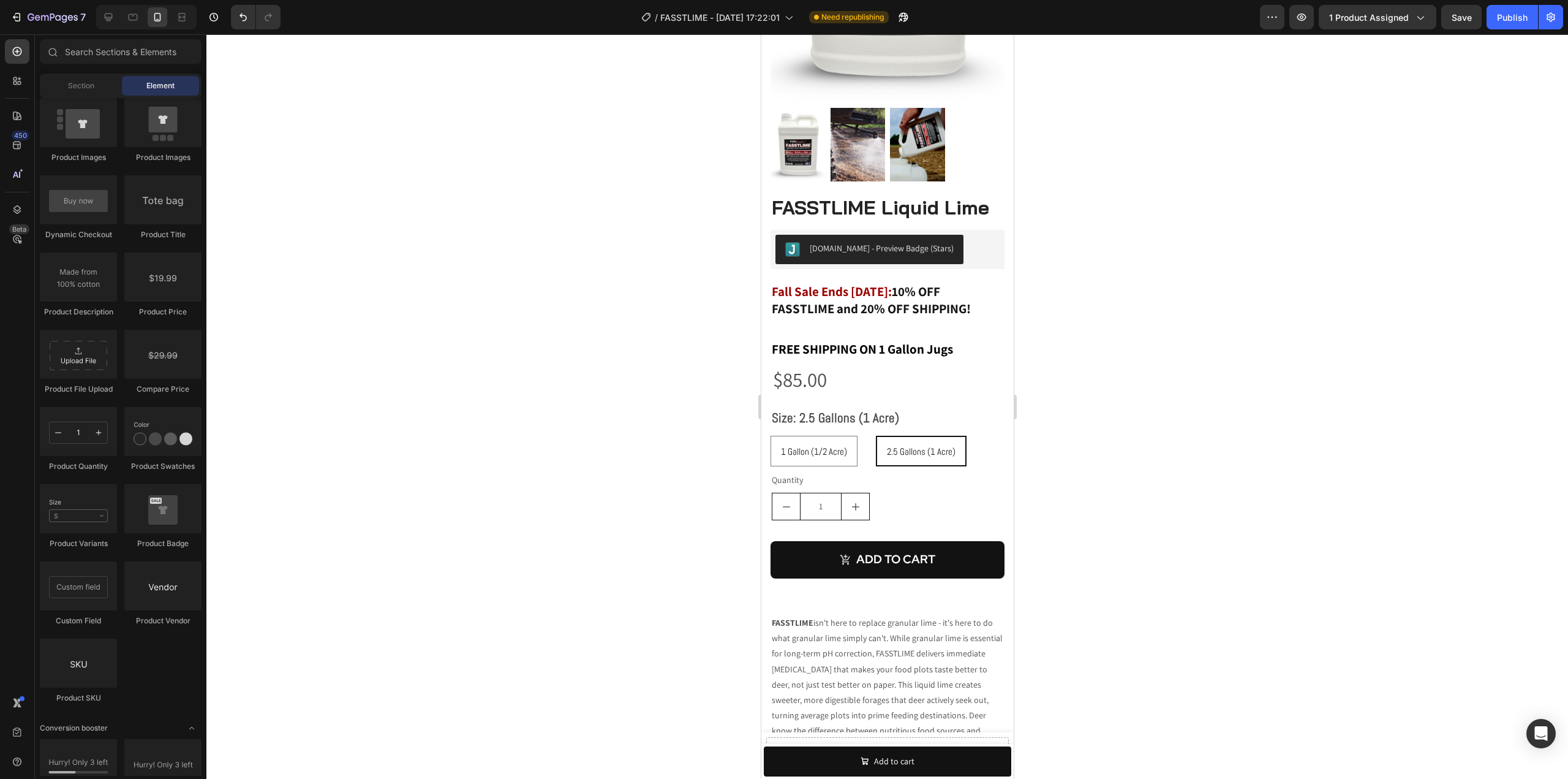
scroll to position [0, 0]
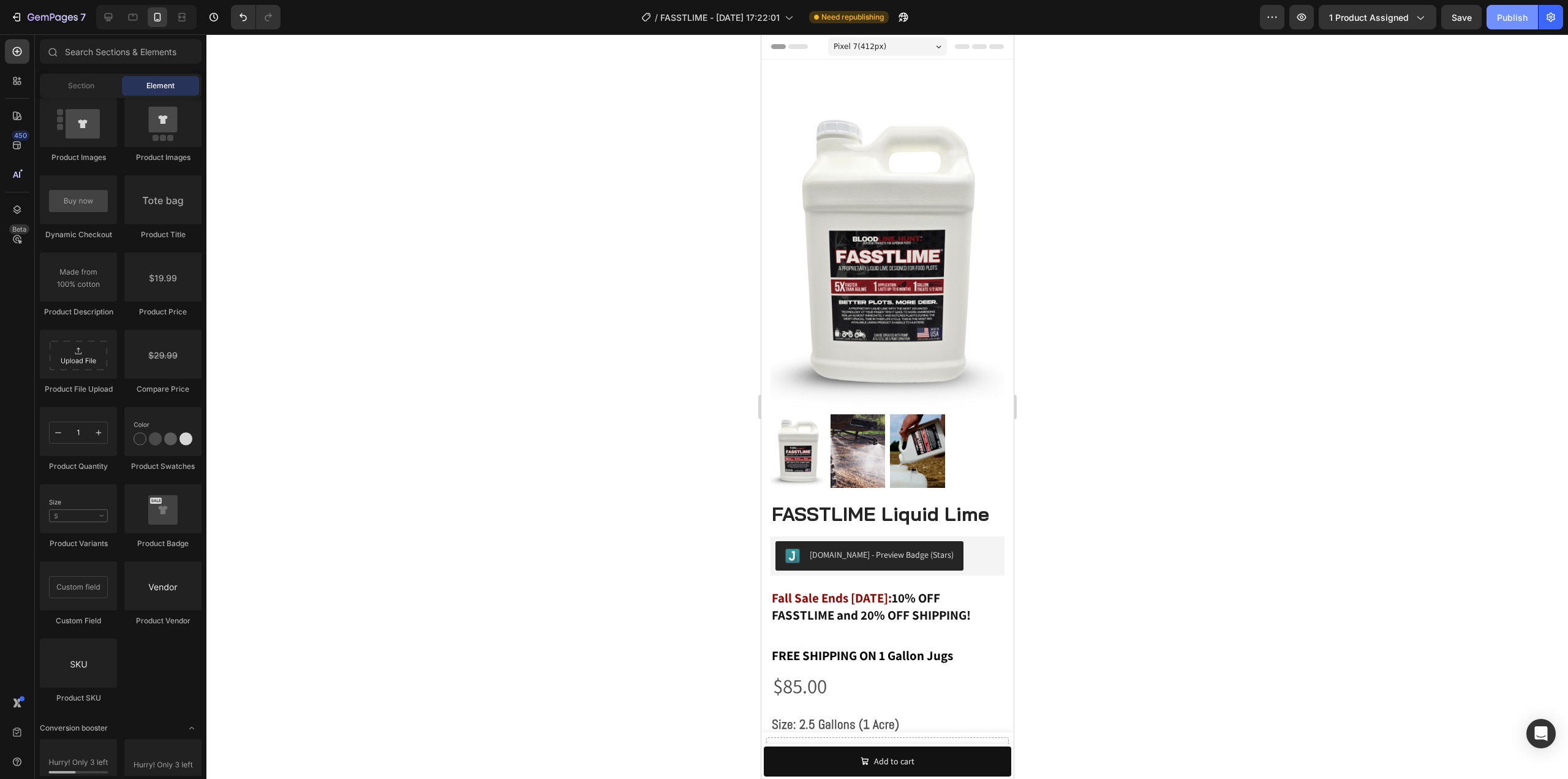
click at [1517, 17] on div "Publish" at bounding box center [1511, 17] width 30 height 13
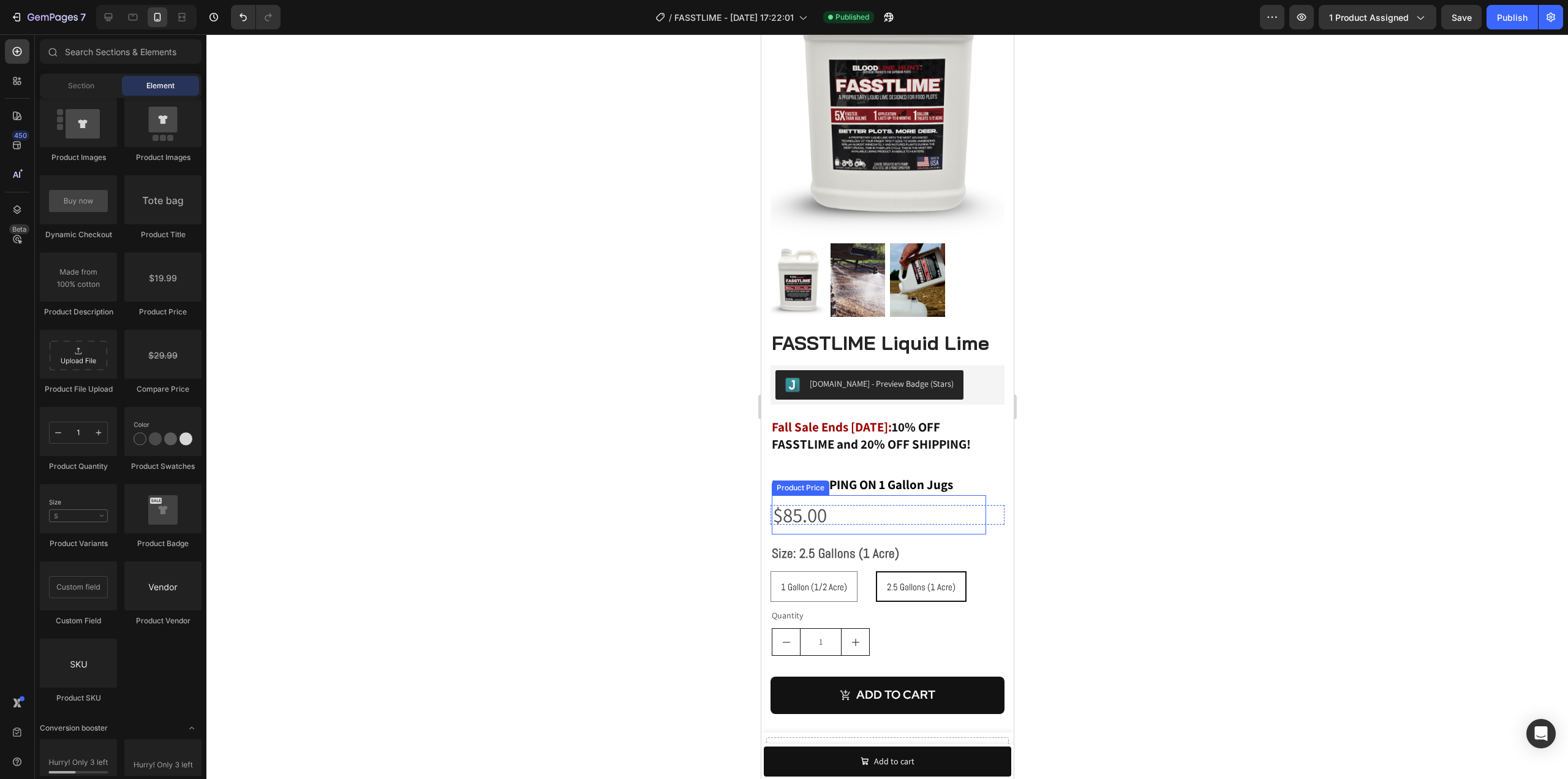
scroll to position [245, 0]
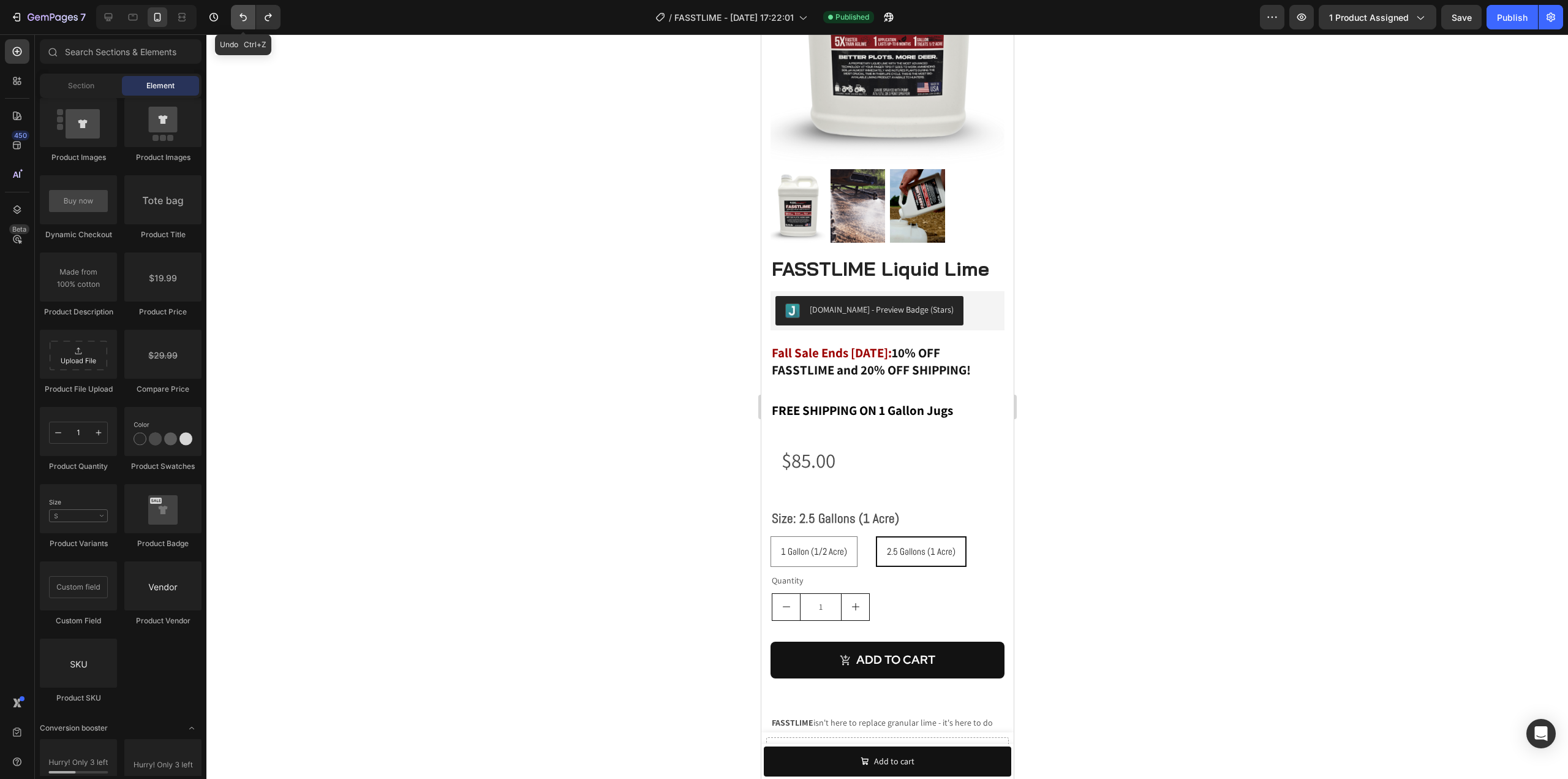
click at [246, 20] on icon "Undo/Redo" at bounding box center [243, 18] width 7 height 8
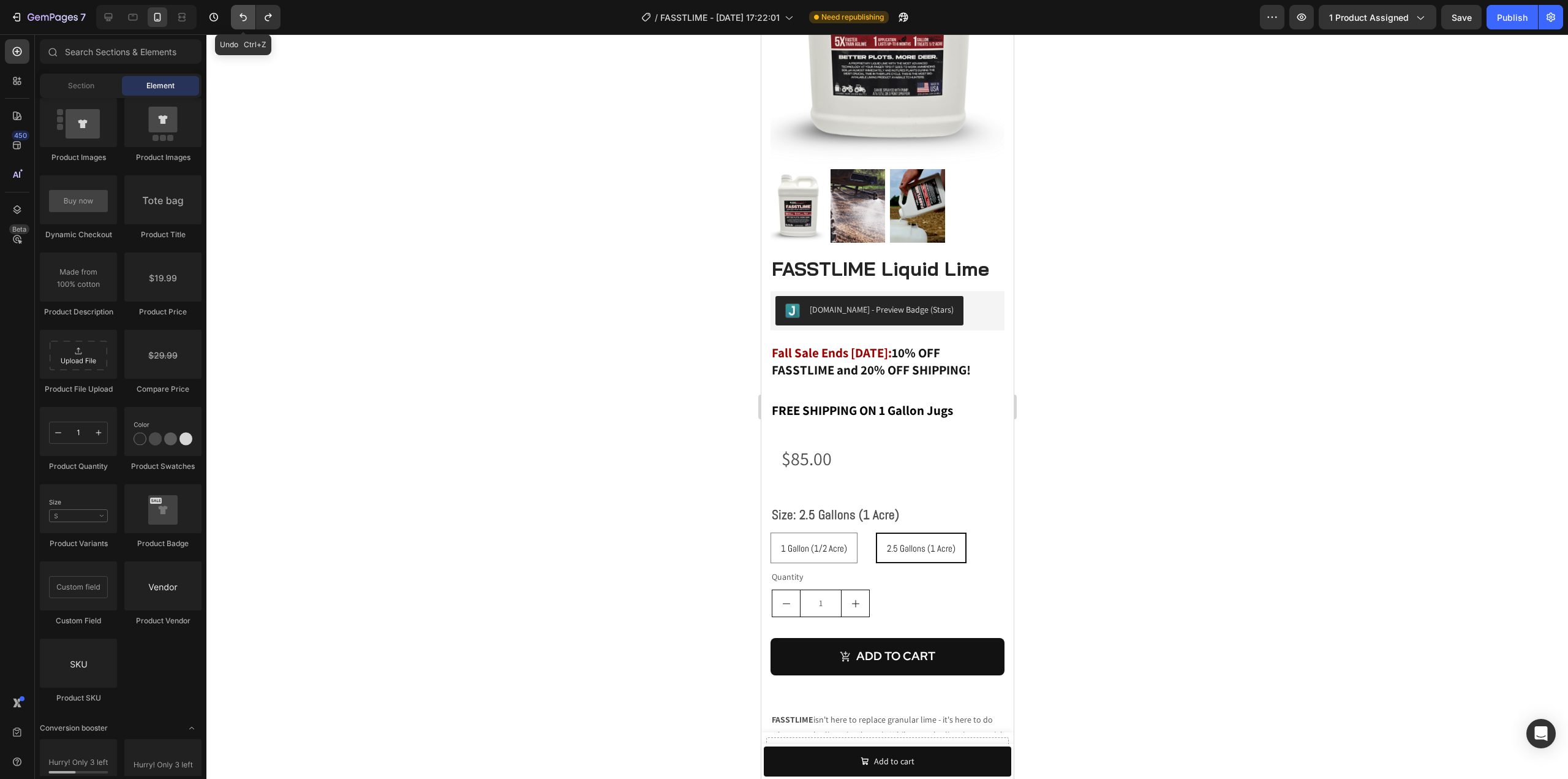
click at [246, 20] on icon "Undo/Redo" at bounding box center [243, 18] width 7 height 8
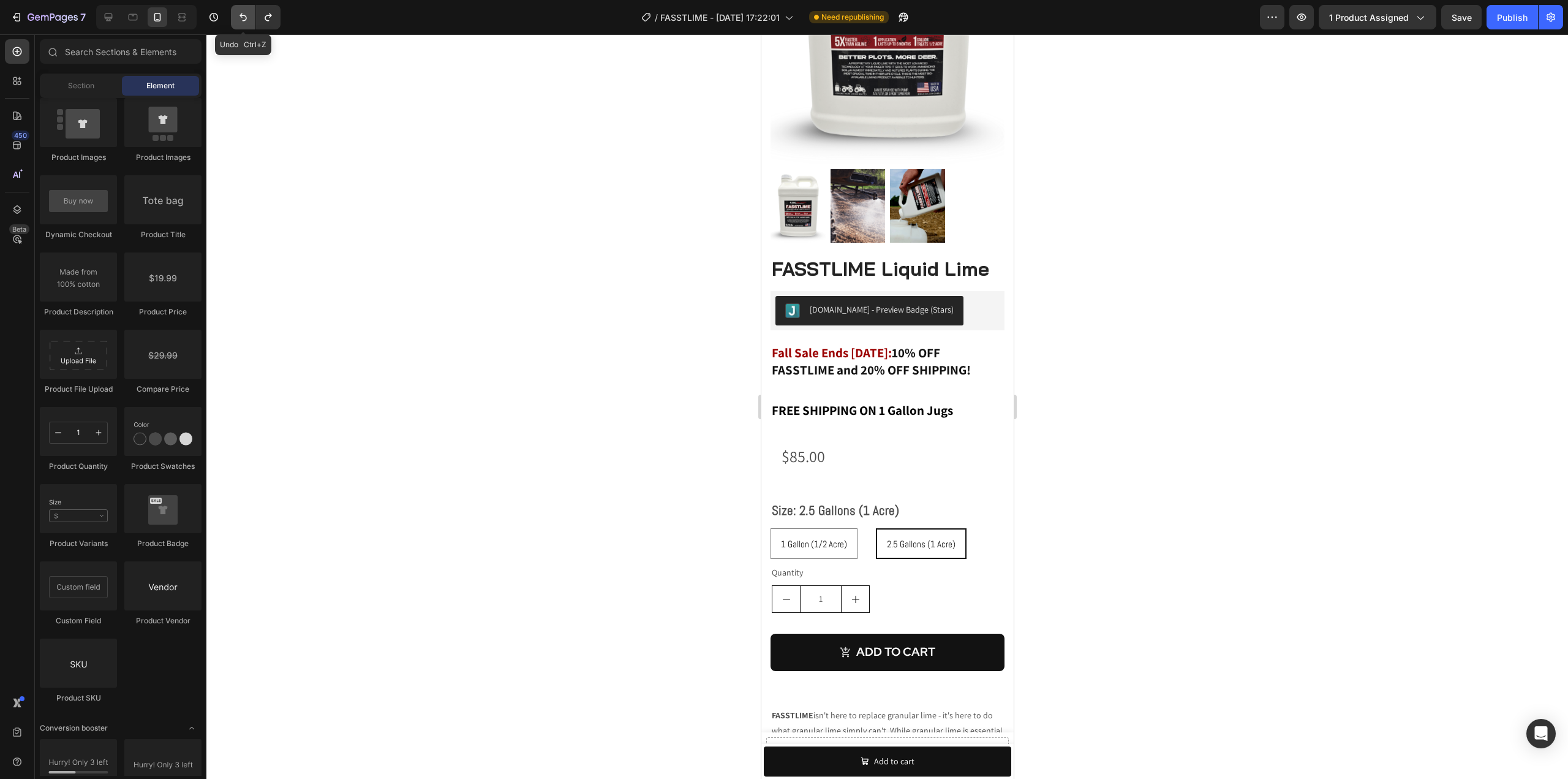
click at [246, 20] on icon "Undo/Redo" at bounding box center [243, 18] width 7 height 8
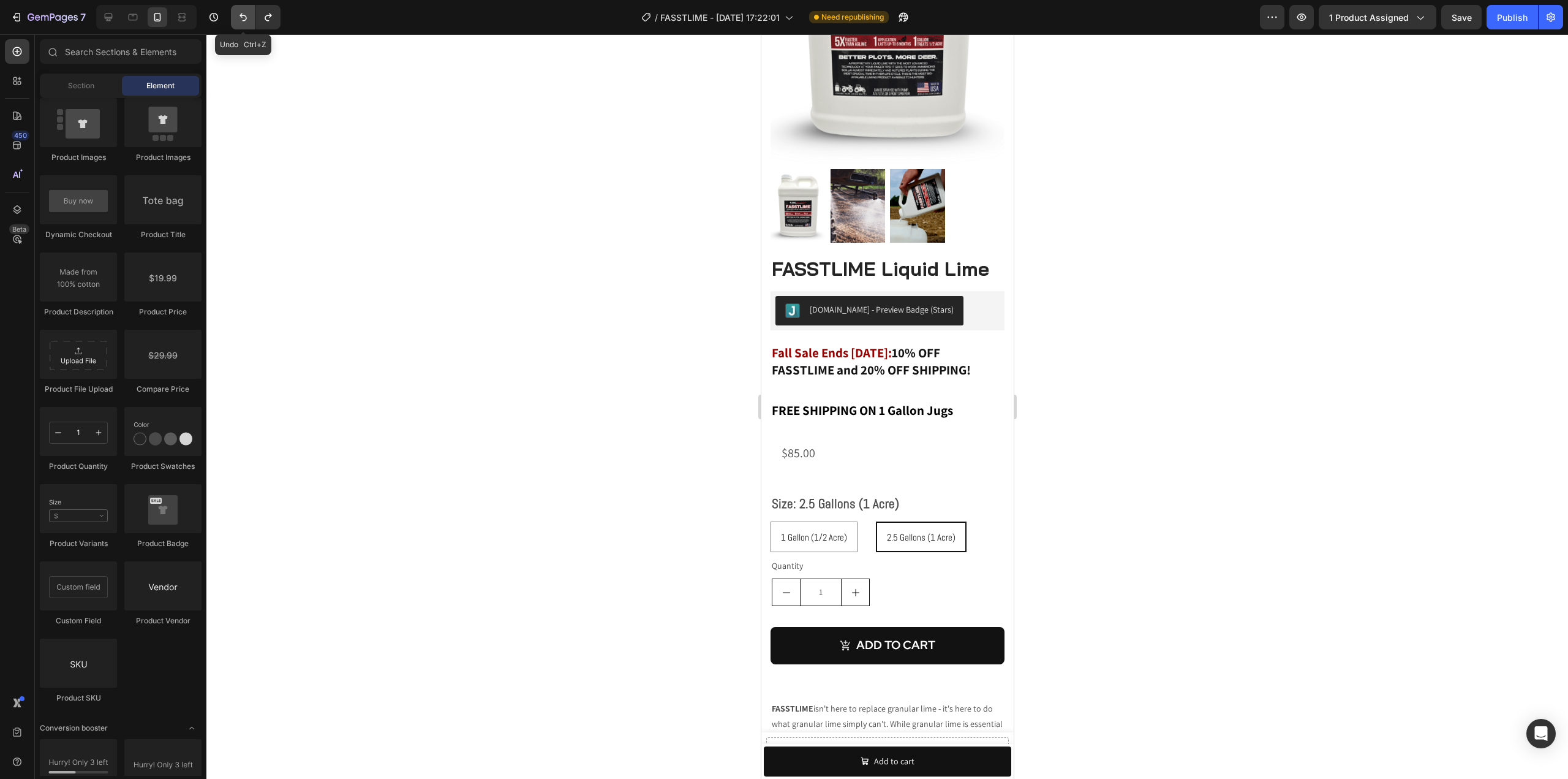
click at [246, 20] on icon "Undo/Redo" at bounding box center [243, 18] width 7 height 8
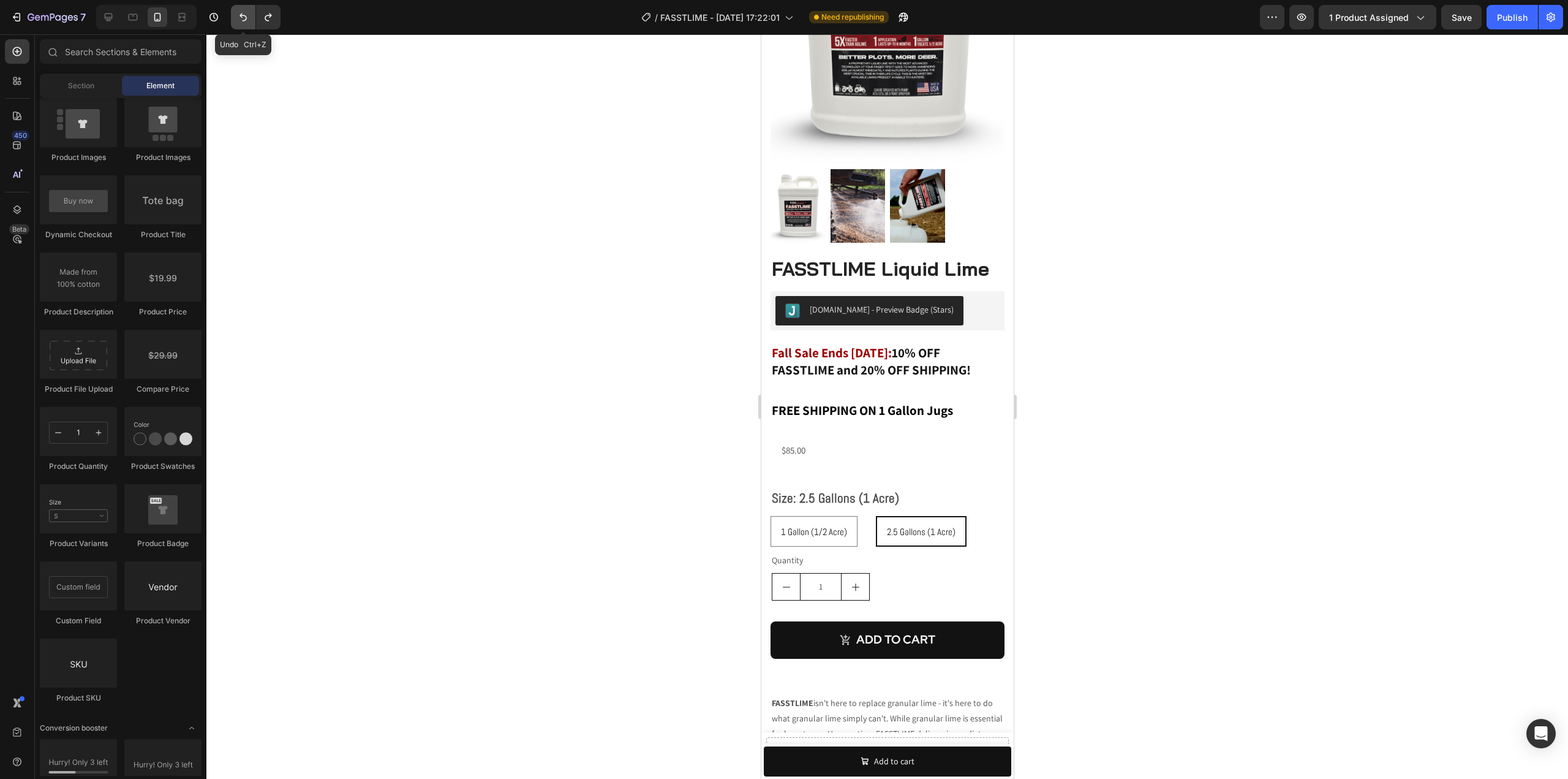
click at [246, 20] on icon "Undo/Redo" at bounding box center [243, 18] width 7 height 8
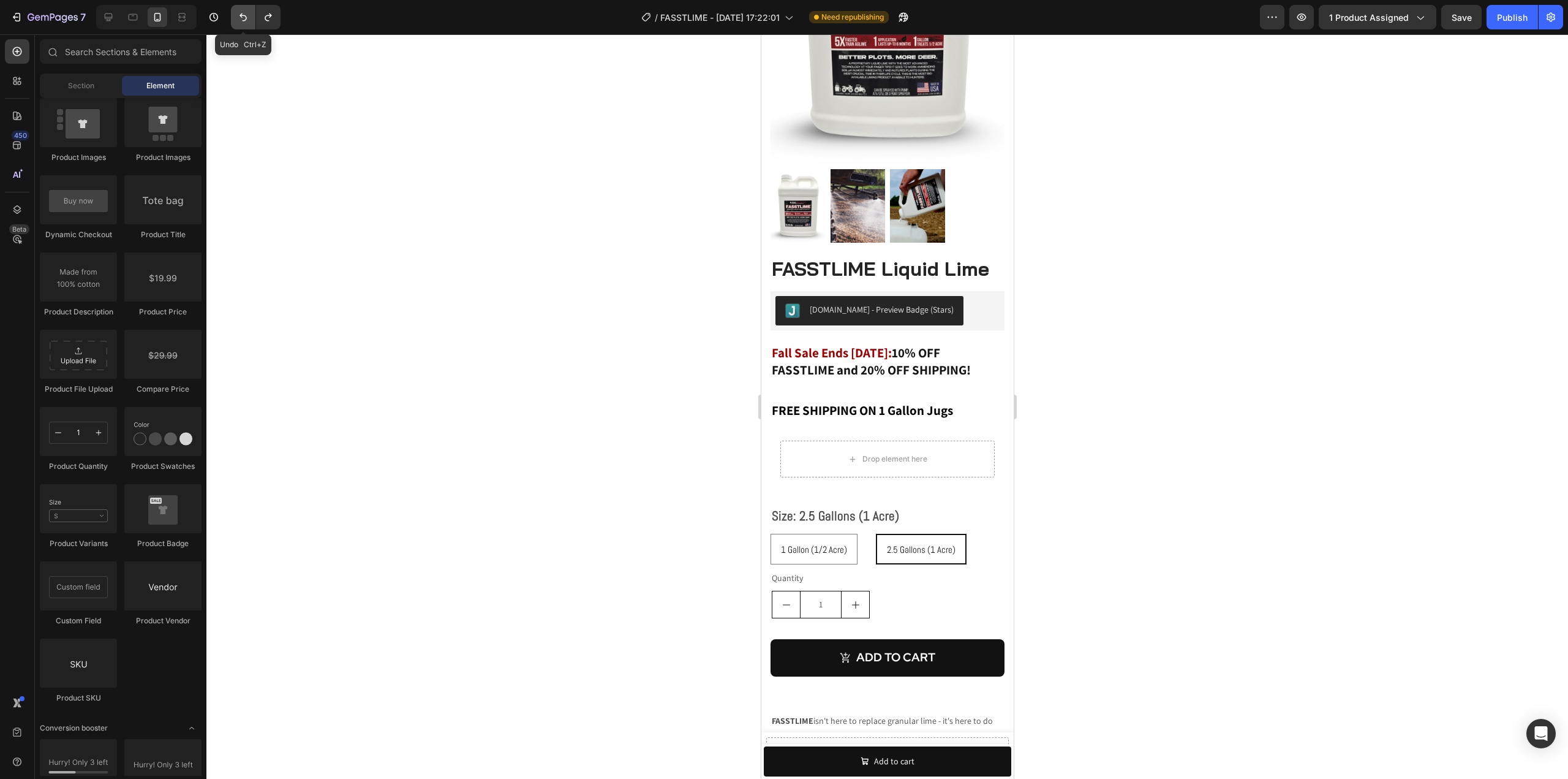
click at [246, 20] on icon "Undo/Redo" at bounding box center [243, 18] width 7 height 8
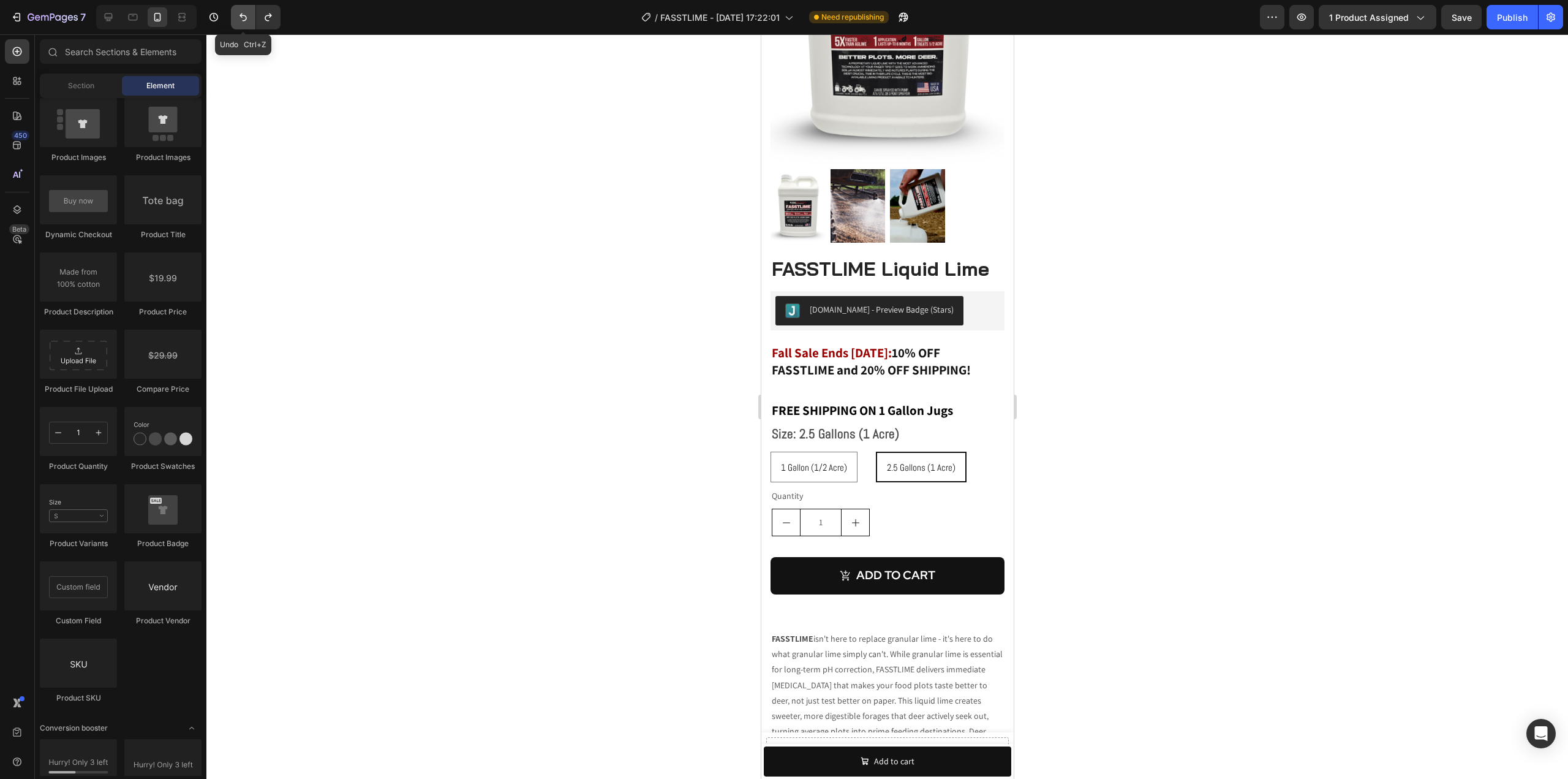
click at [246, 20] on icon "Undo/Redo" at bounding box center [243, 18] width 7 height 8
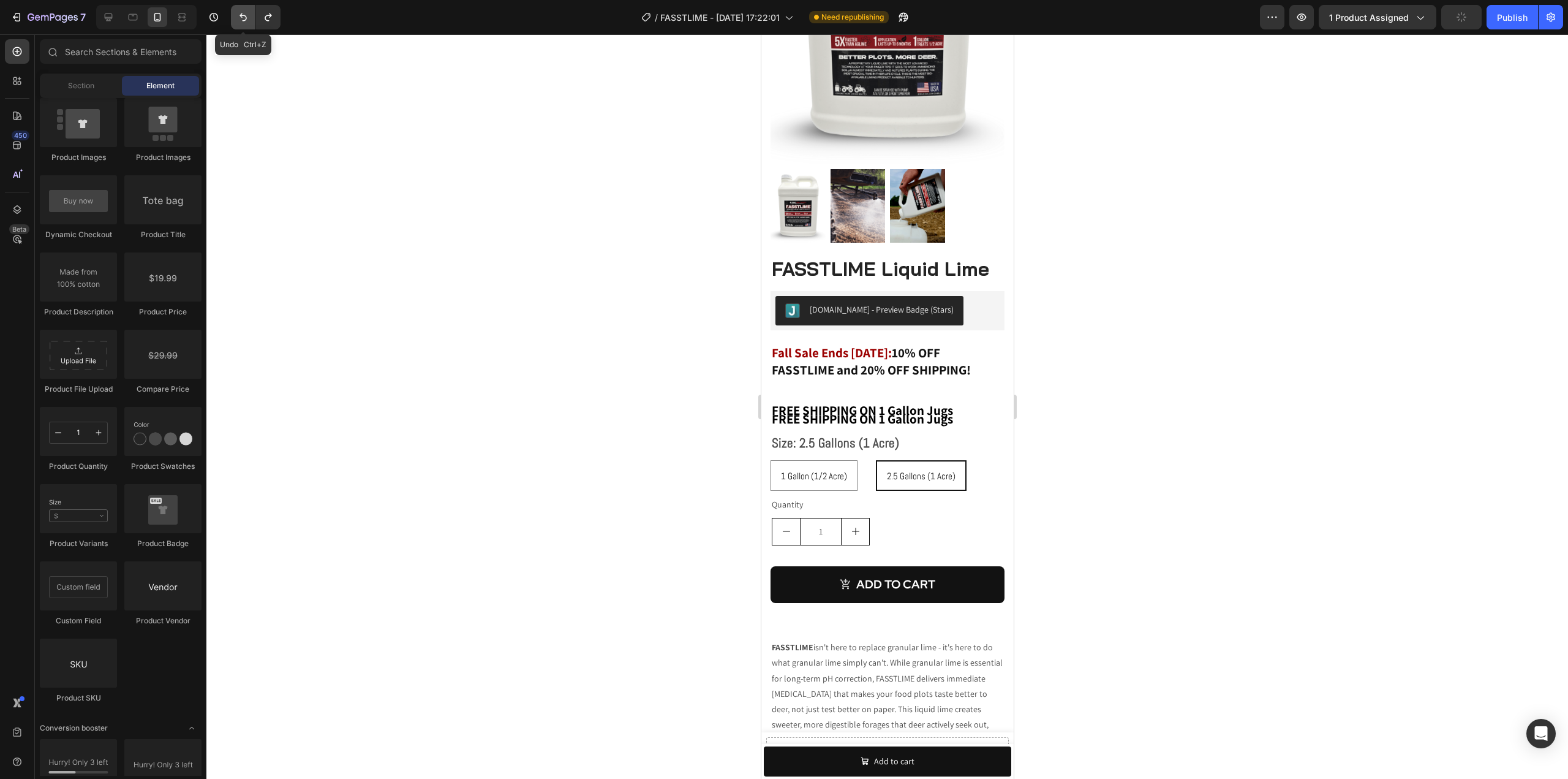
click at [246, 20] on icon "Undo/Redo" at bounding box center [243, 18] width 7 height 8
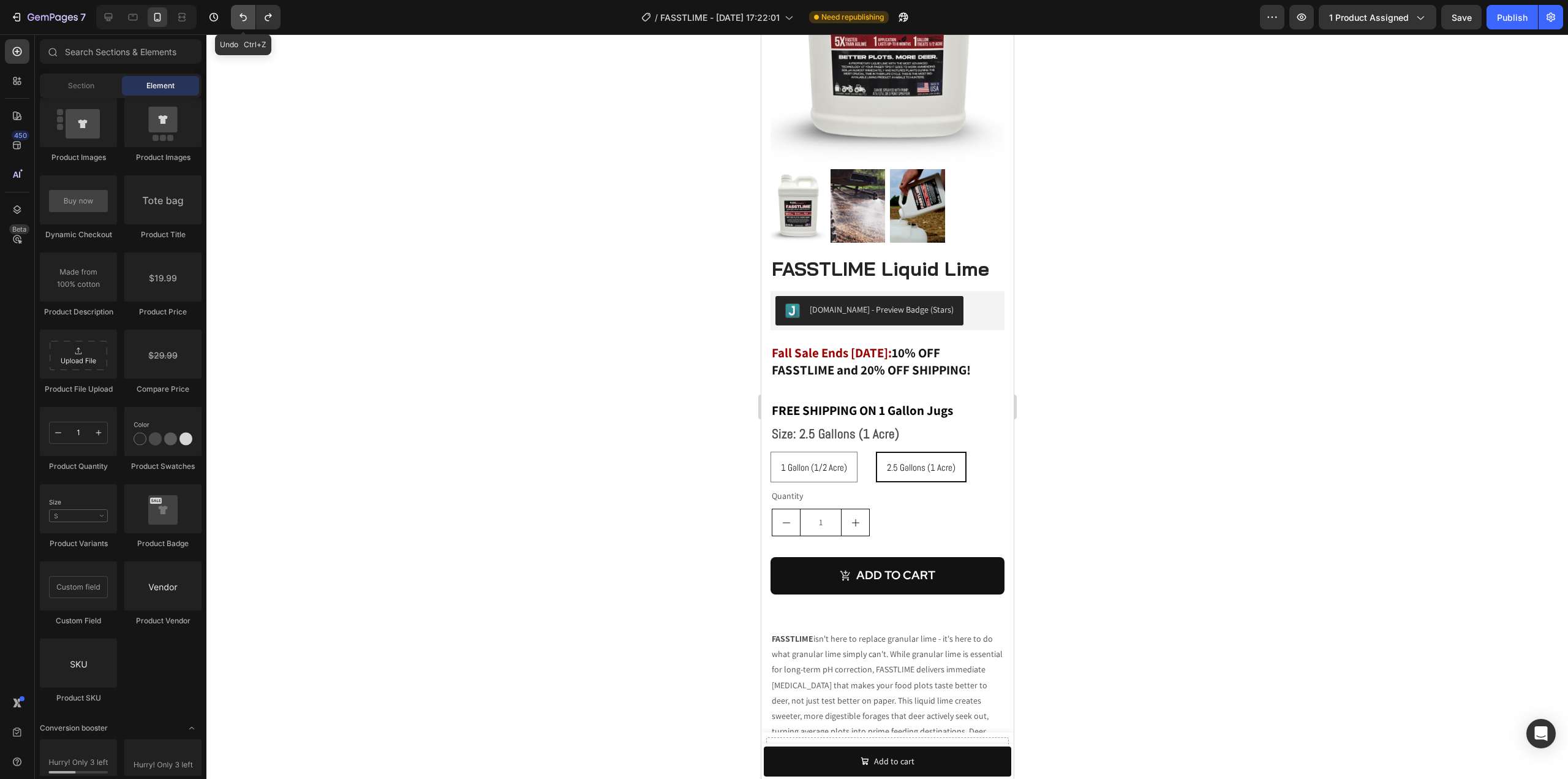
click at [246, 20] on icon "Undo/Redo" at bounding box center [243, 18] width 7 height 8
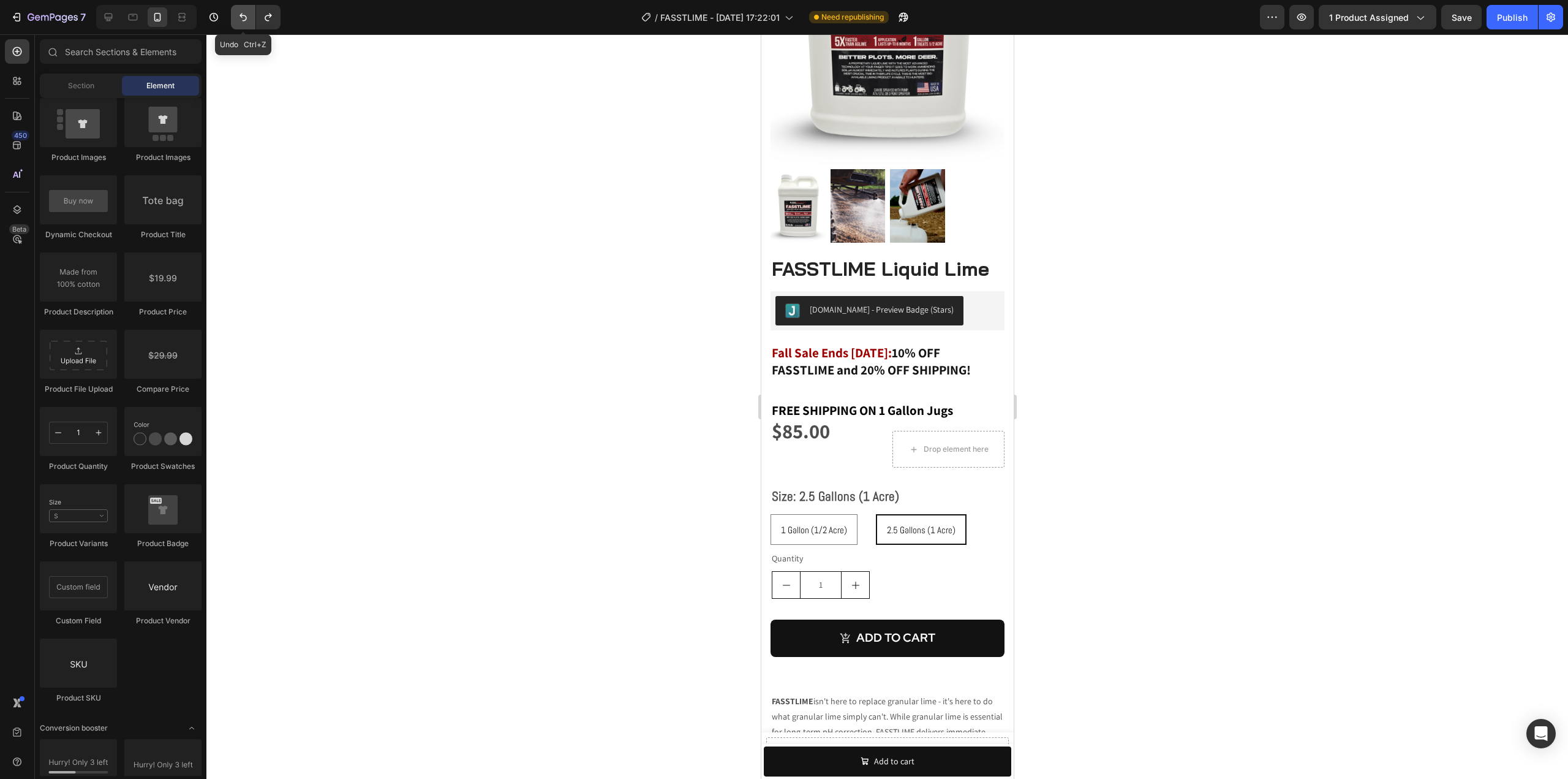
click at [246, 20] on icon "Undo/Redo" at bounding box center [243, 18] width 7 height 8
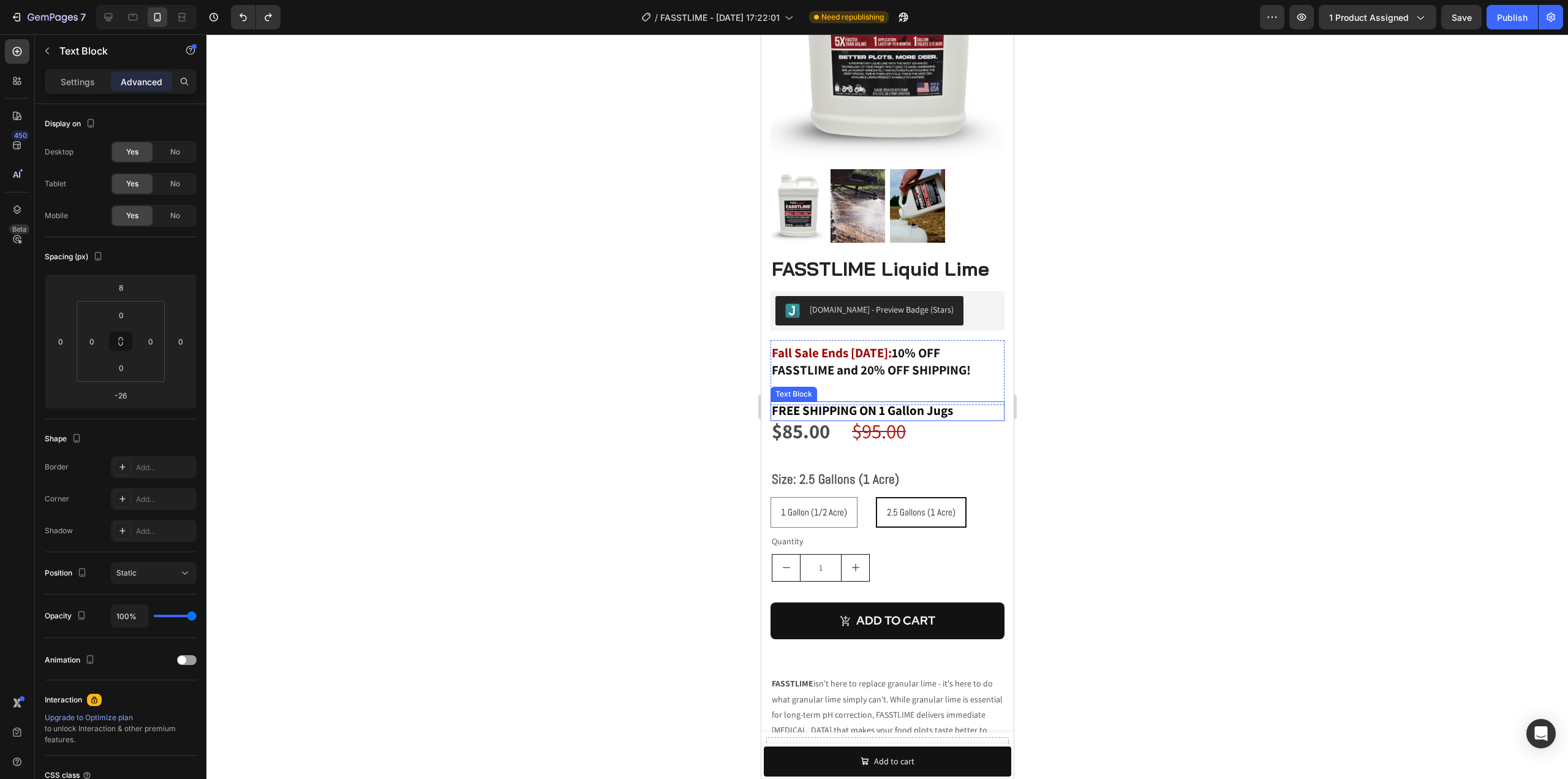
click at [839, 402] on strong "FREE SHIPPING ON 1 Gallon Jugs" at bounding box center [862, 410] width 181 height 17
type input "-22"
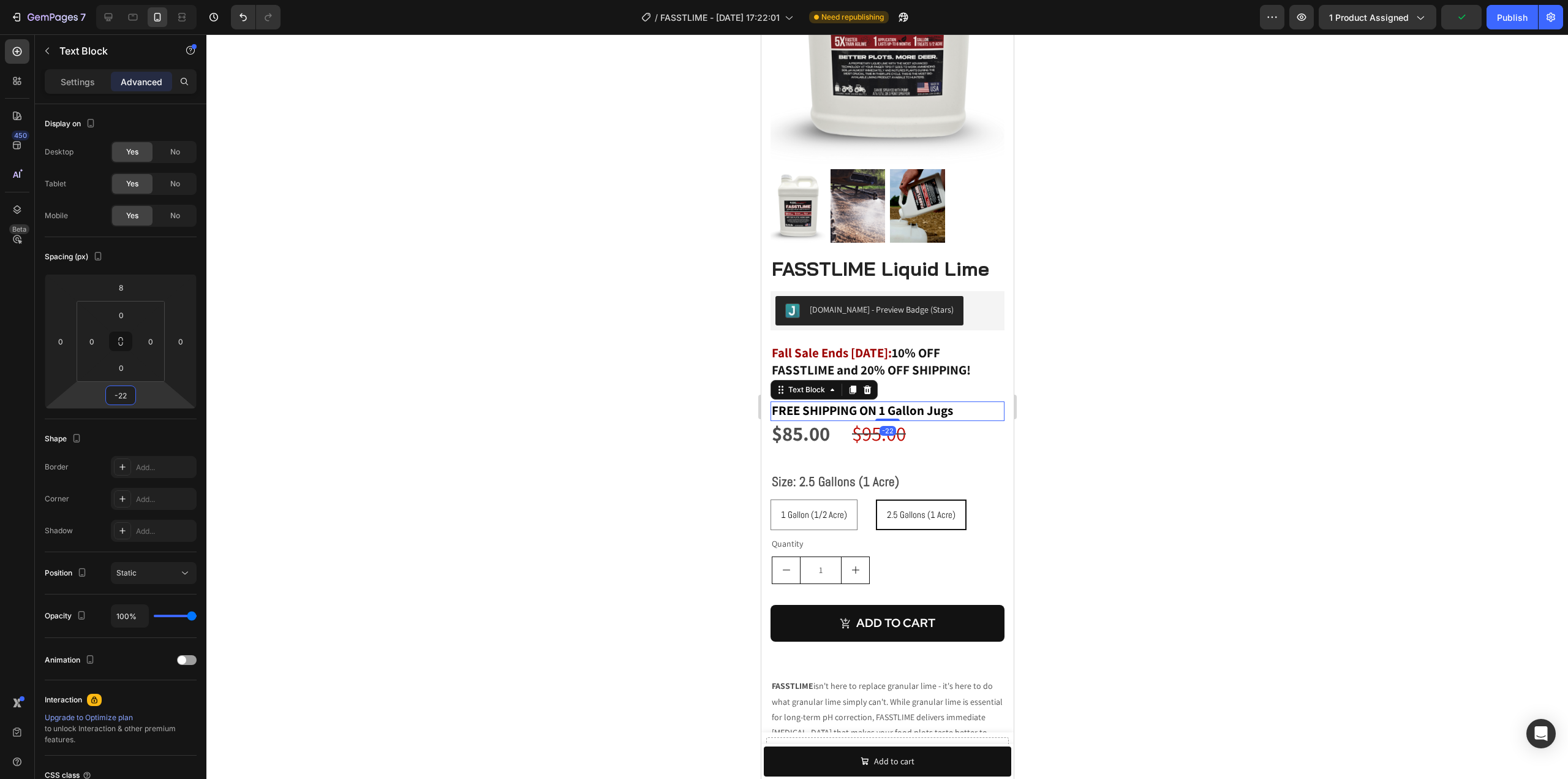
click at [138, 0] on html "7 Version history / FASSTLIME - [DATE] 17:22:01 Need republishing Preview 1 pro…" at bounding box center [784, 0] width 1568 height 0
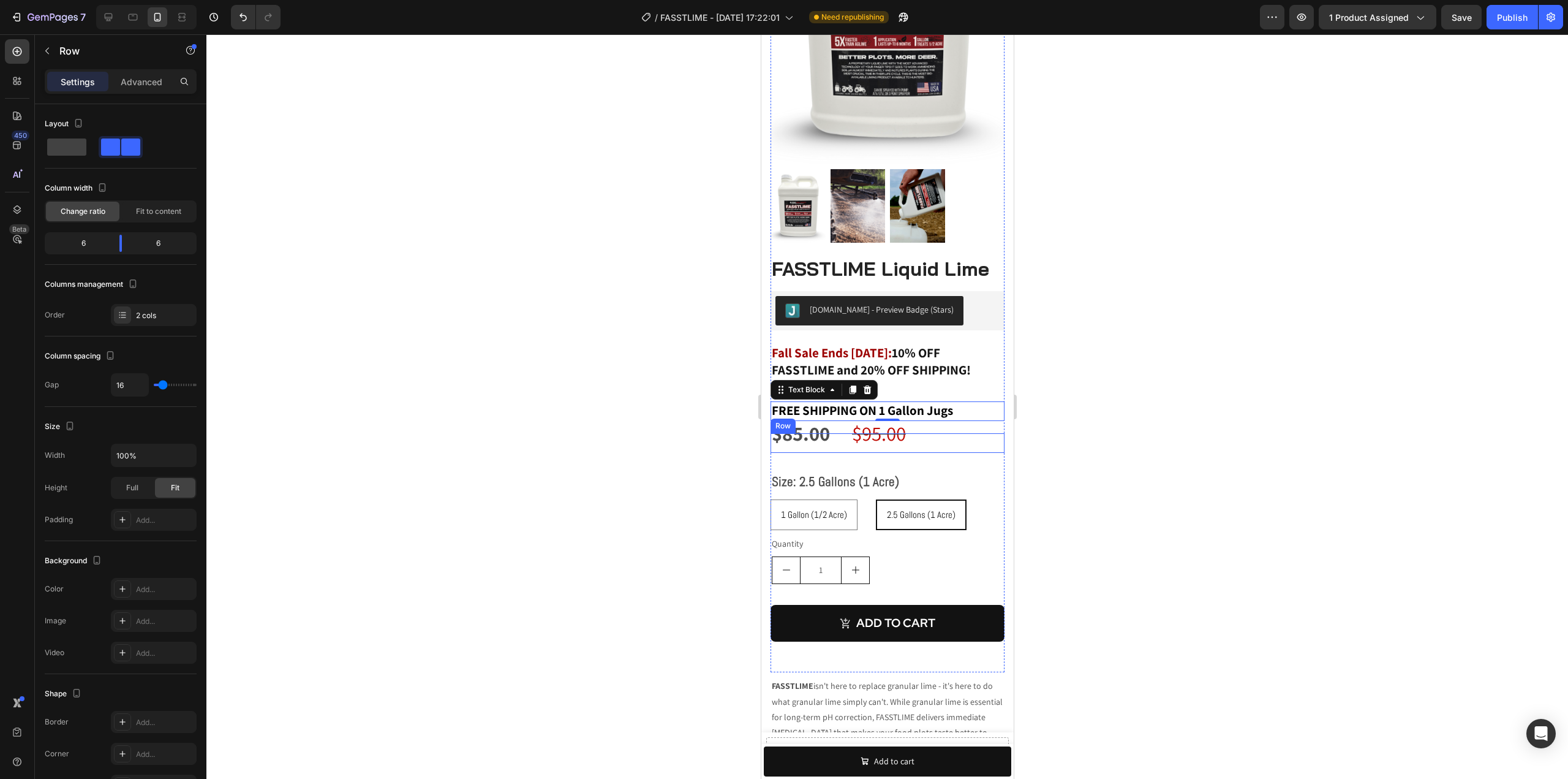
click at [961, 433] on div "$95.00 Compare Price Compare Price" at bounding box center [948, 443] width 112 height 19
click at [137, 82] on p "Advanced" at bounding box center [142, 82] width 42 height 13
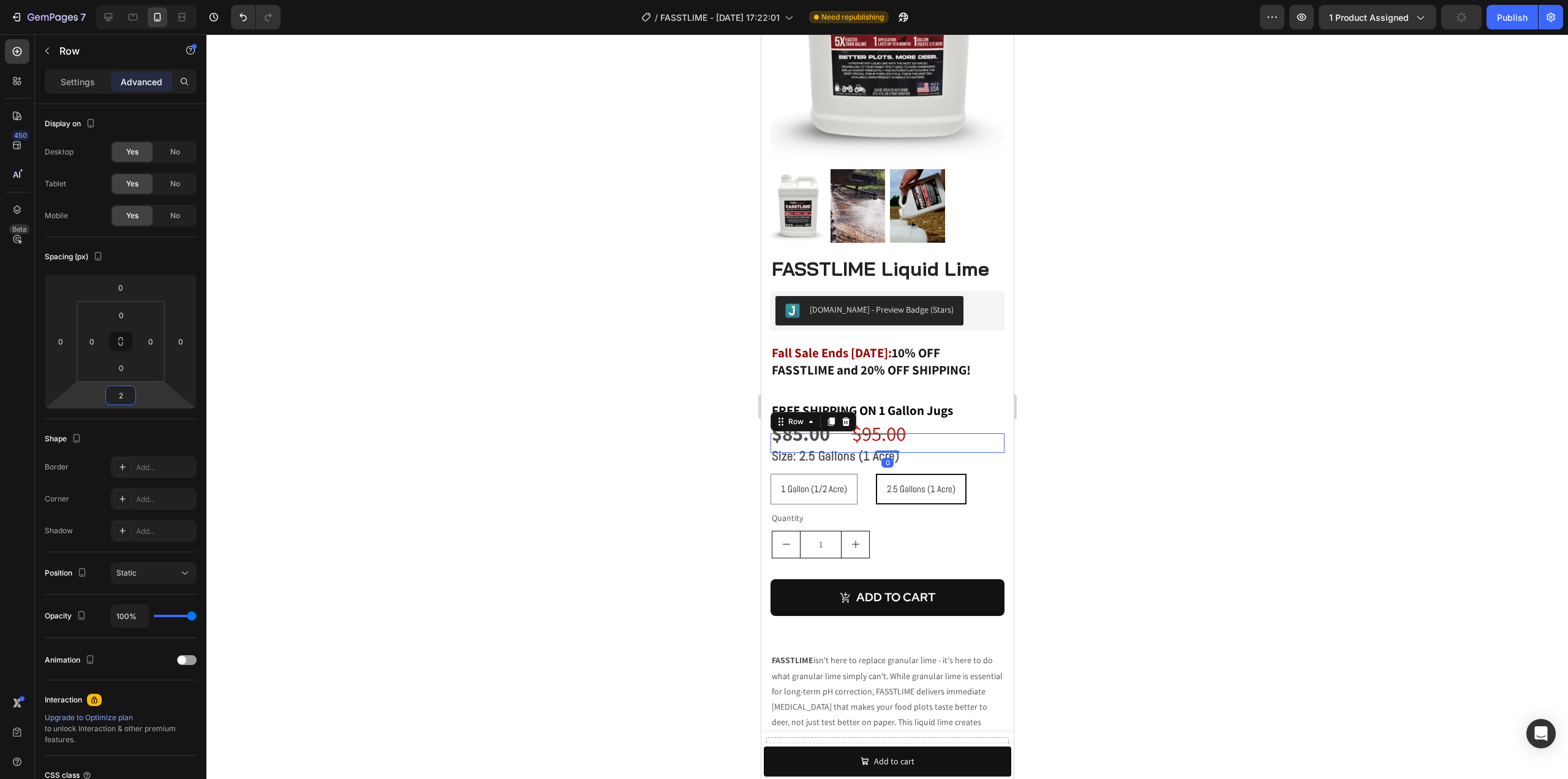
type input "4"
drag, startPoint x: 131, startPoint y: 406, endPoint x: 136, endPoint y: 417, distance: 12.1
click at [136, 0] on html "7 Version history / FASSTLIME - [DATE] 17:22:01 Need republishing Preview 1 pro…" at bounding box center [784, 0] width 1568 height 0
click at [1042, 342] on div at bounding box center [887, 406] width 1362 height 745
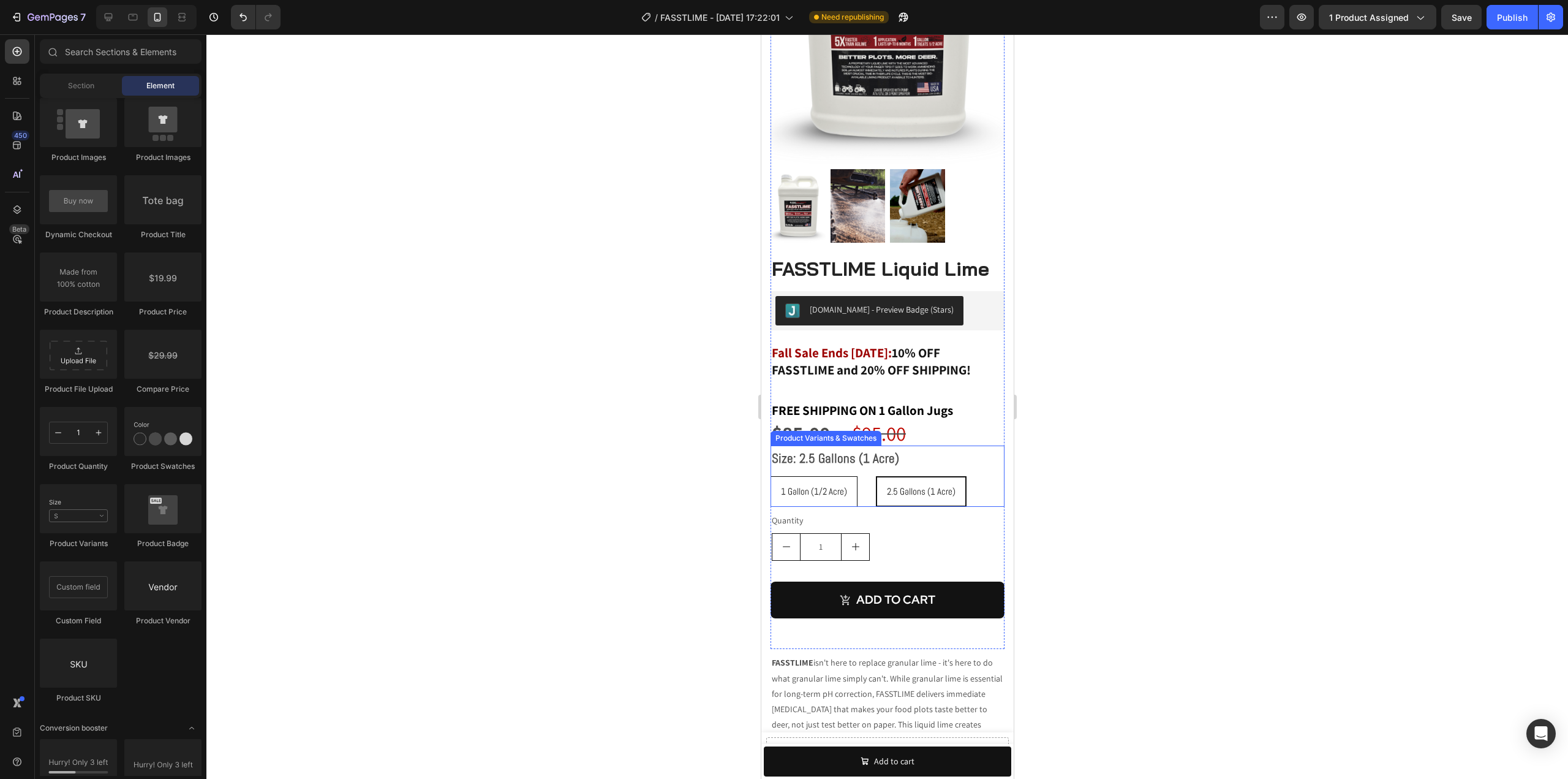
click at [810, 485] on span "1 Gallon (1/2 Acre)" at bounding box center [813, 491] width 66 height 11
click at [770, 476] on input "1 Gallon (1/2 Acre) 1 Gallon (1/2 Acre) 1 Gallon (1/2 Acre)" at bounding box center [769, 475] width 1 height 1
radio input "true"
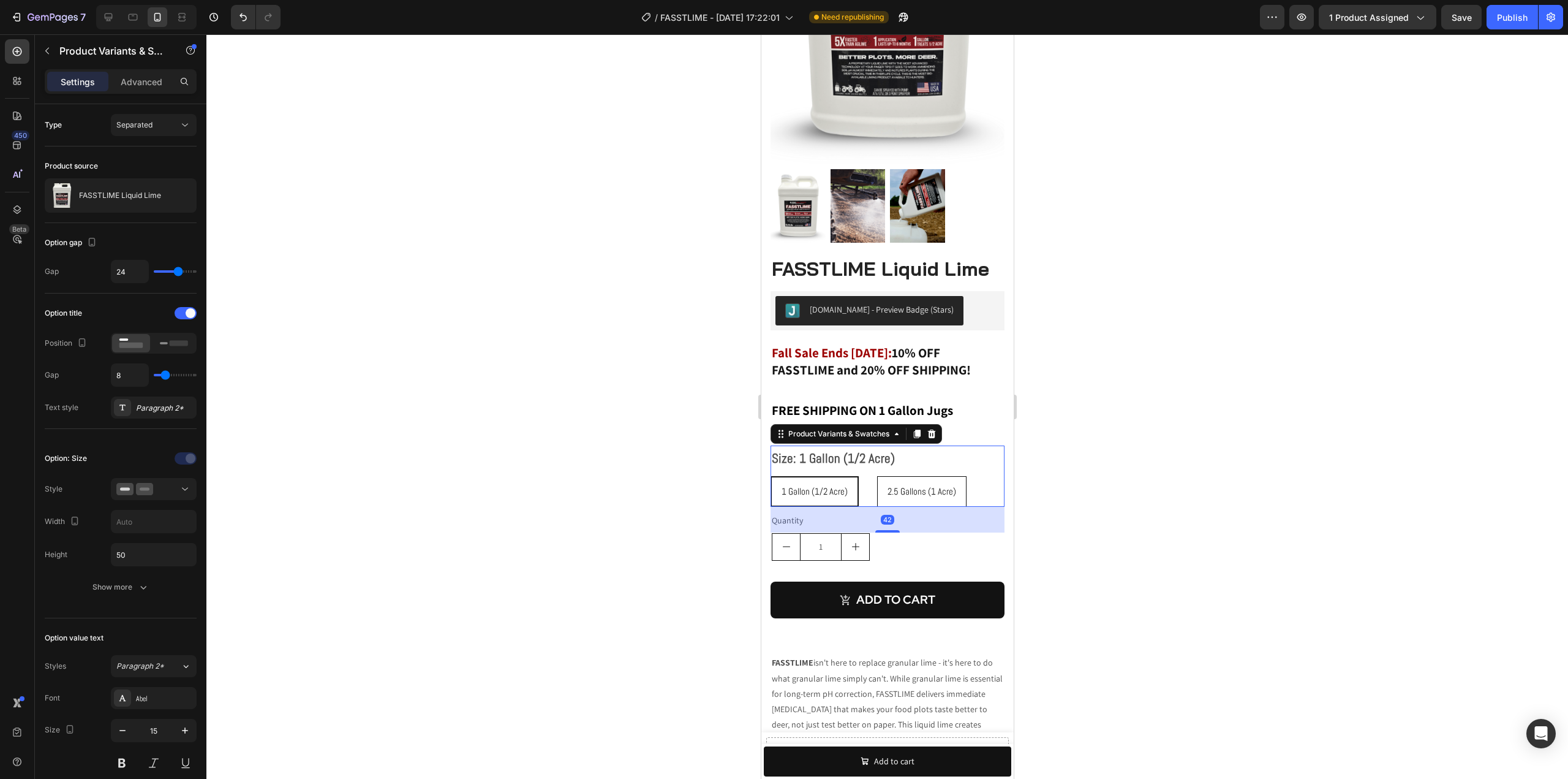
click at [918, 485] on span "2.5 Gallons (1 Acre)" at bounding box center [921, 491] width 69 height 11
click at [876, 475] on input "2.5 Gallons (1 Acre) 2.5 Gallons (1 Acre) 2.5 Gallons (1 Acre)" at bounding box center [876, 475] width 1 height 1
radio input "true"
click at [103, 18] on icon at bounding box center [109, 17] width 12 height 12
type input "21"
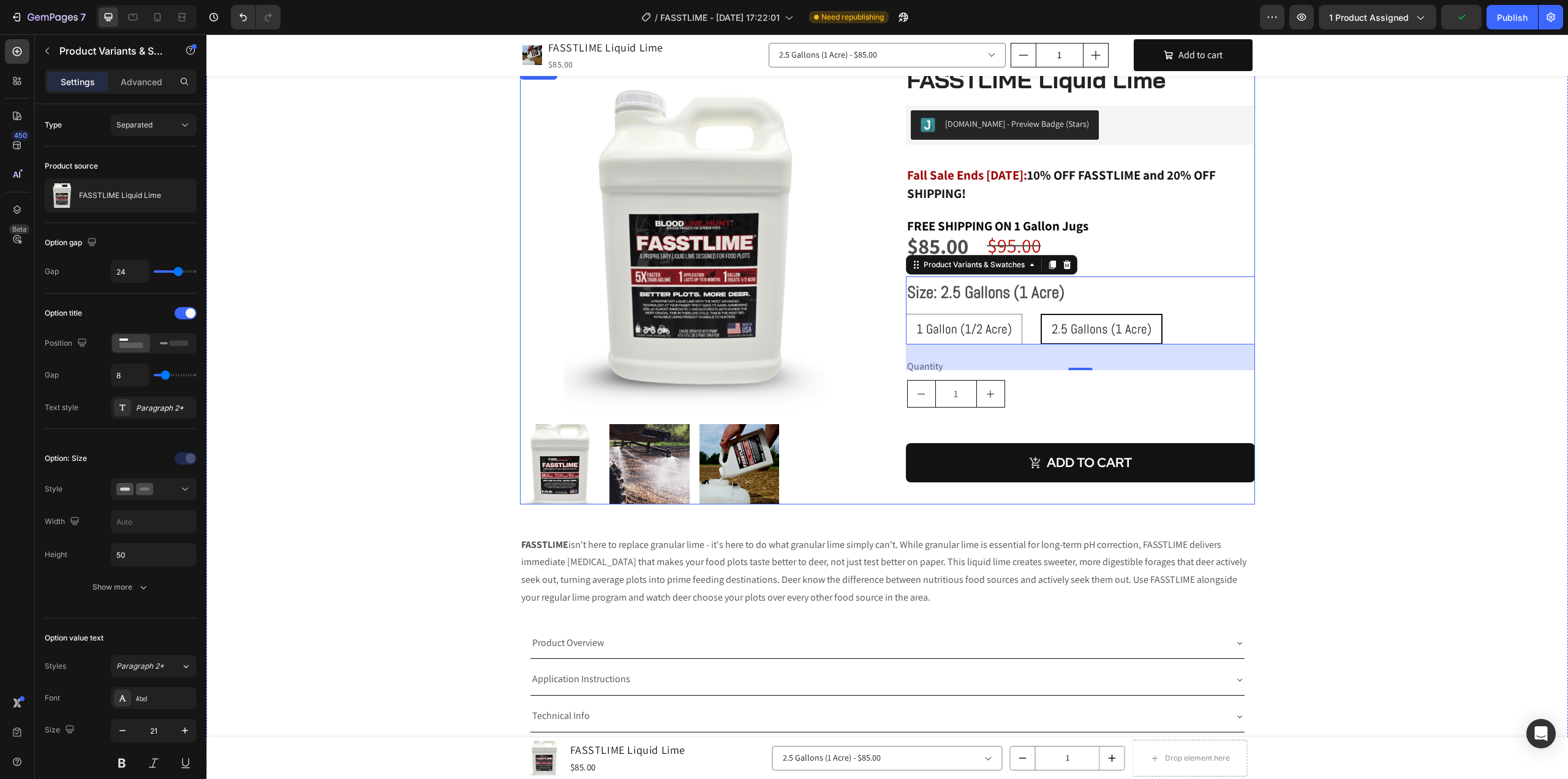
scroll to position [34, 0]
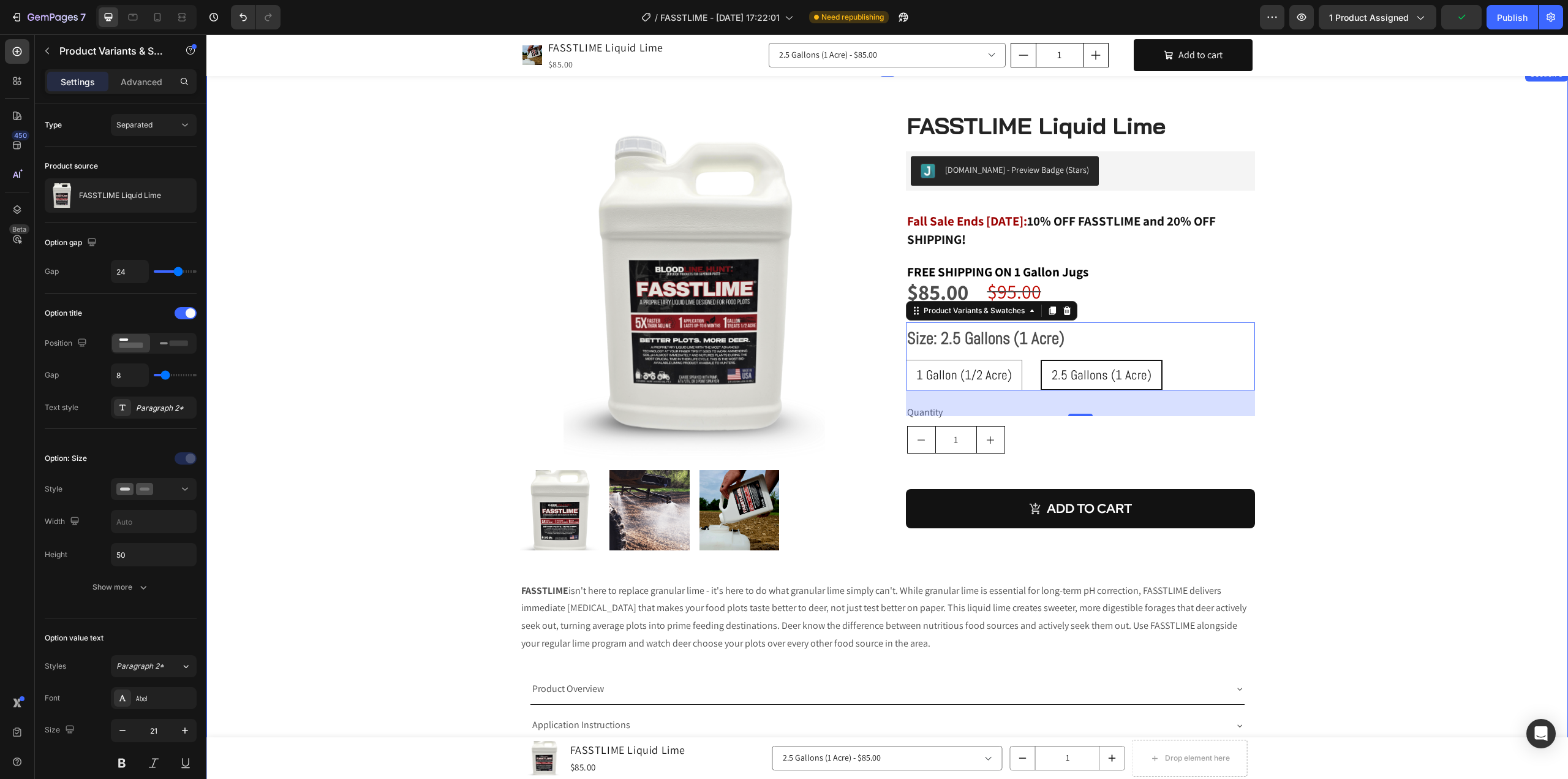
click at [1438, 275] on div "Product Images FASSTLIME Liquid Lime (P) Title [DOMAIN_NAME] - Preview Badge (S…" at bounding box center [887, 449] width 1343 height 677
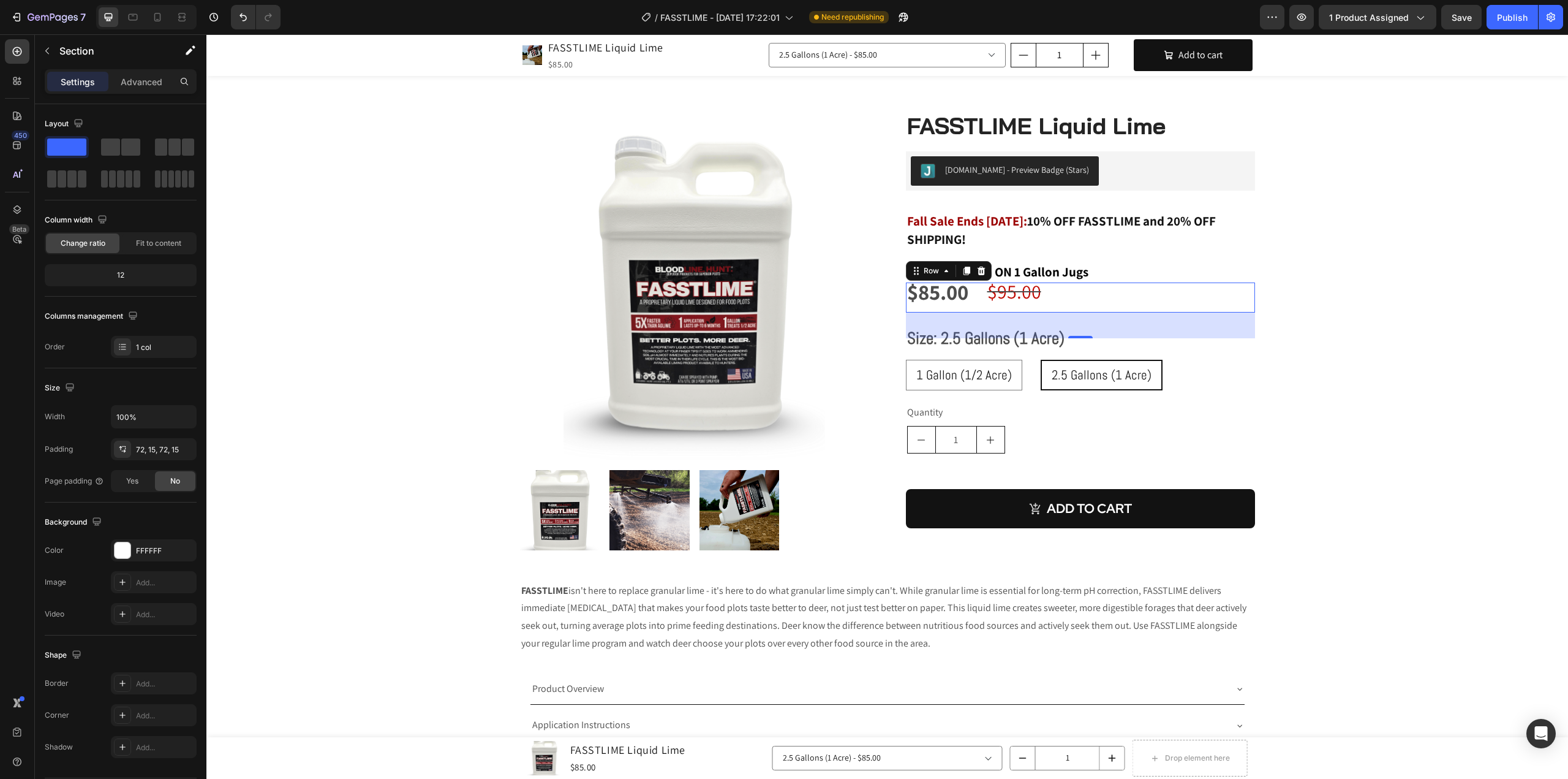
click at [1184, 298] on div "$95.00 Compare Price Compare Price" at bounding box center [1169, 297] width 169 height 30
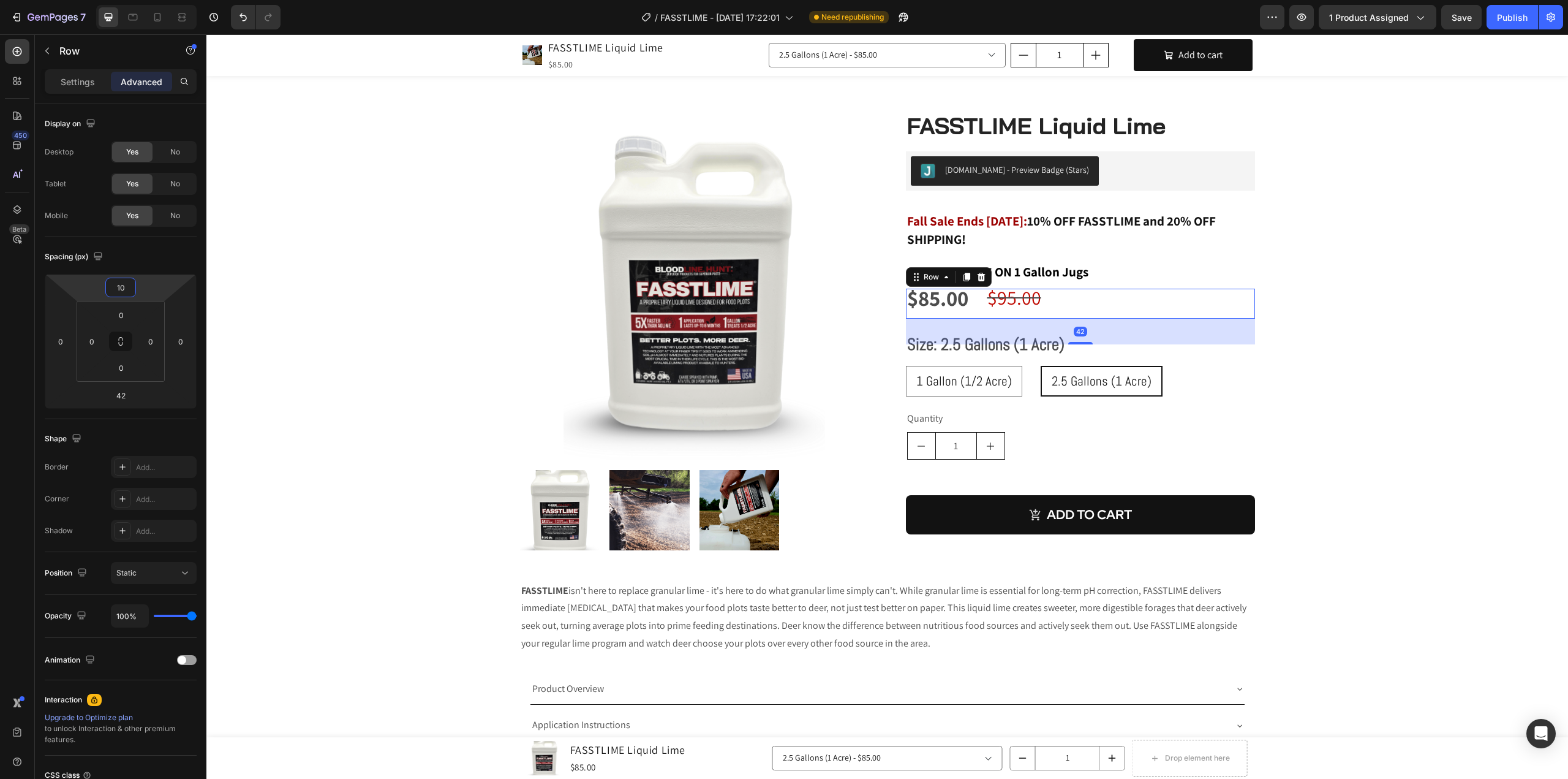
type input "12"
click at [136, 0] on html "7 Version history / FASSTLIME - [DATE] 17:22:01 Need republishing Preview 1 pro…" at bounding box center [784, 0] width 1568 height 0
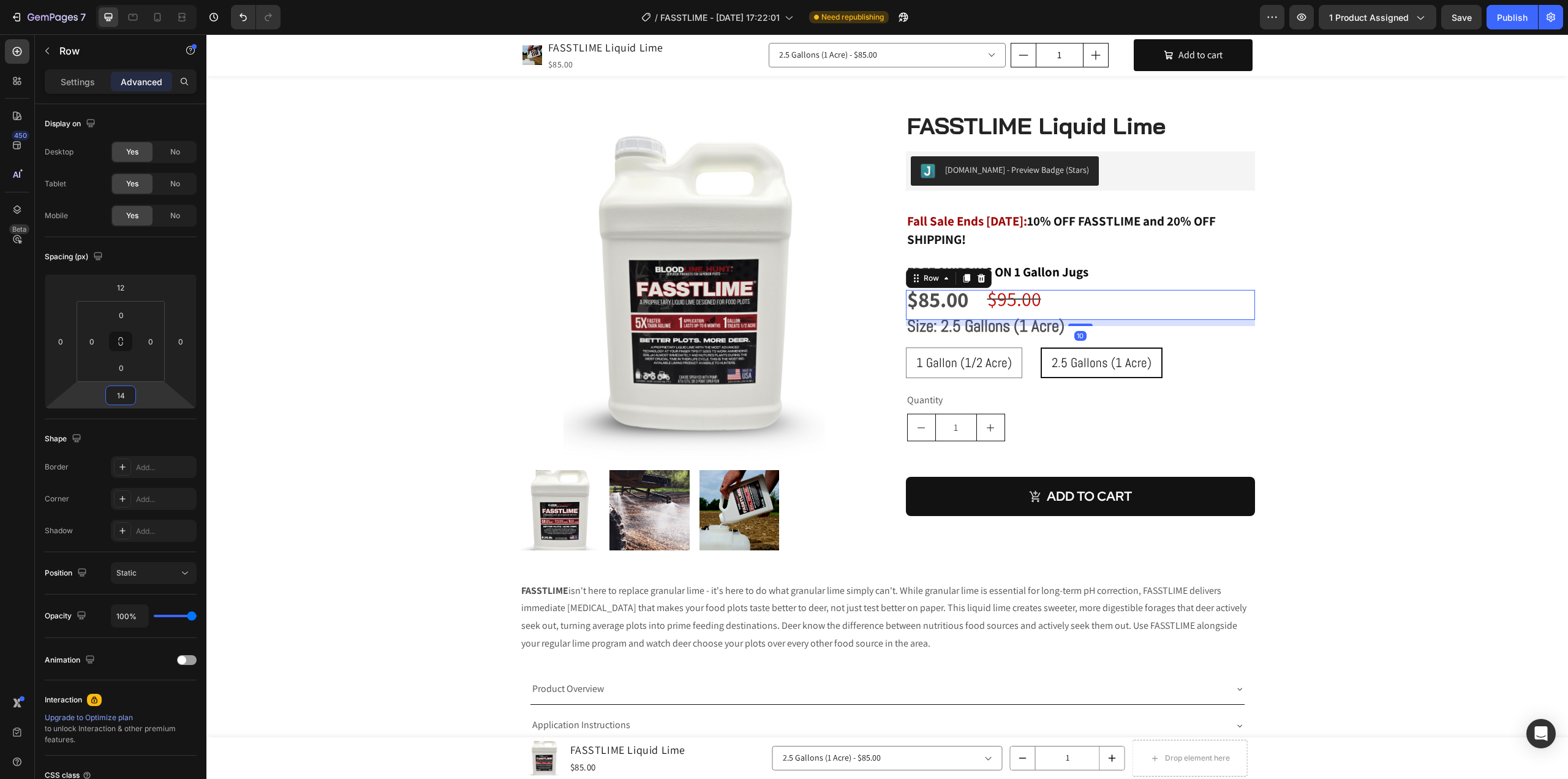
type input "16"
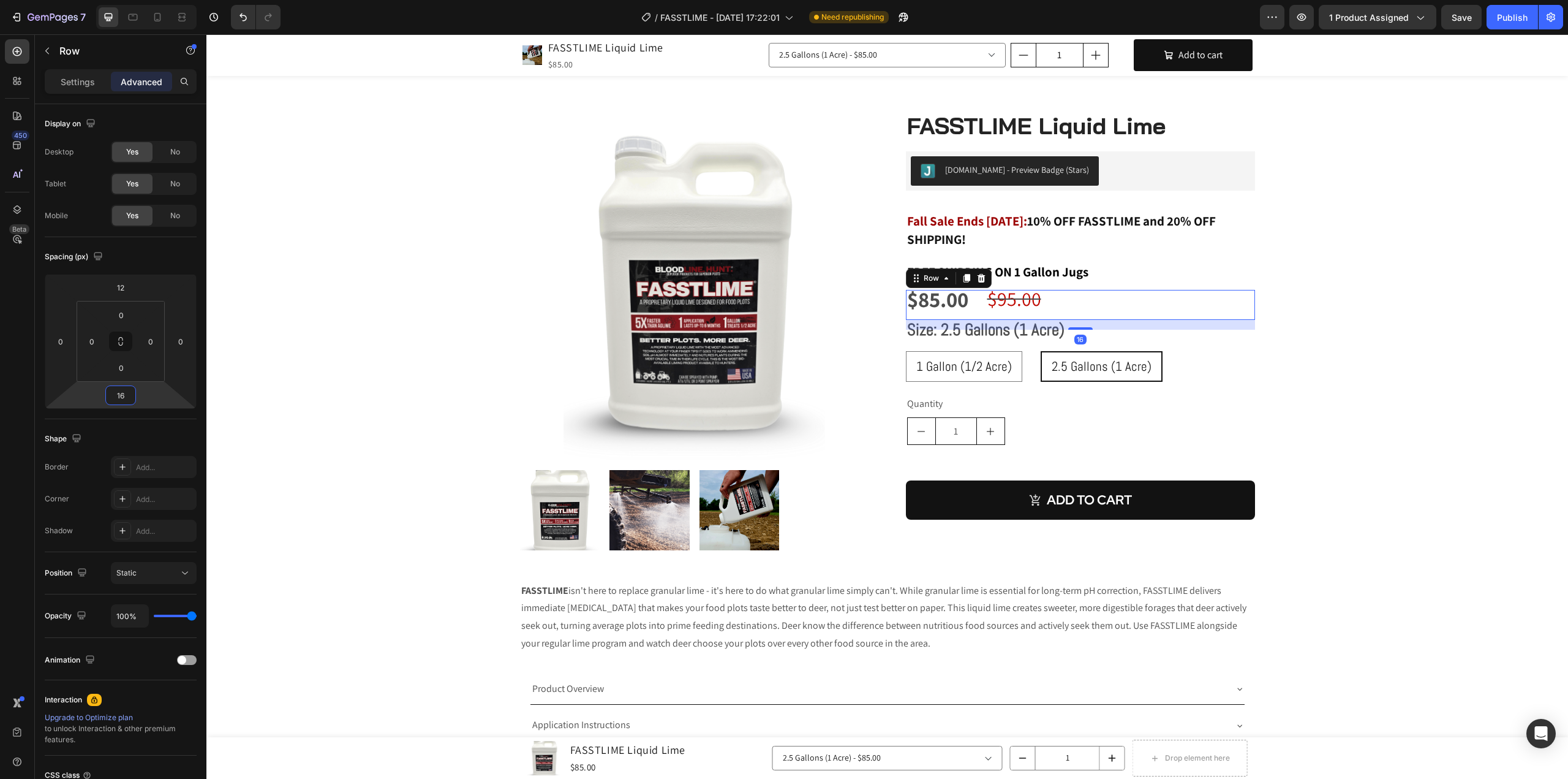
drag, startPoint x: 142, startPoint y: 408, endPoint x: 142, endPoint y: 415, distance: 7.0
click at [142, 0] on html "7 Version history / FASSTLIME - [DATE] 17:22:01 Need republishing Preview 1 pro…" at bounding box center [784, 0] width 1568 height 0
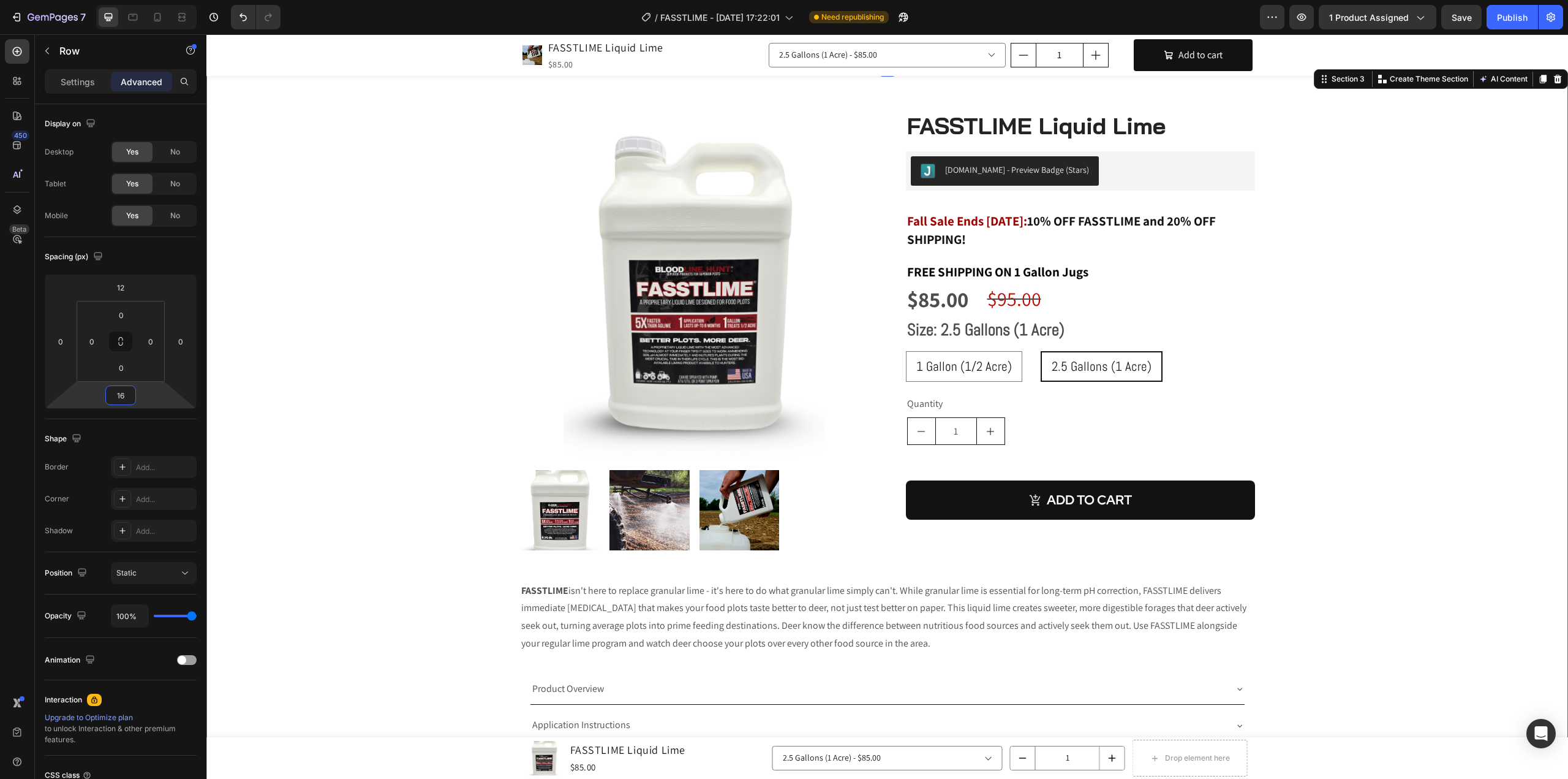
click at [1435, 356] on div "Product Images FASSTLIME Liquid Lime (P) Title [DOMAIN_NAME] - Preview Badge (S…" at bounding box center [887, 449] width 1343 height 677
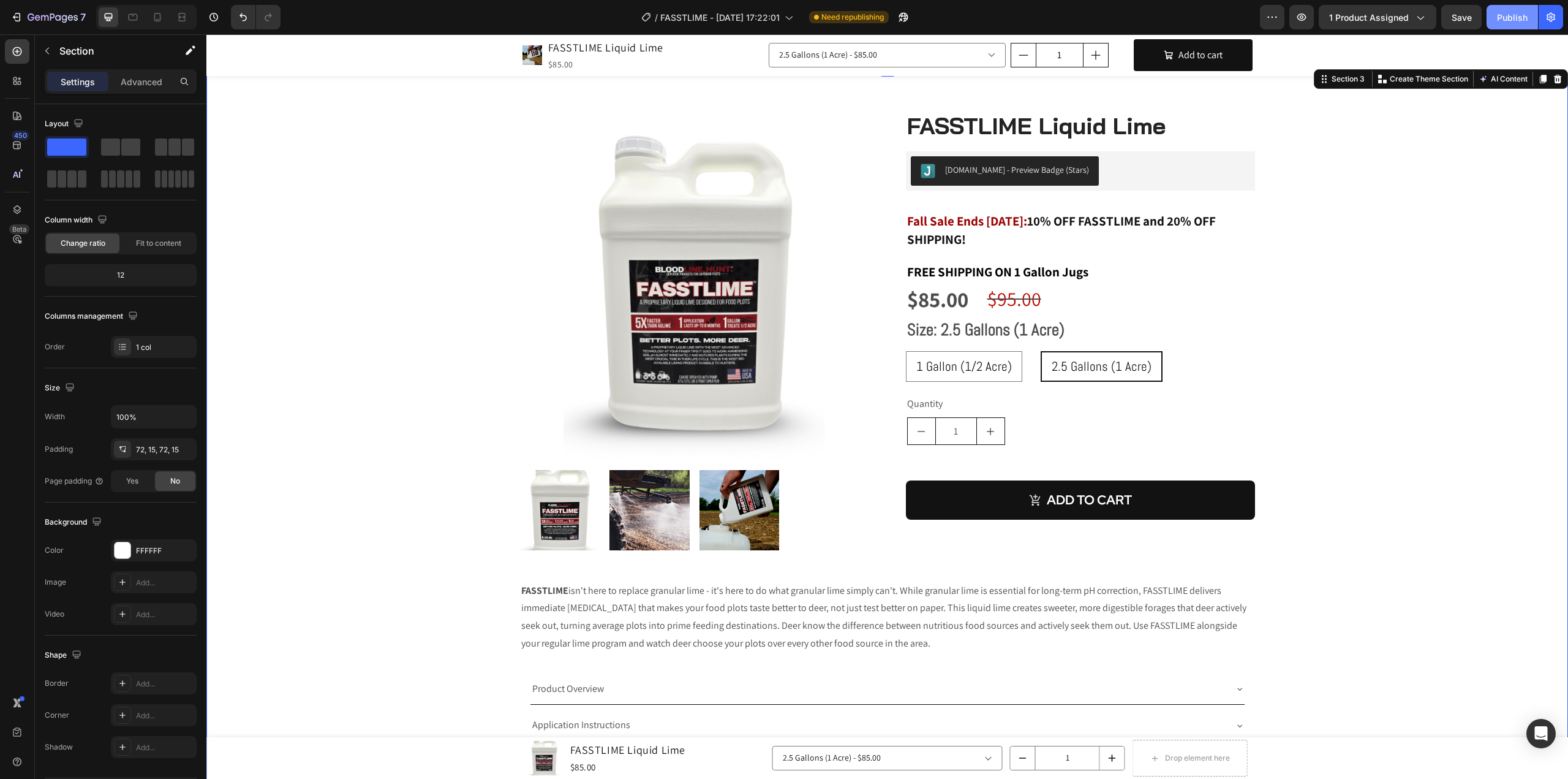
click at [1505, 22] on div "Publish" at bounding box center [1511, 17] width 30 height 13
